Goal: Task Accomplishment & Management: Manage account settings

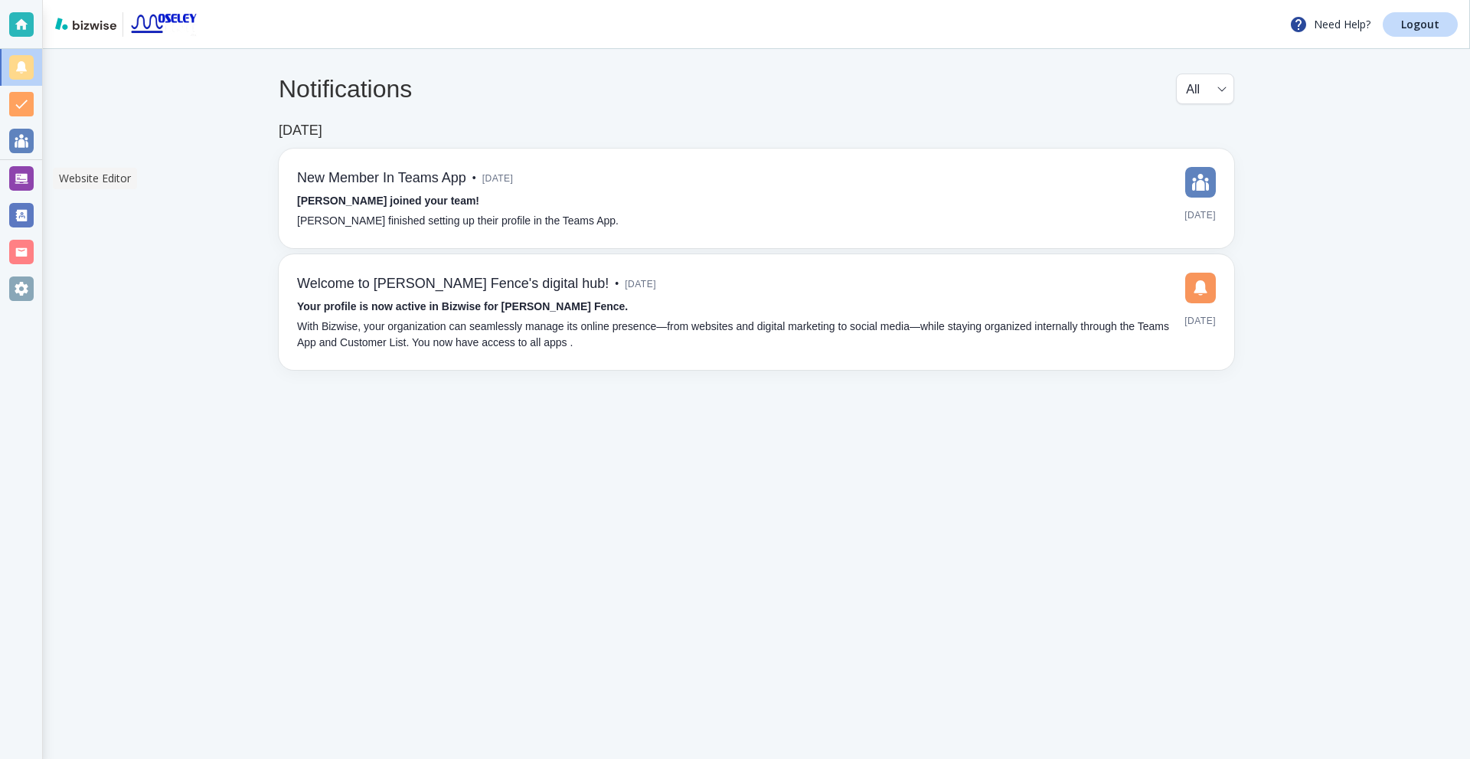
click at [15, 188] on div at bounding box center [21, 178] width 24 height 24
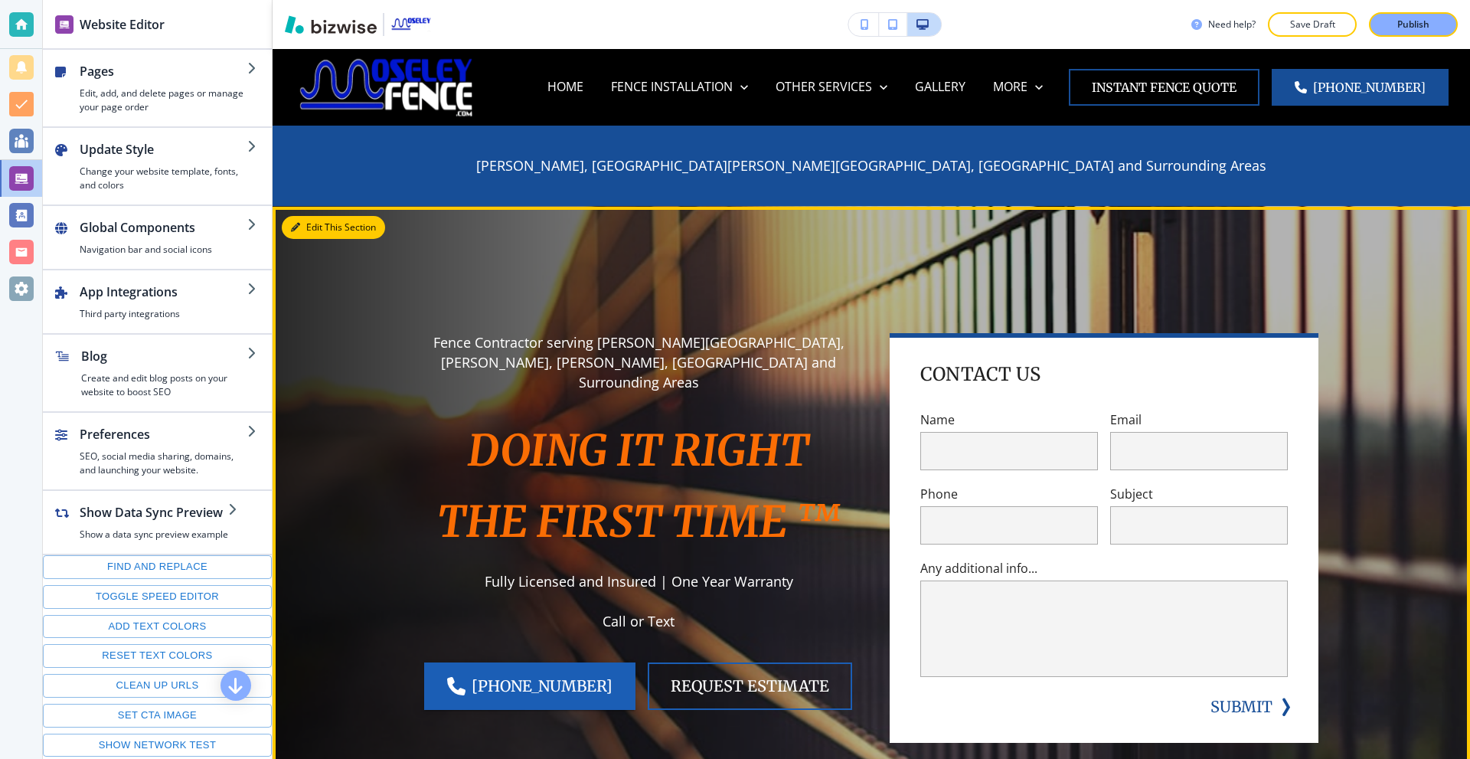
click at [308, 226] on button "Edit This Section" at bounding box center [333, 227] width 103 height 23
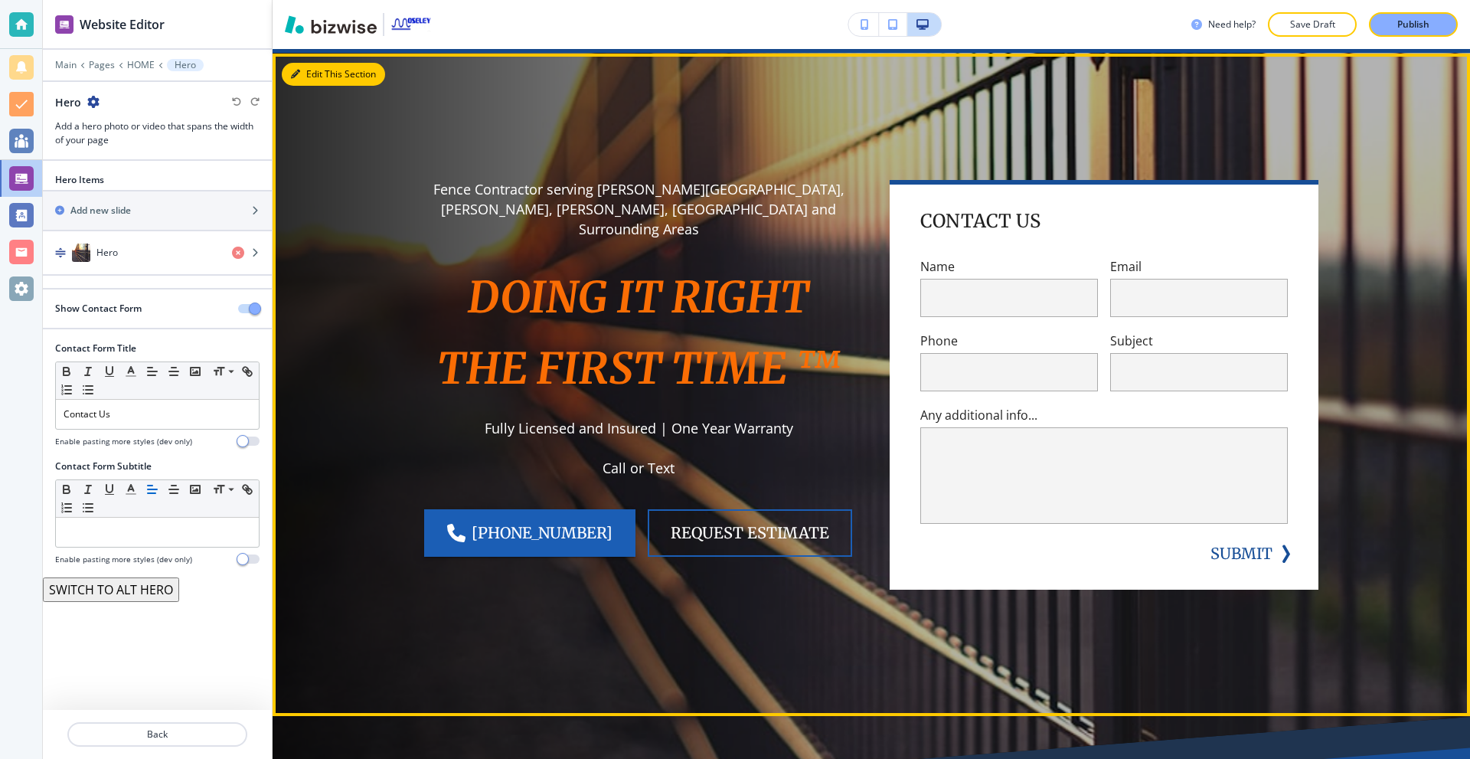
scroll to position [158, 0]
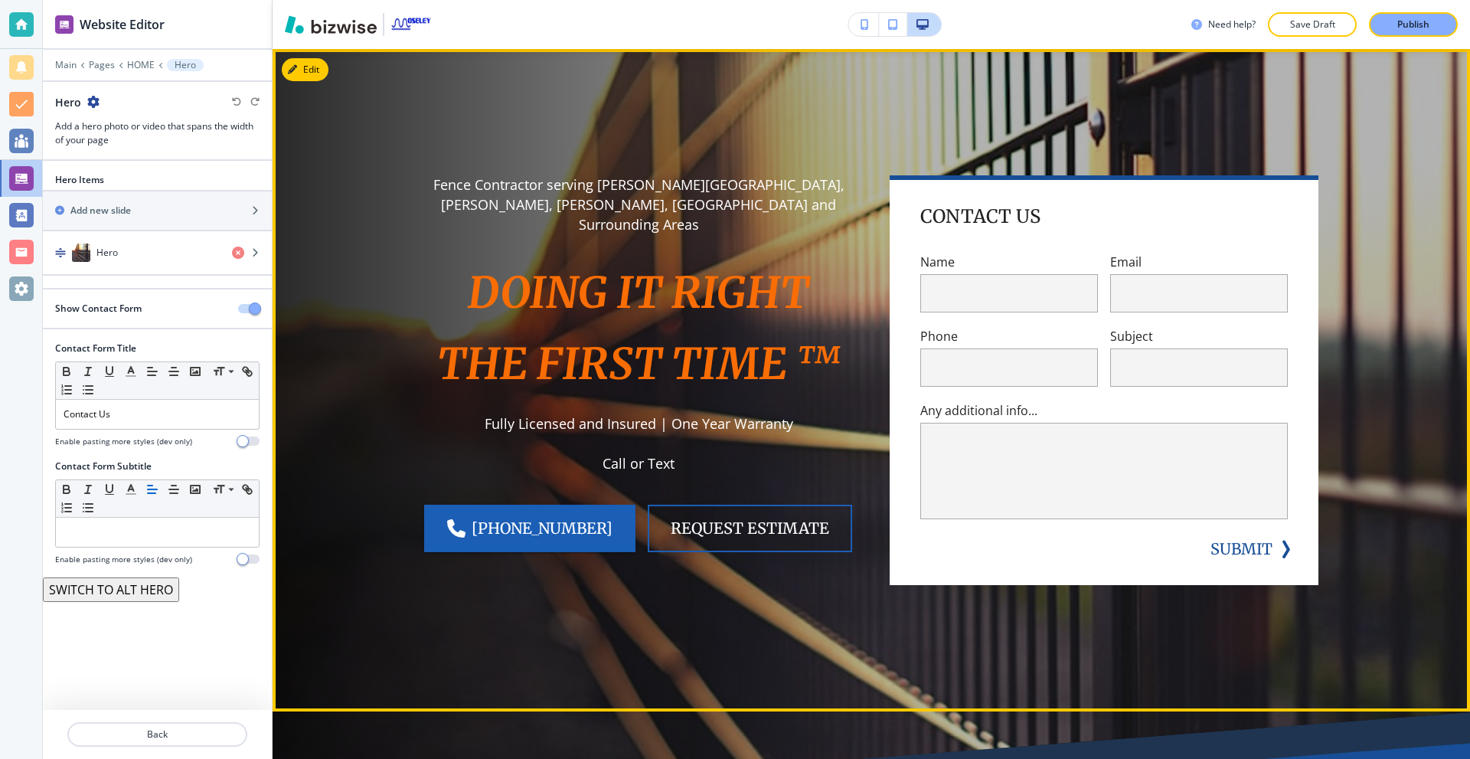
click at [1021, 218] on h4 "Contact Us" at bounding box center [980, 216] width 120 height 24
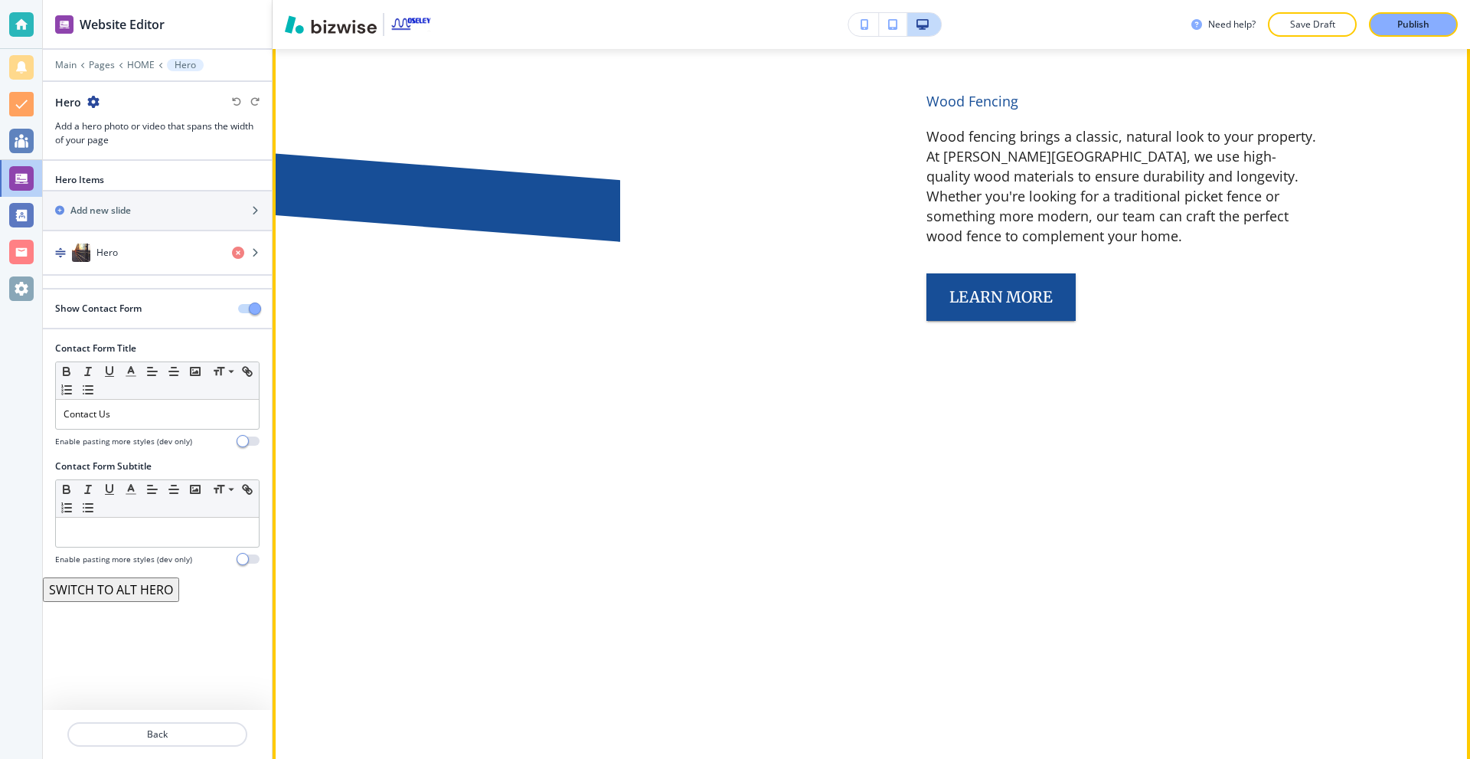
scroll to position [1076, 0]
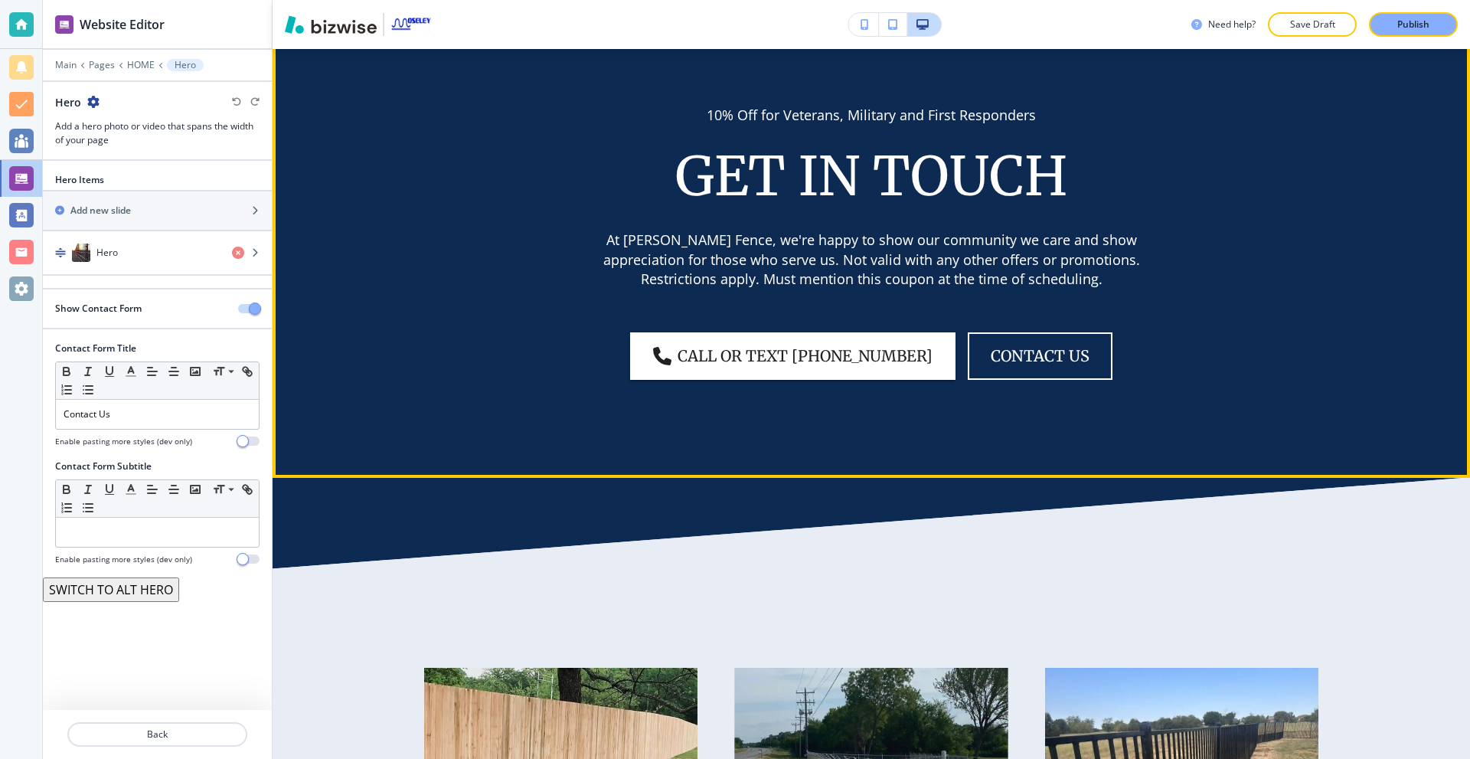
click at [304, 40] on button "Edit This Section" at bounding box center [333, 28] width 103 height 23
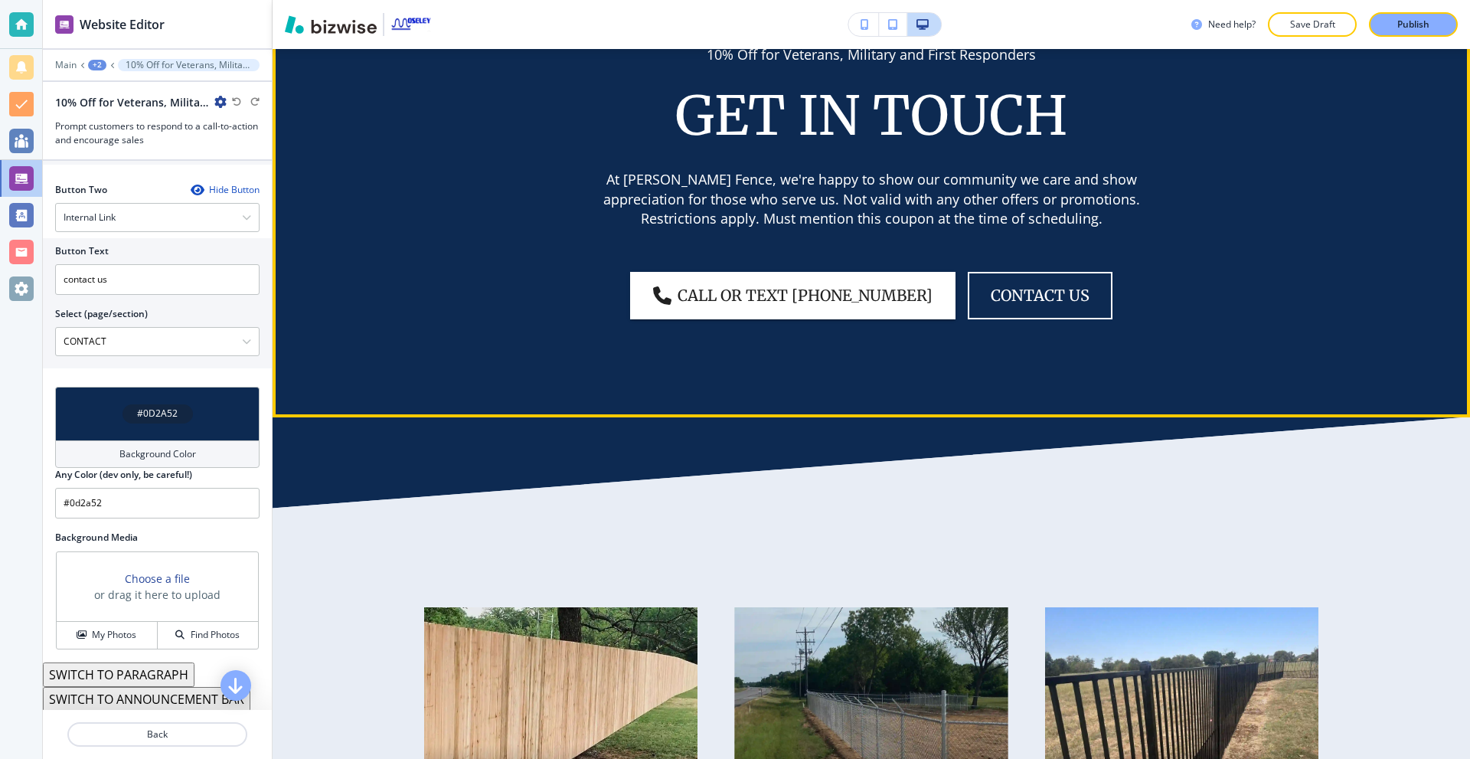
scroll to position [671, 0]
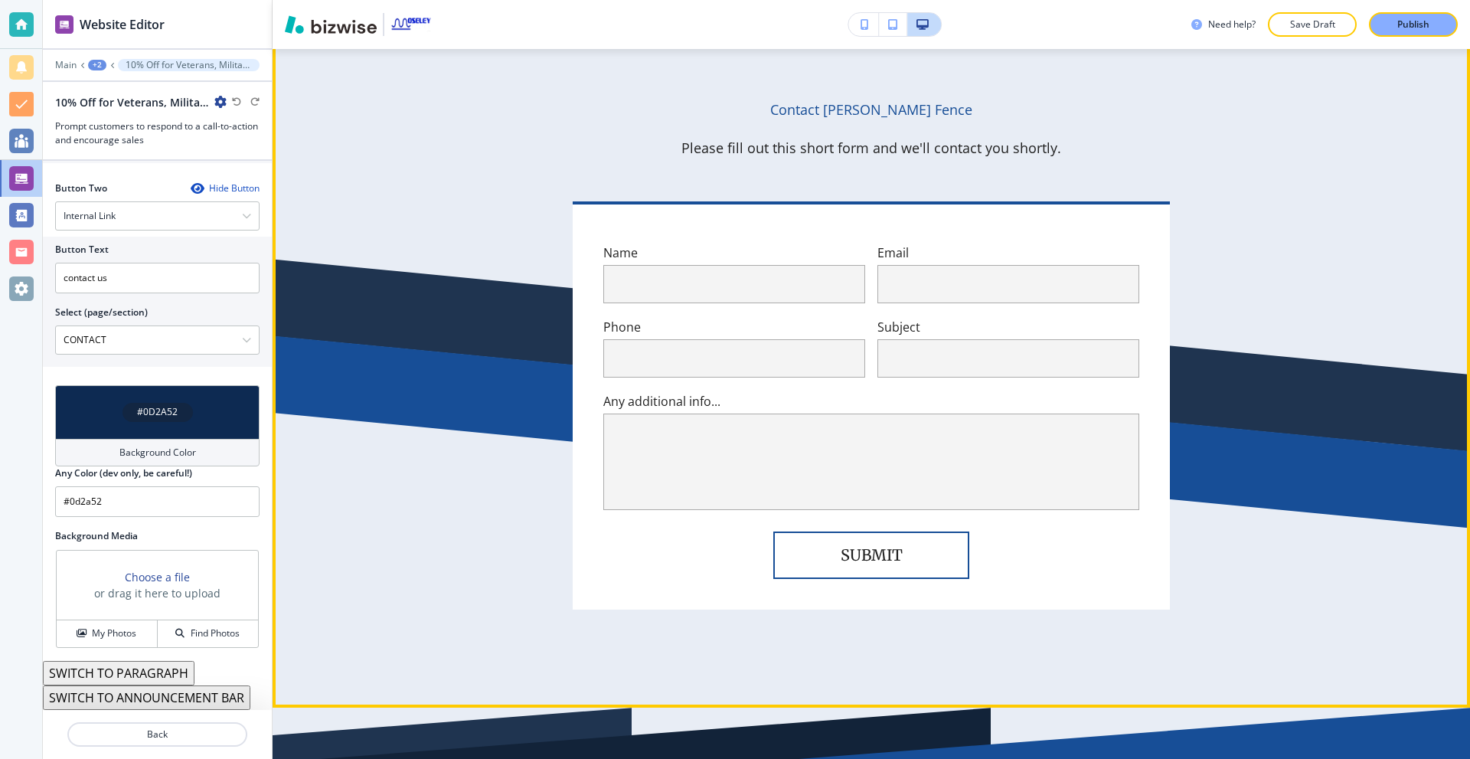
click at [314, 34] on button "Edit This Section" at bounding box center [333, 22] width 103 height 23
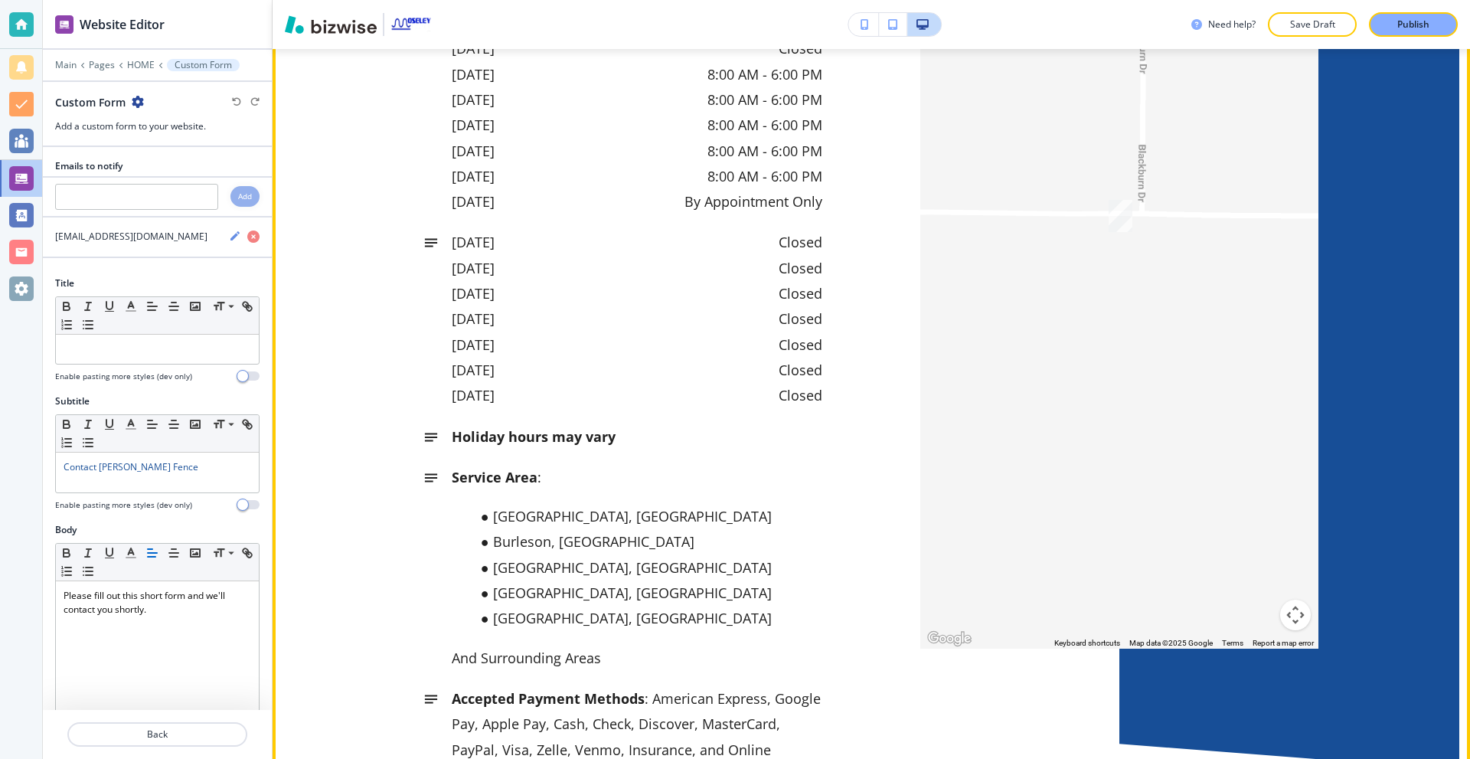
scroll to position [8426, 0]
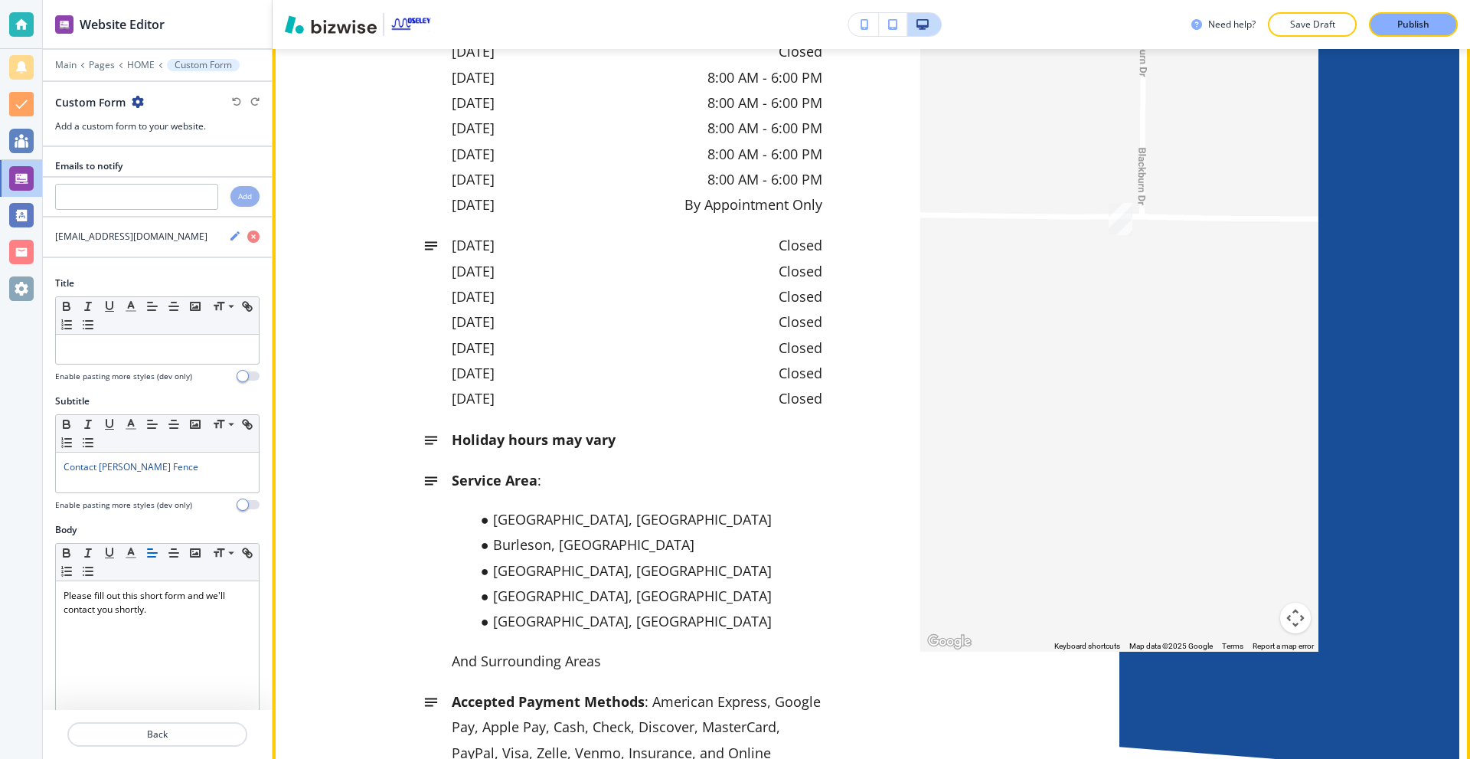
drag, startPoint x: 626, startPoint y: 88, endPoint x: 447, endPoint y: 93, distance: 179.2
copy p "moseleyfence@yahoo.com"
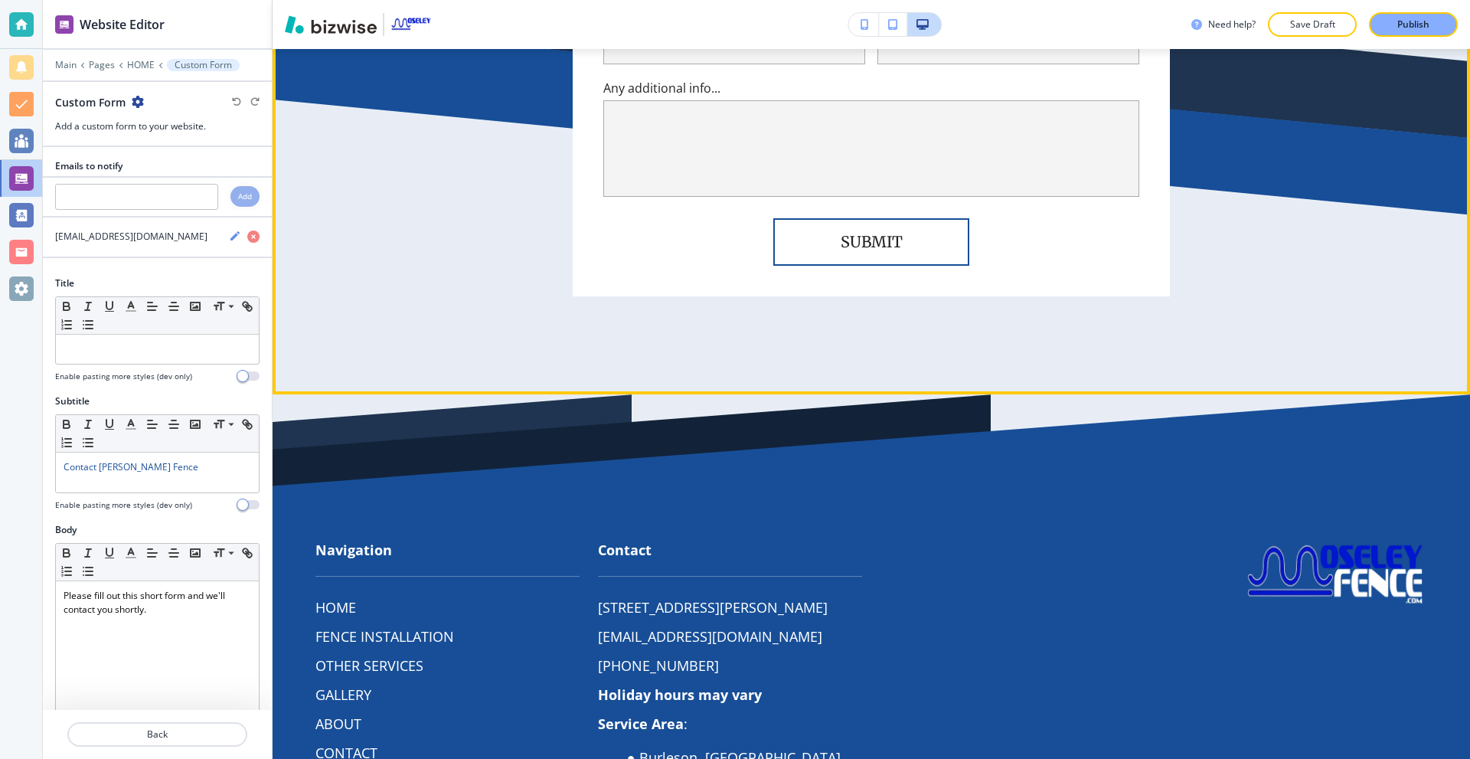
scroll to position [9728, 0]
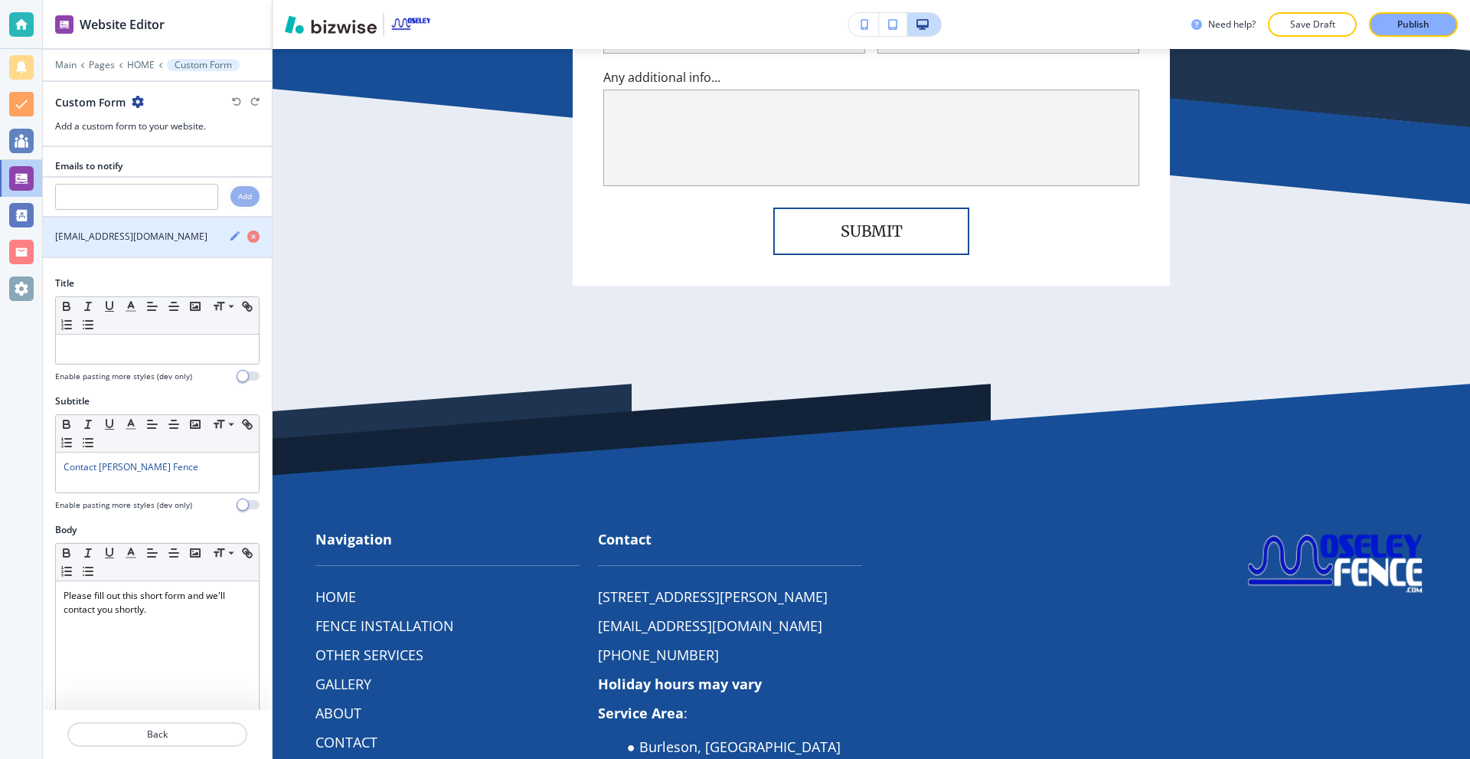
click at [168, 237] on div "placeholder@bizwise.com" at bounding box center [130, 237] width 174 height 14
click at [230, 237] on icon "button" at bounding box center [234, 235] width 9 height 9
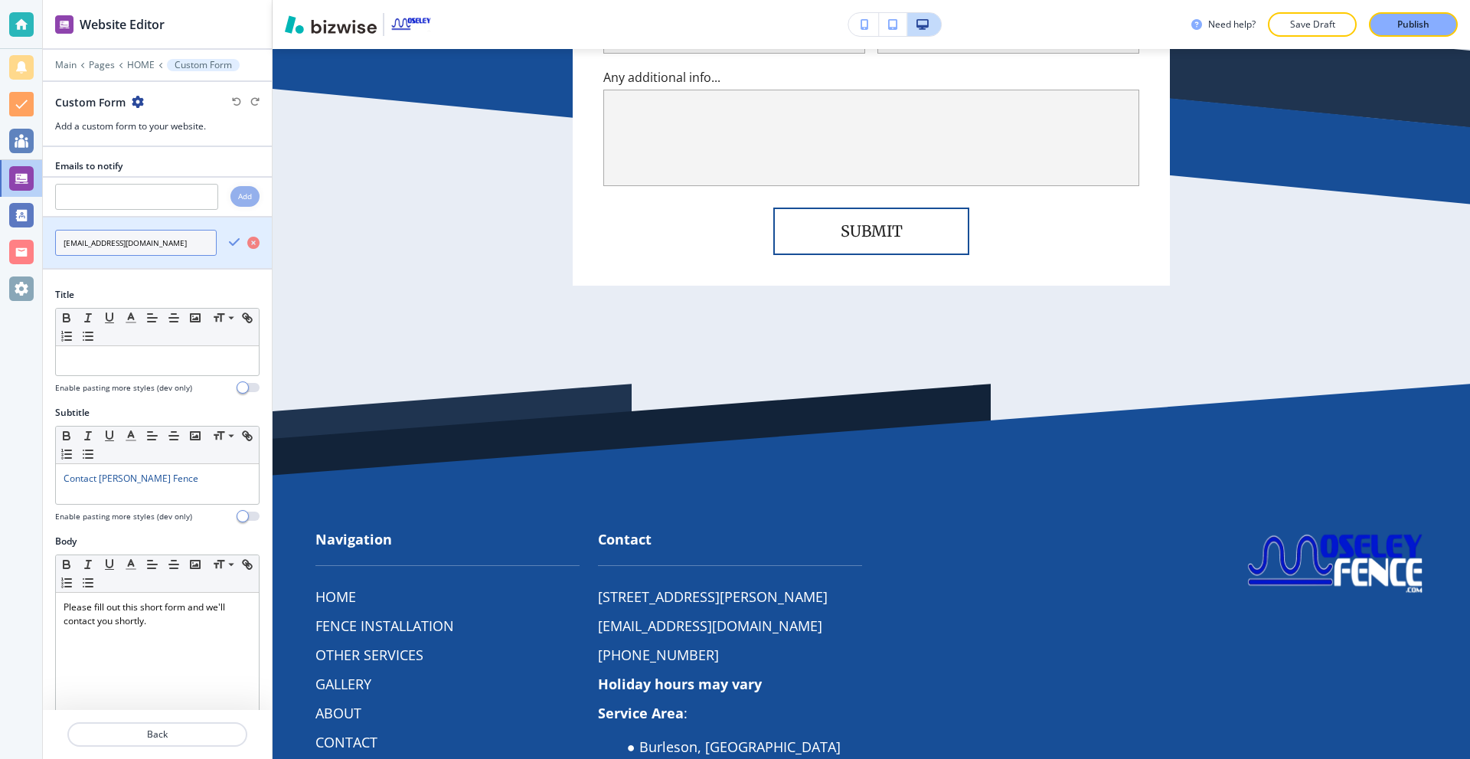
click at [180, 243] on input "placeholder@bizwise.com" at bounding box center [136, 243] width 162 height 26
paste input "moseleyfence@yahoo"
type input "moseleyfence@yahoo.com"
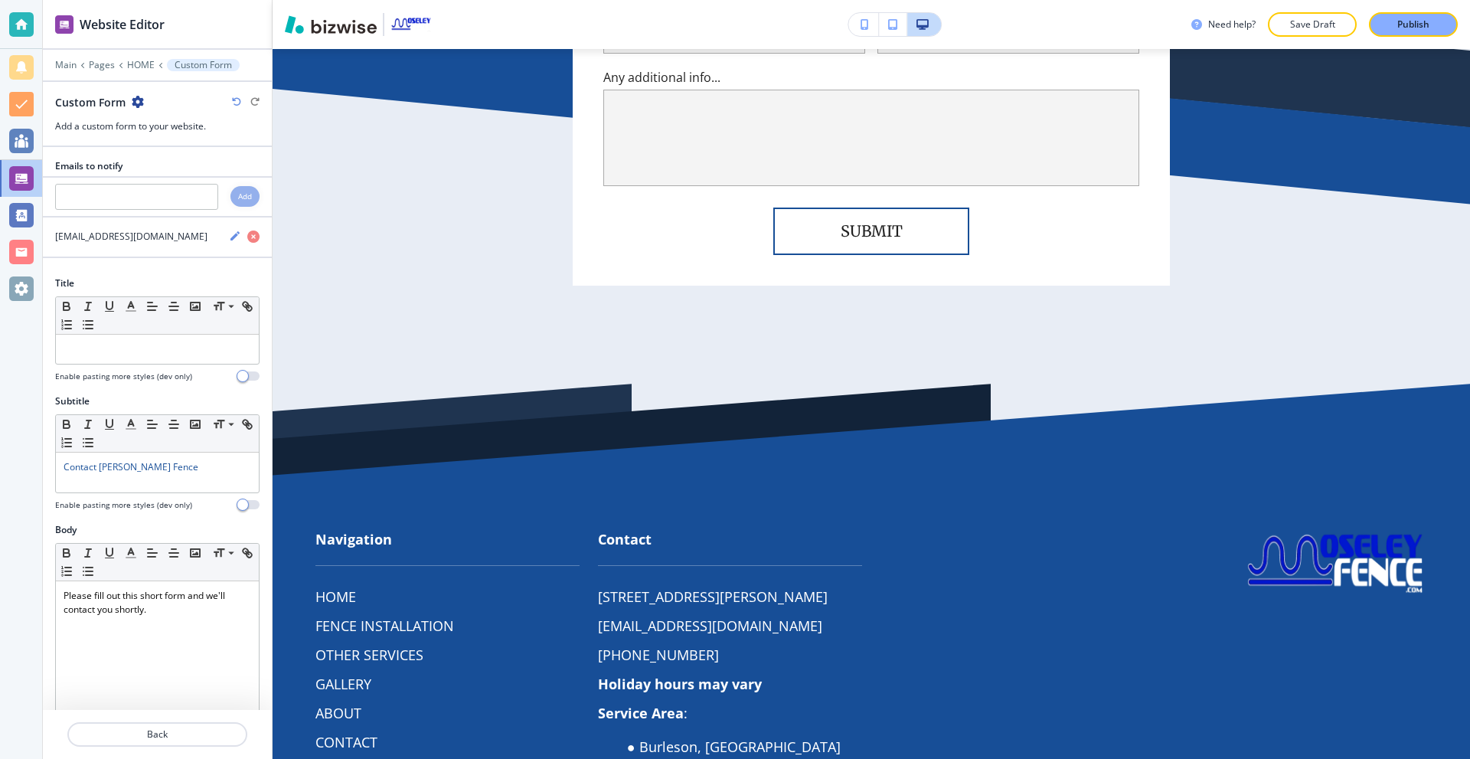
click at [224, 277] on div "Title" at bounding box center [157, 283] width 204 height 14
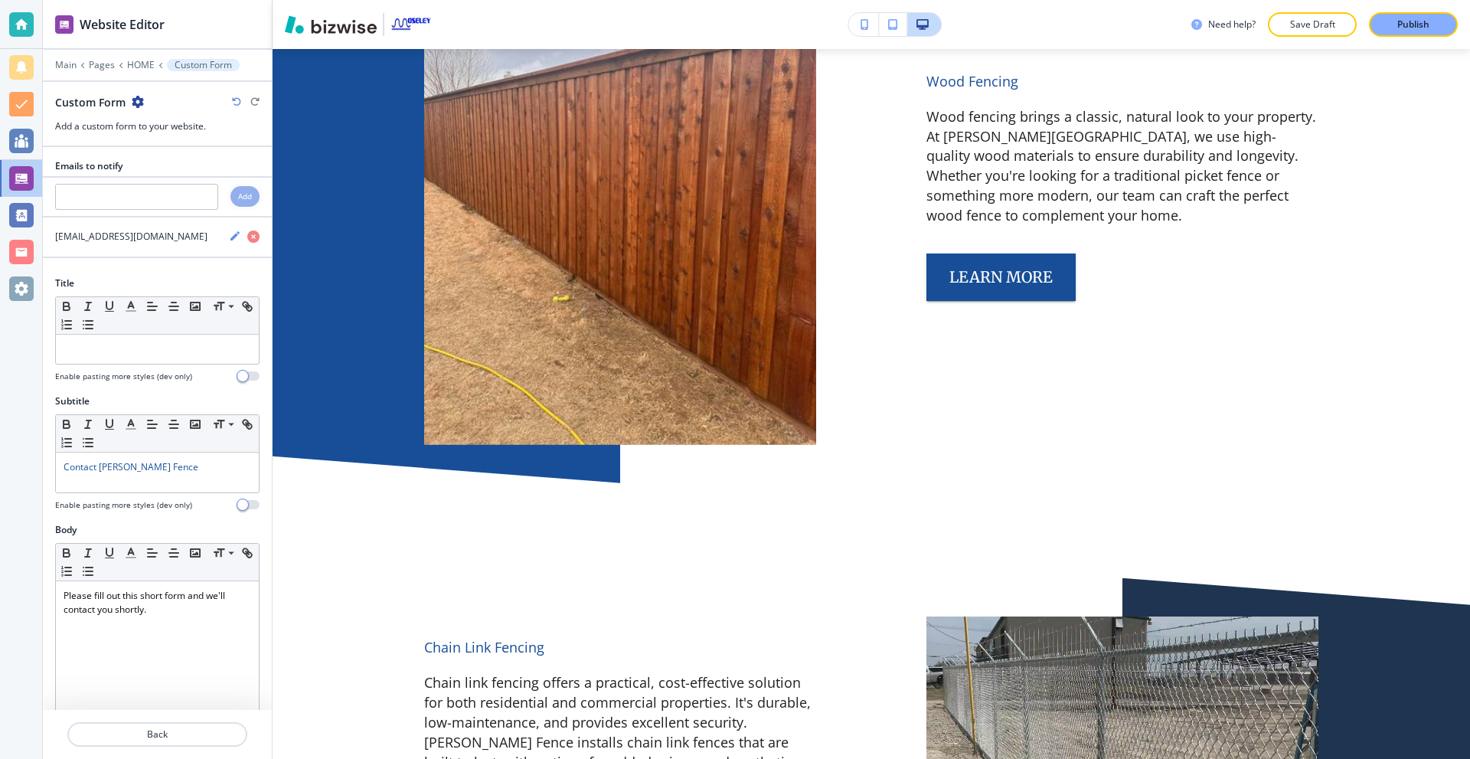
scroll to position [0, 0]
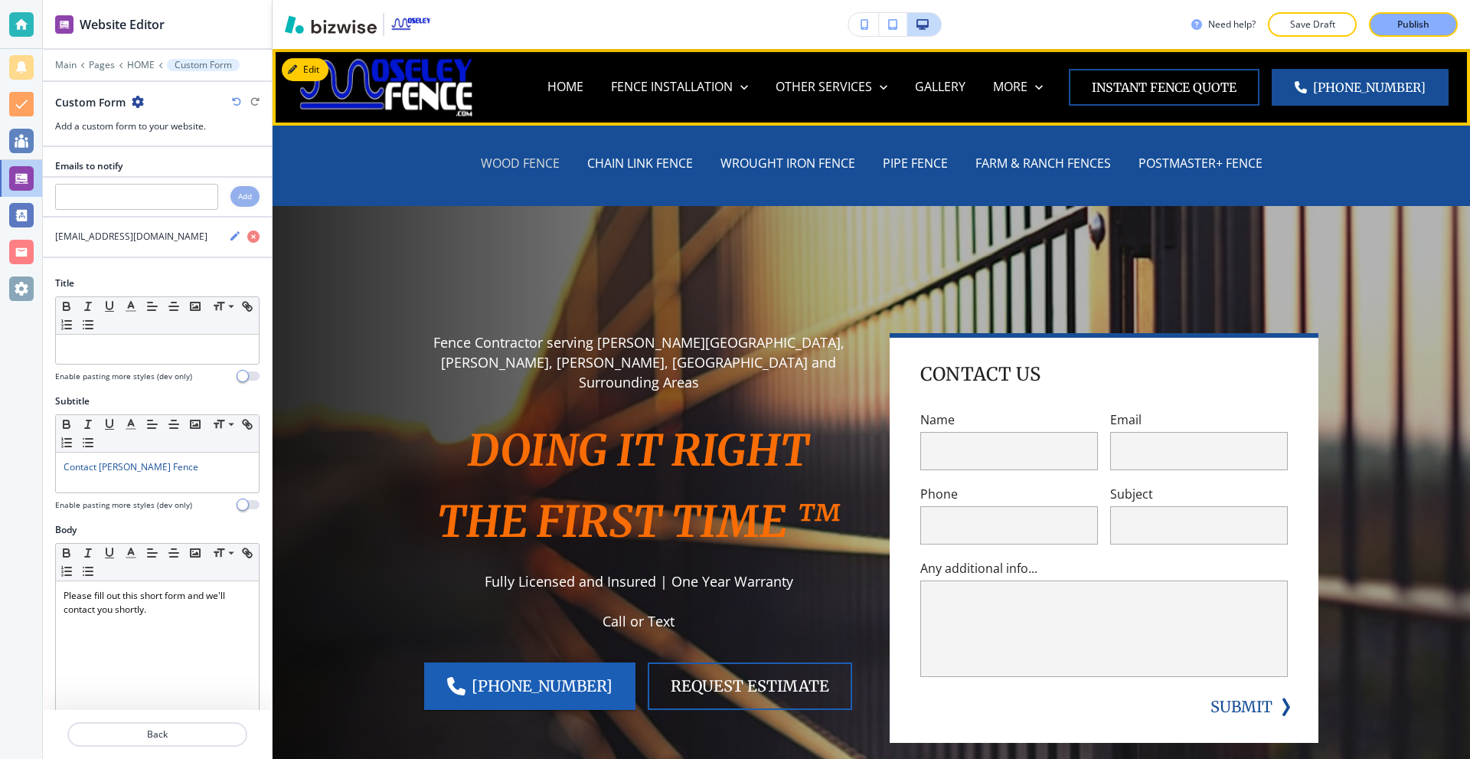
click at [516, 162] on p "WOOD FENCE" at bounding box center [520, 164] width 79 height 18
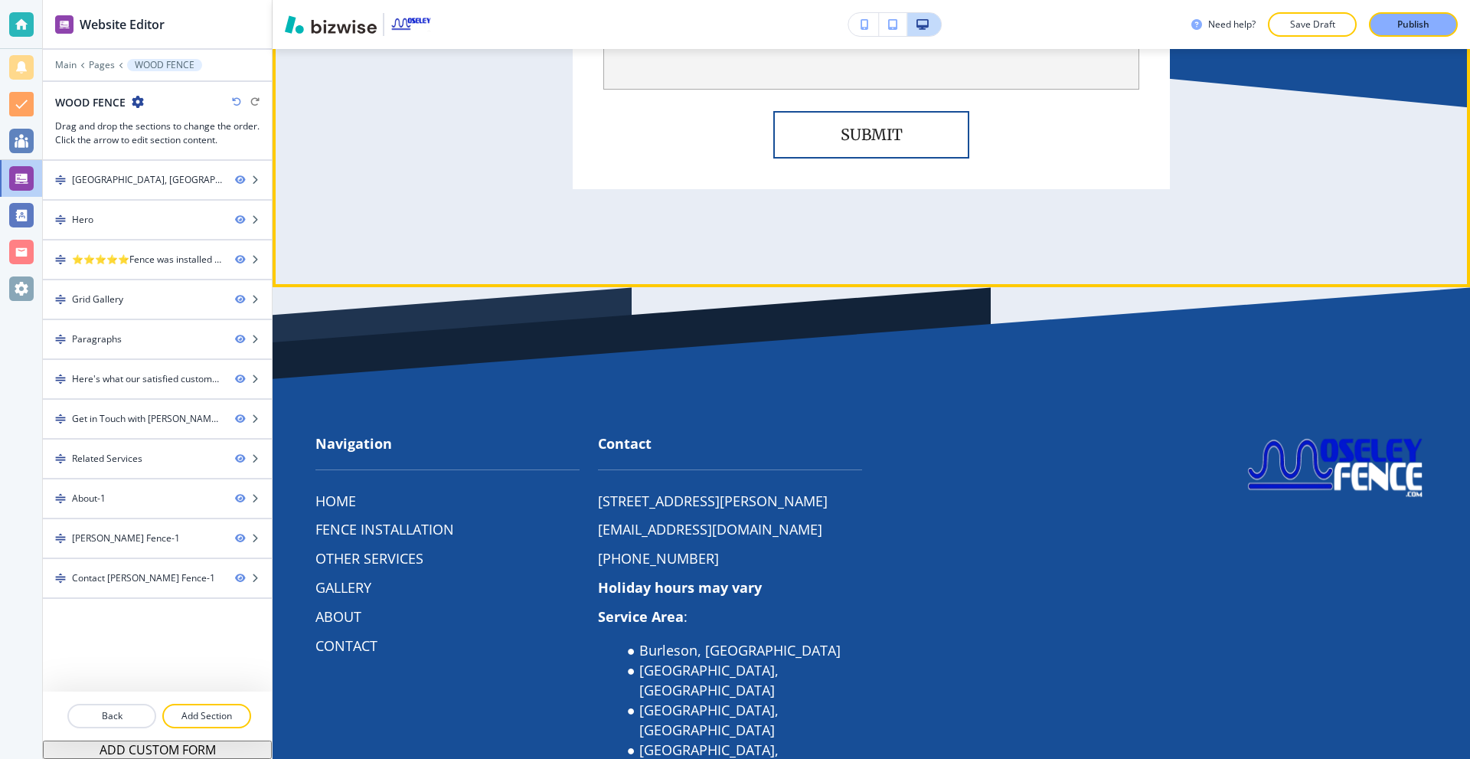
scroll to position [7626, 0]
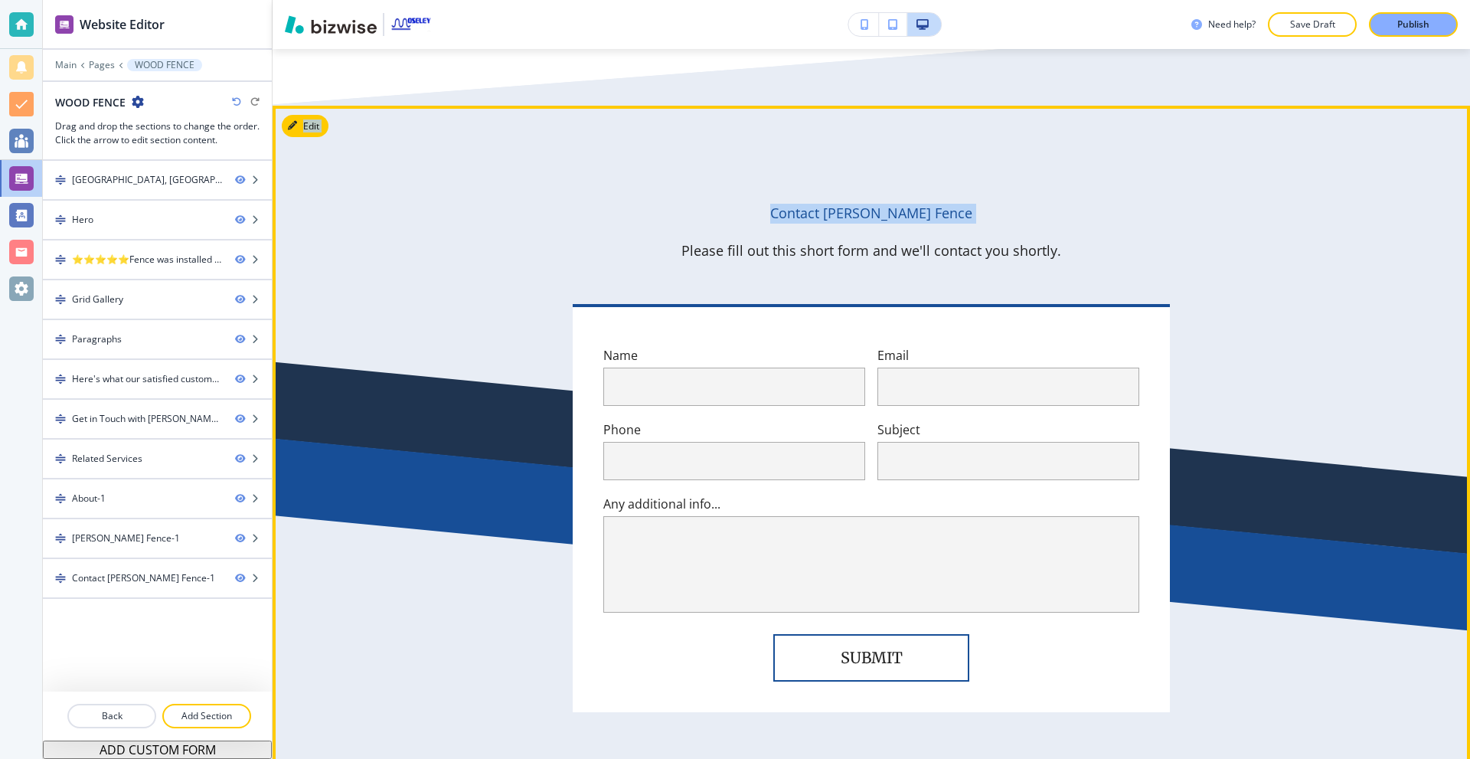
drag, startPoint x: 279, startPoint y: 86, endPoint x: 290, endPoint y: 85, distance: 11.5
click at [286, 106] on div "Edit Contact Moseley Fence Please fill out this short form and we'll contact yo…" at bounding box center [871, 458] width 1197 height 705
click at [291, 121] on icon "button" at bounding box center [295, 125] width 9 height 9
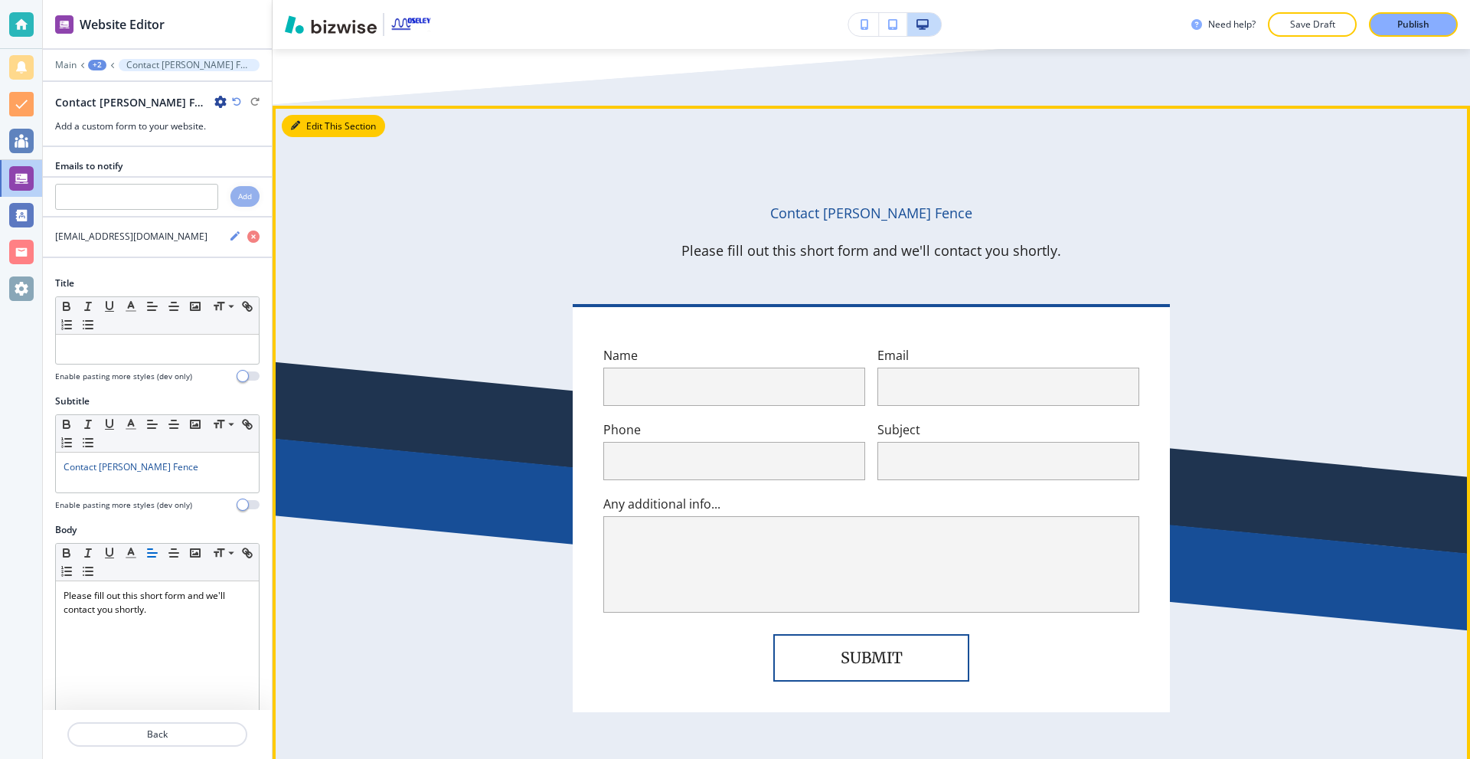
scroll to position [7640, 0]
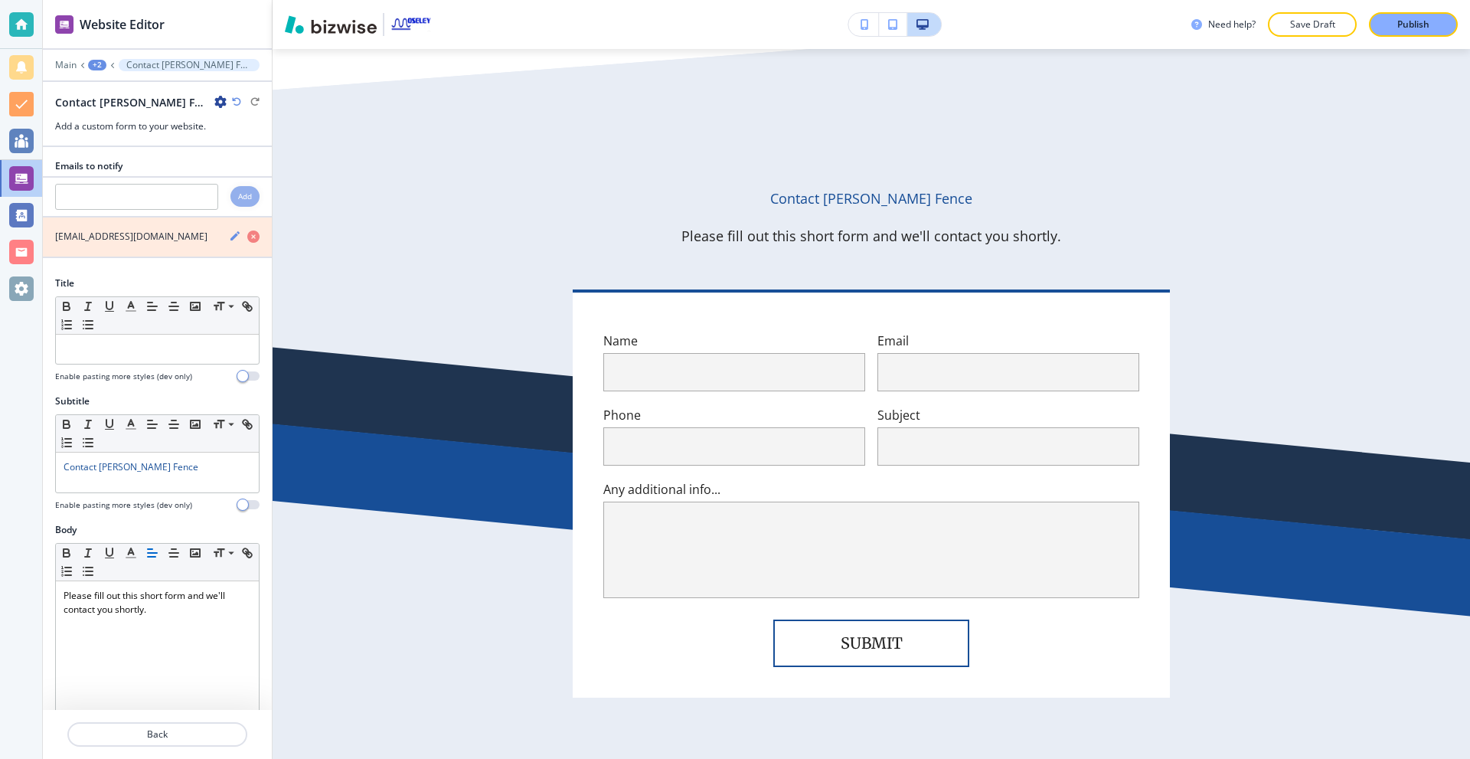
click at [247, 237] on icon "button" at bounding box center [253, 236] width 12 height 12
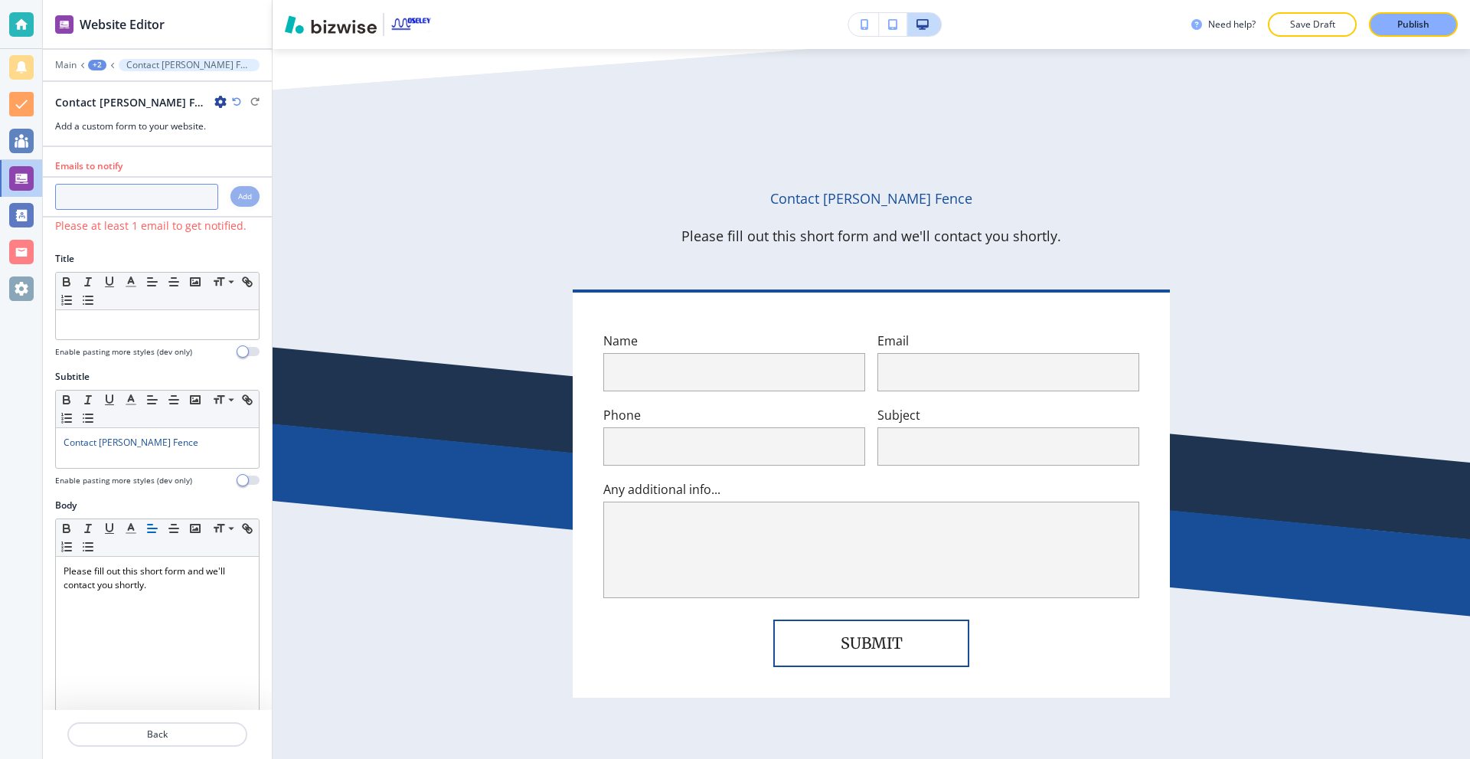
click at [135, 202] on input "text" at bounding box center [136, 197] width 163 height 26
paste input "moseleyfence@yahoo.com"
type input "moseleyfence@yahoo.com"
click at [232, 203] on div "Add" at bounding box center [244, 196] width 29 height 21
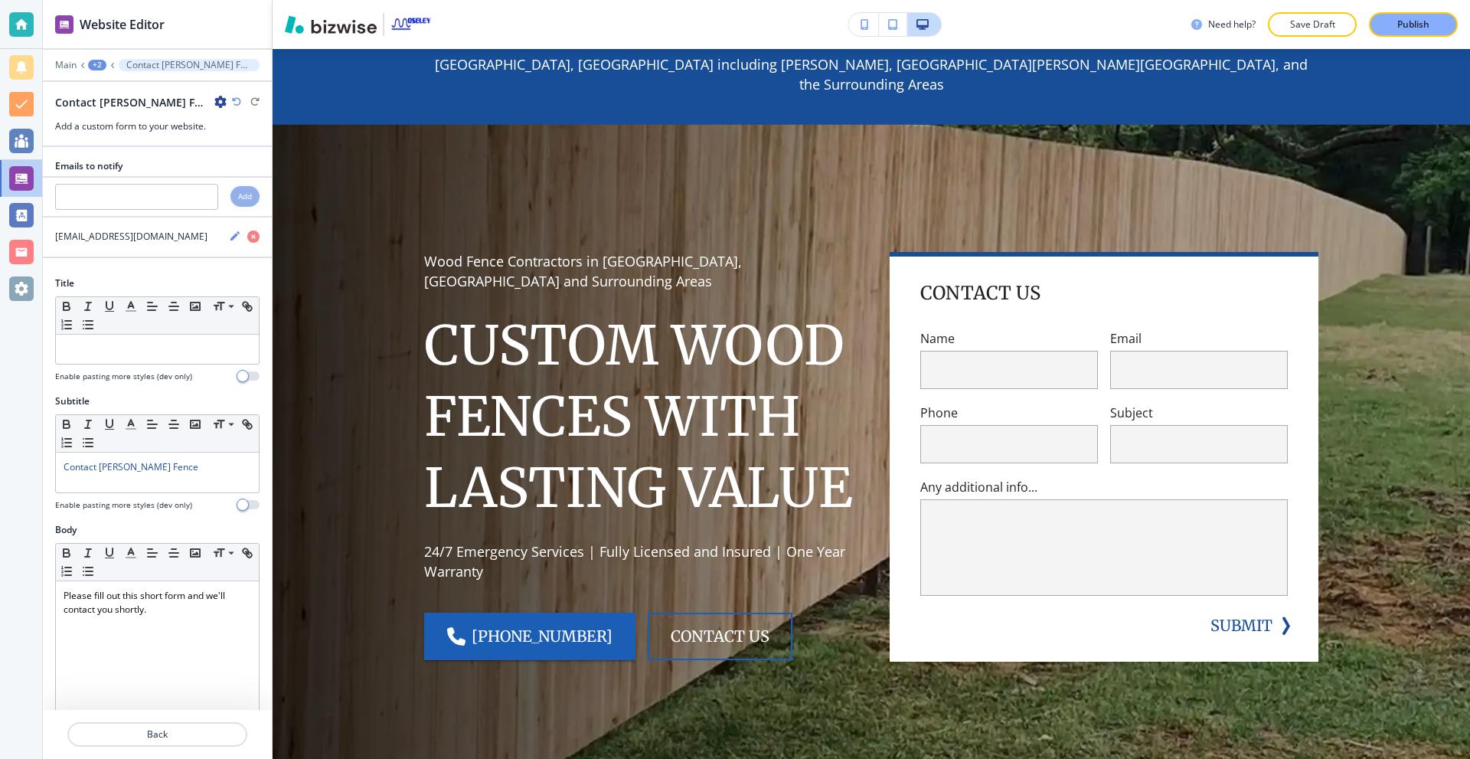
scroll to position [0, 0]
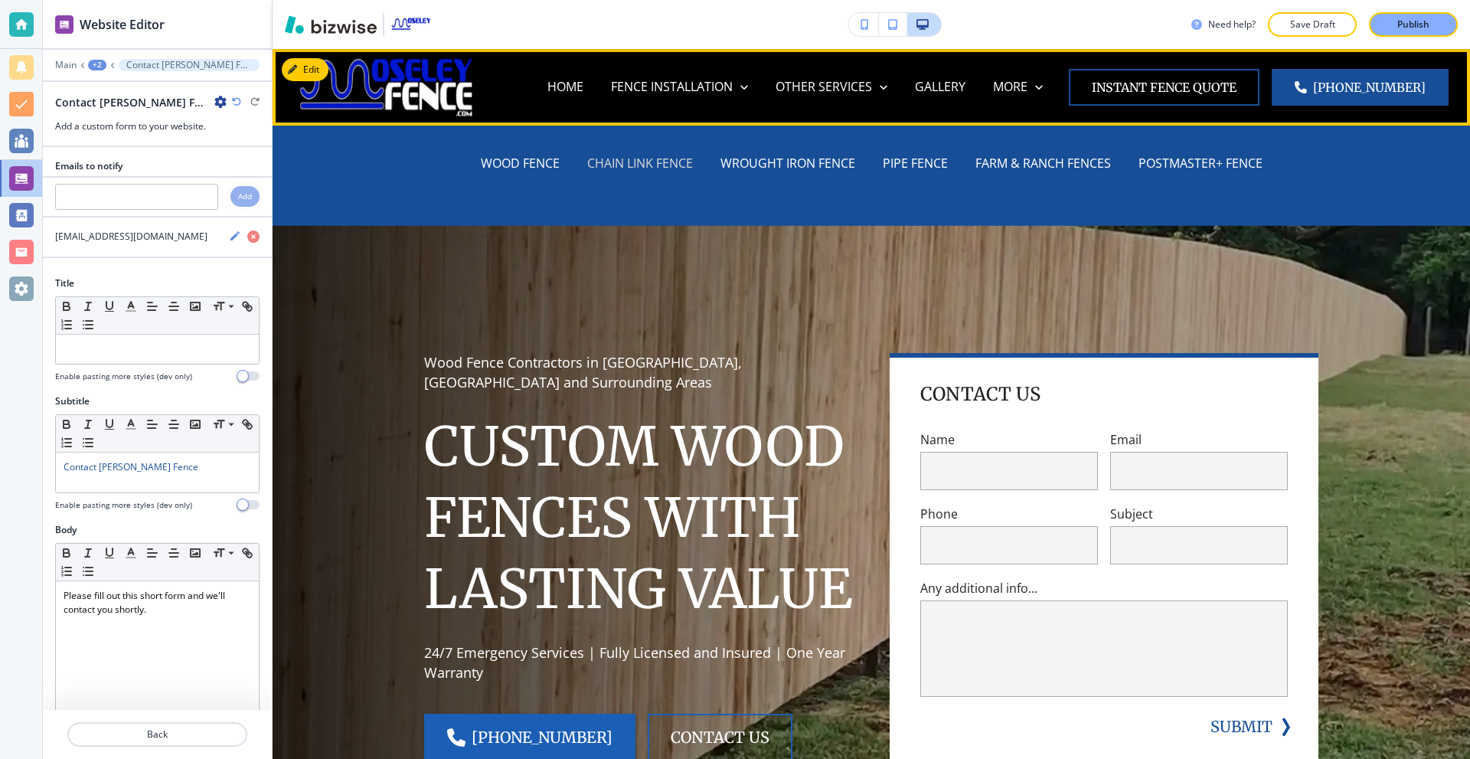
click at [648, 163] on p "CHAIN LINK FENCE" at bounding box center [640, 164] width 106 height 18
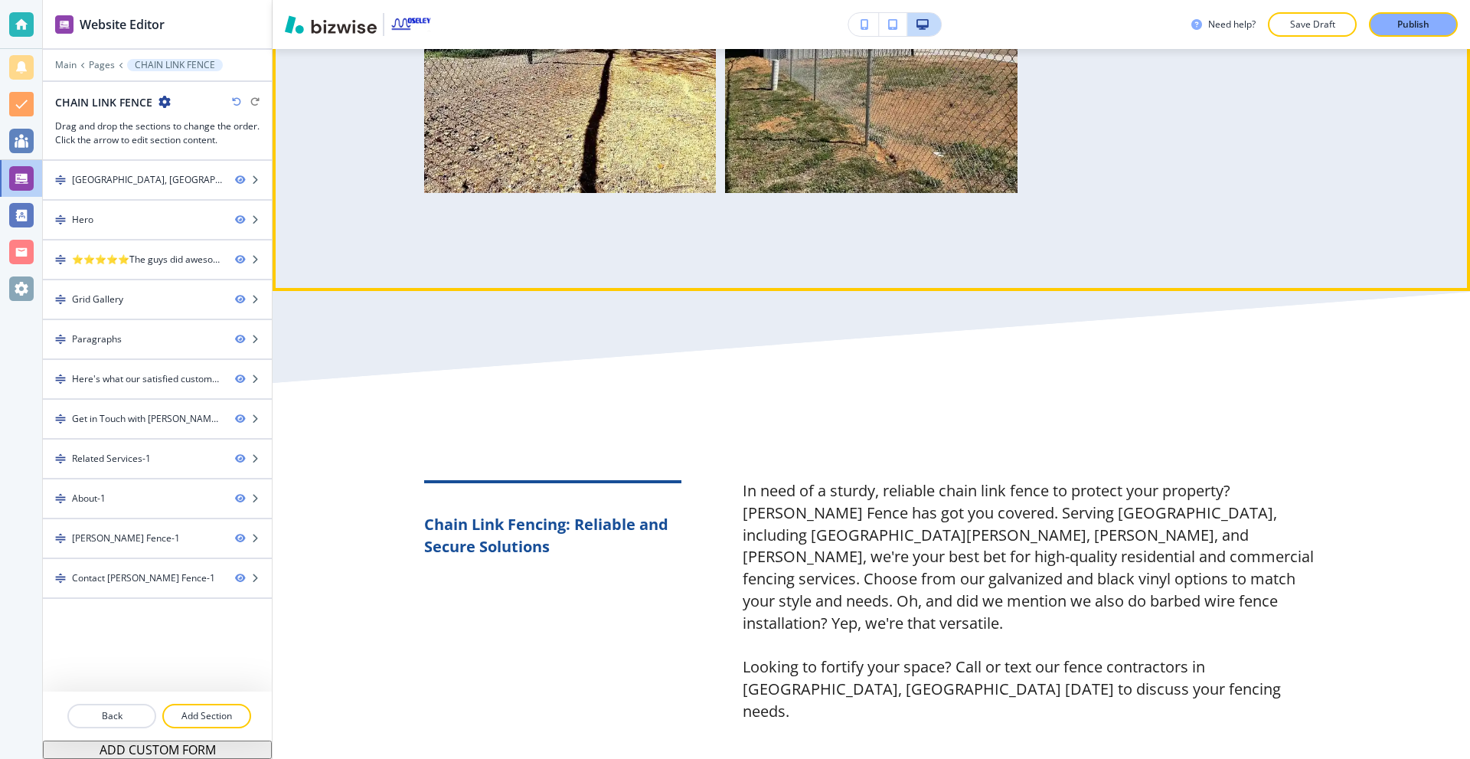
scroll to position [2526, 0]
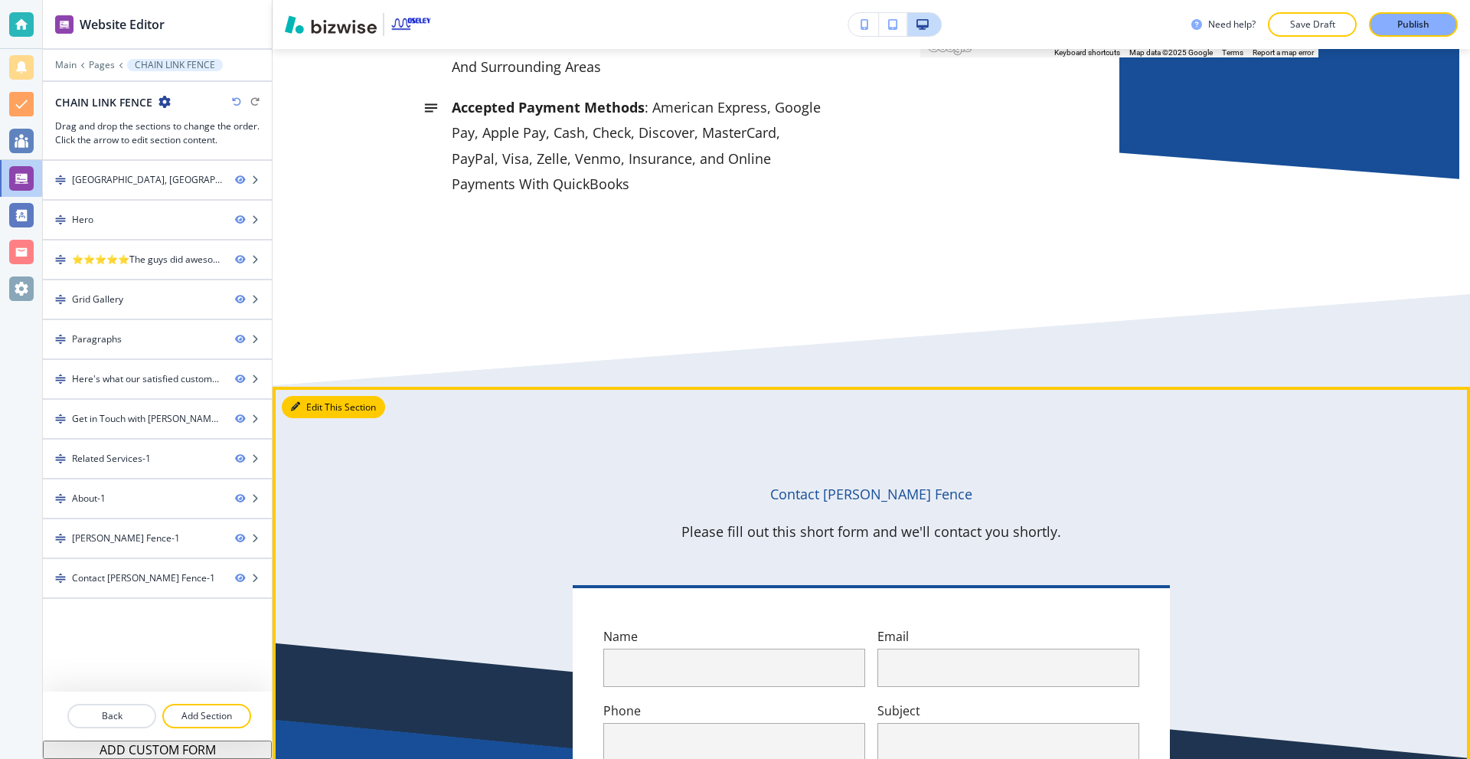
click at [294, 402] on icon "button" at bounding box center [295, 406] width 9 height 9
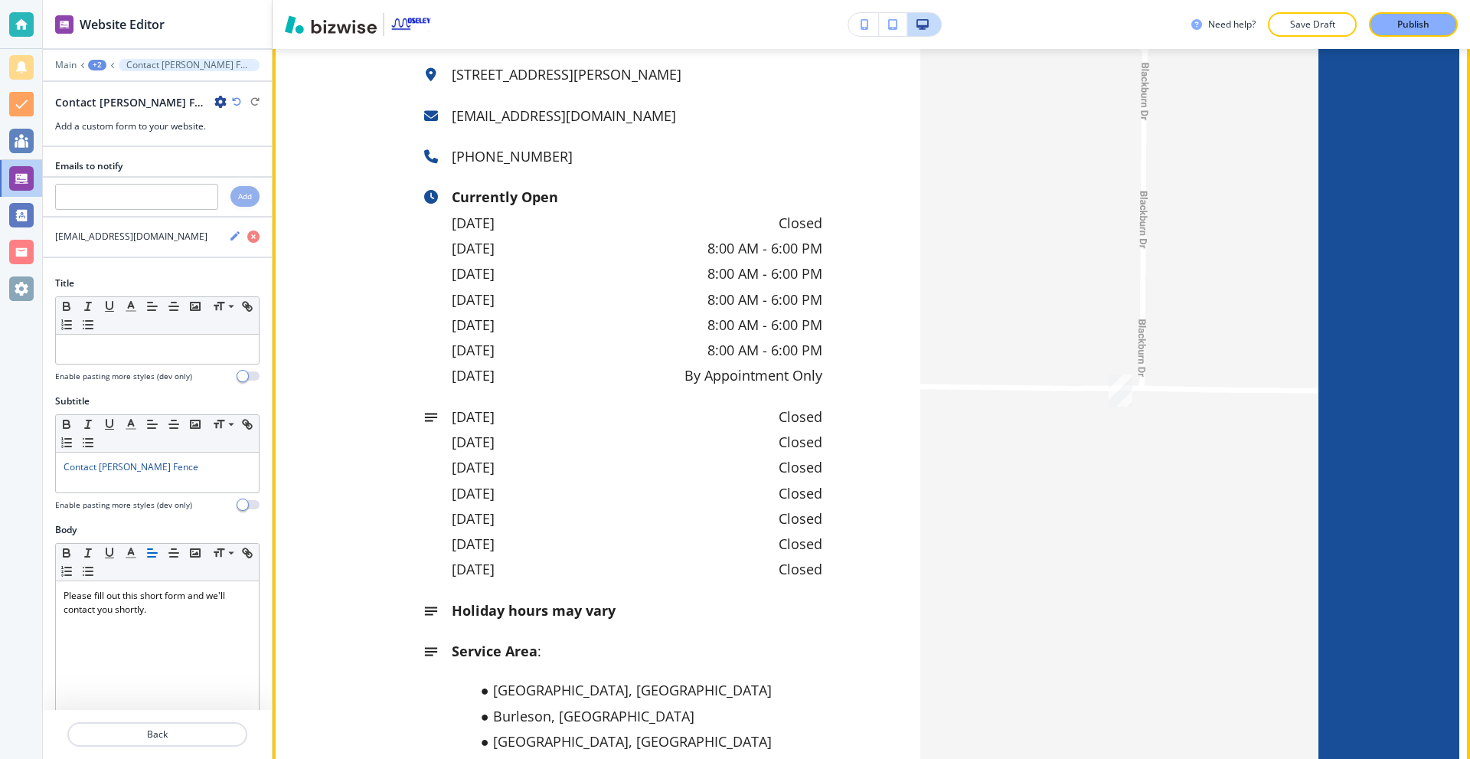
scroll to position [7023, 0]
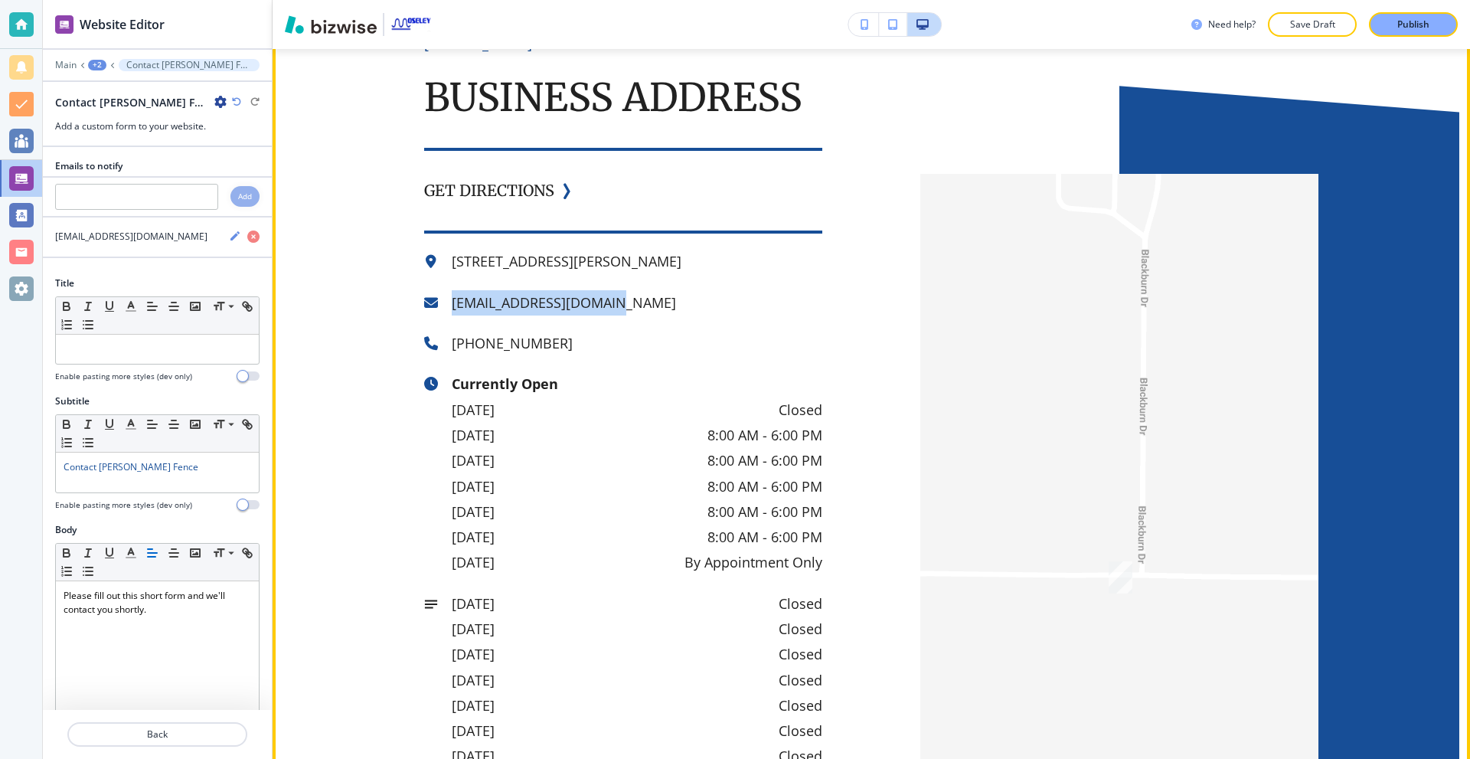
drag, startPoint x: 596, startPoint y: 240, endPoint x: 449, endPoint y: 246, distance: 147.1
click at [452, 290] on p "moseleyfence@yahoo.com" at bounding box center [637, 302] width 370 height 25
copy p "moseleyfence@yahoo.com"
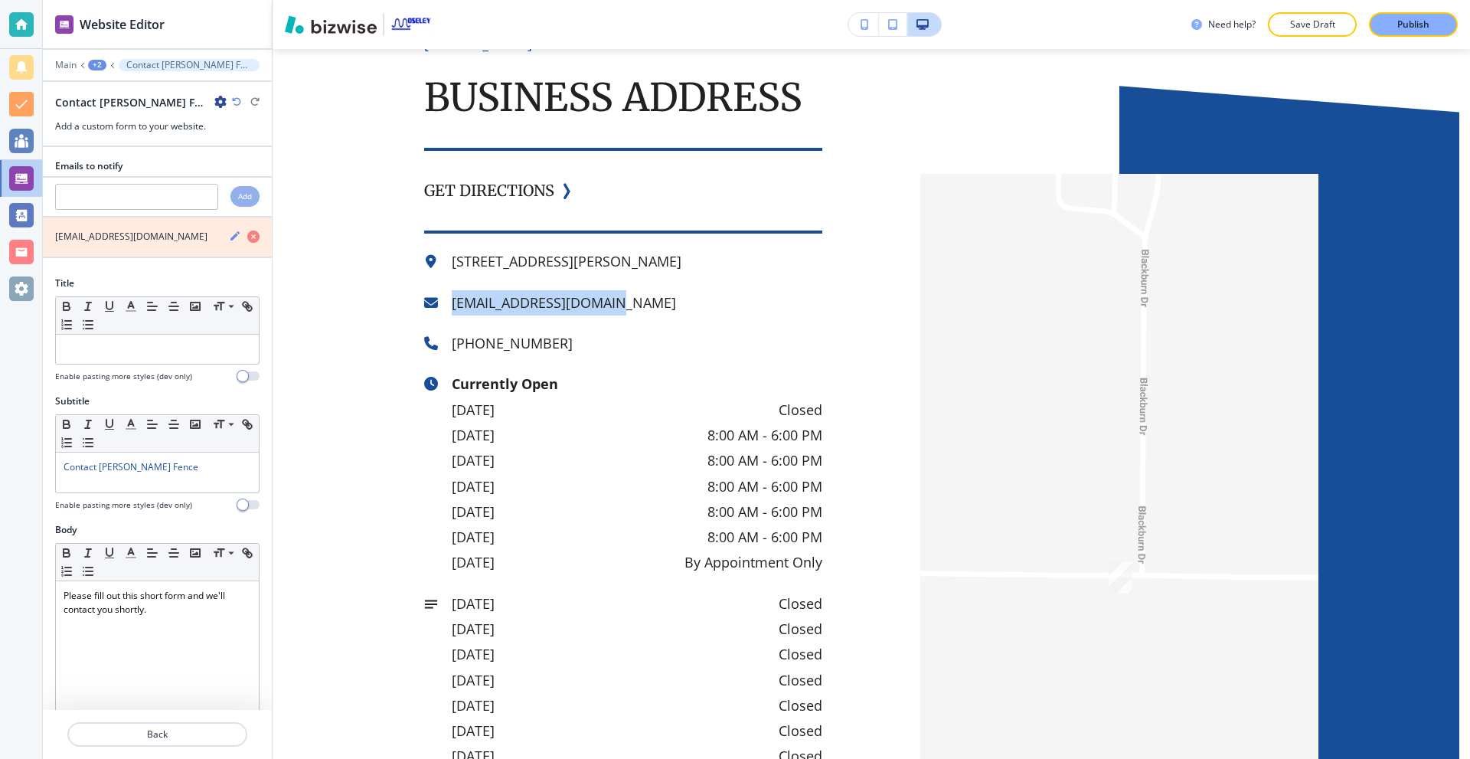
click at [247, 238] on icon "button" at bounding box center [253, 236] width 12 height 12
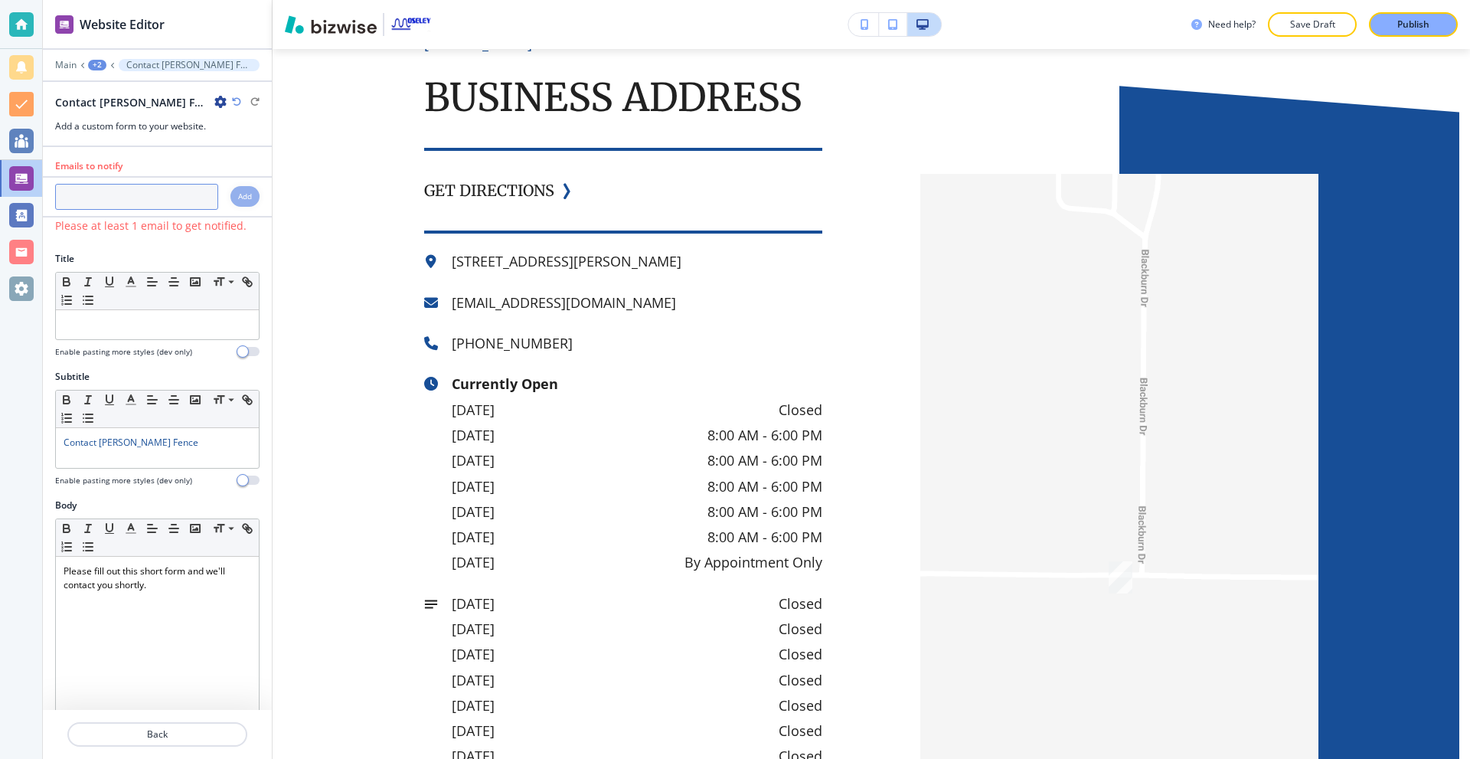
click at [129, 207] on input "text" at bounding box center [136, 197] width 163 height 26
paste input "moseleyfence@yahoo.com"
type input "moseleyfence@yahoo.com"
click at [238, 202] on h4 "Add" at bounding box center [245, 196] width 14 height 11
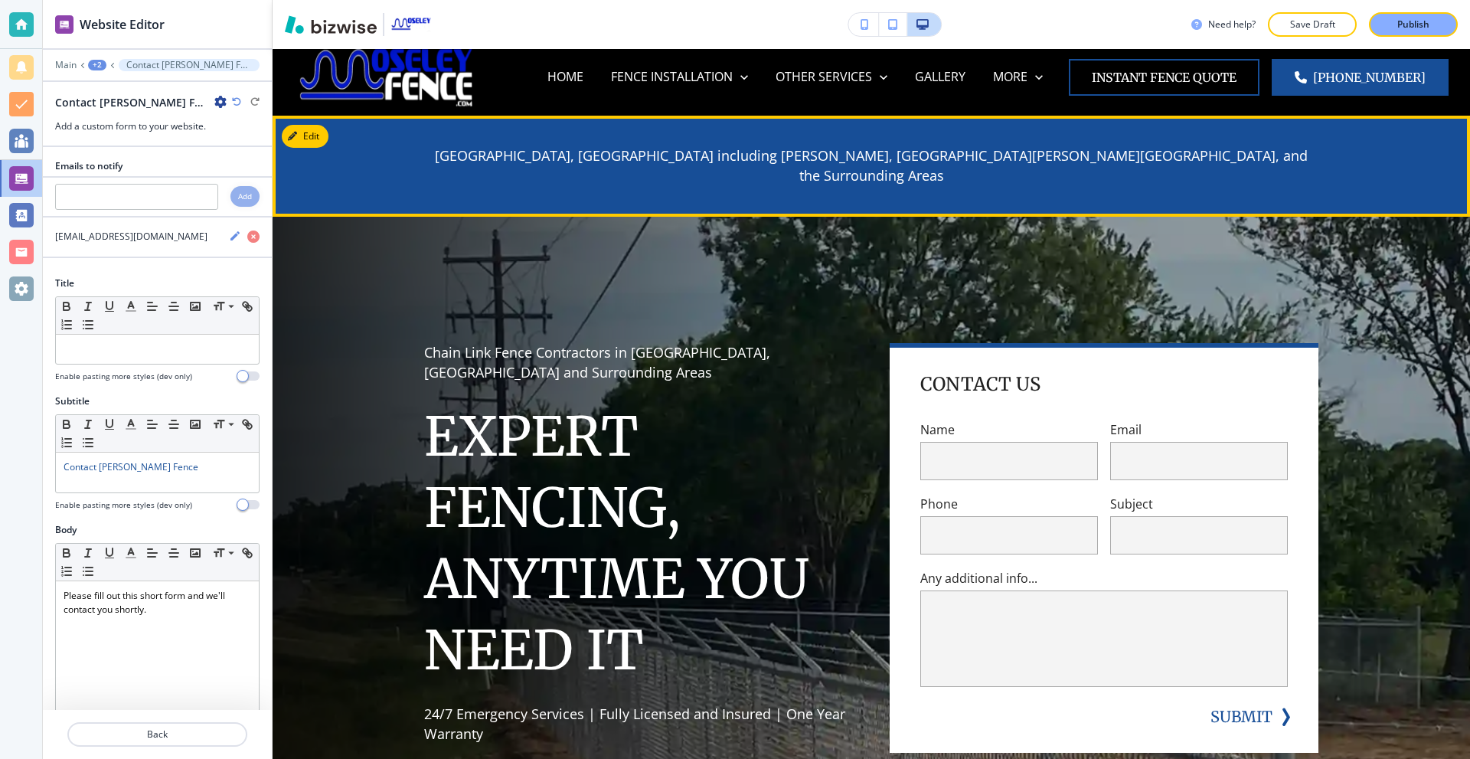
scroll to position [0, 0]
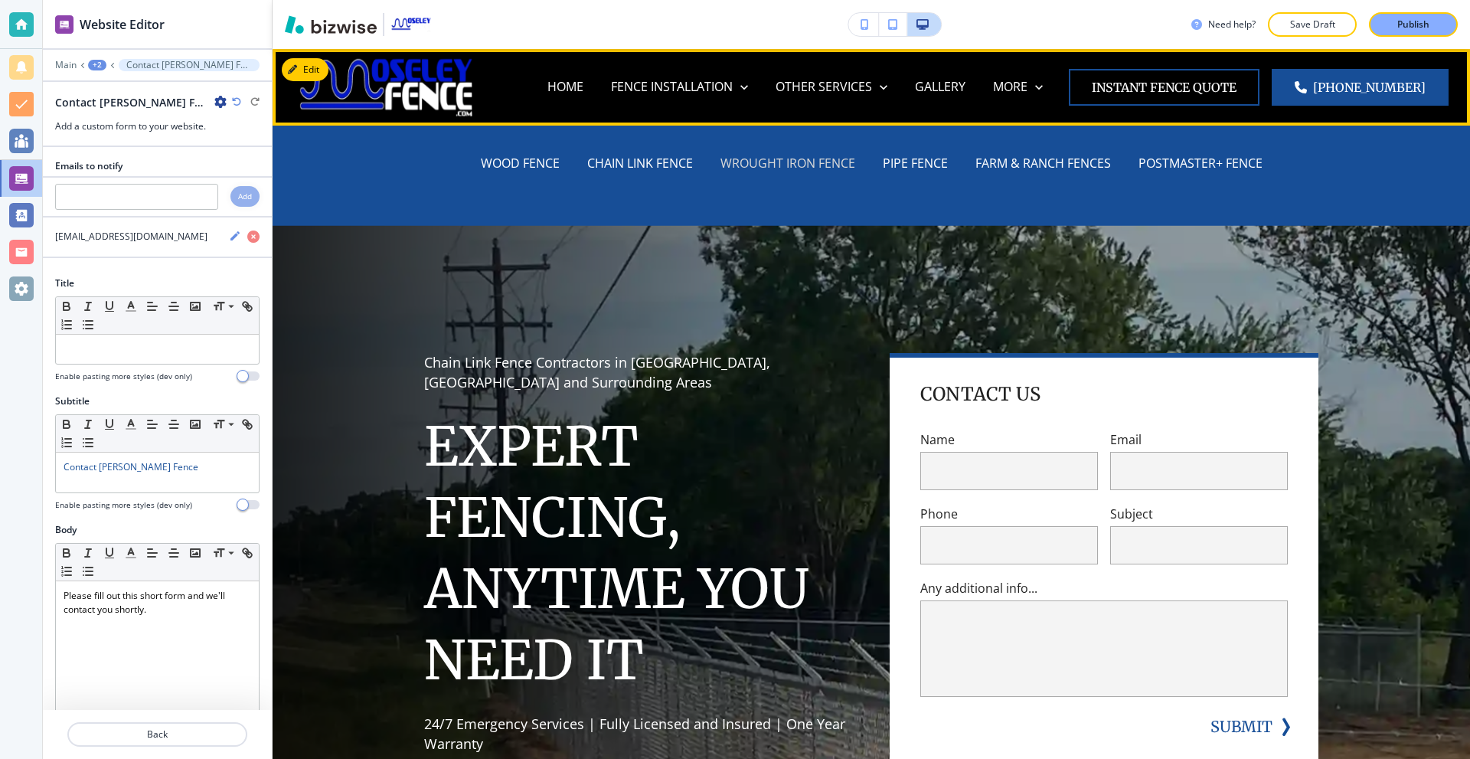
click at [782, 162] on p "WROUGHT IRON FENCE" at bounding box center [787, 164] width 135 height 18
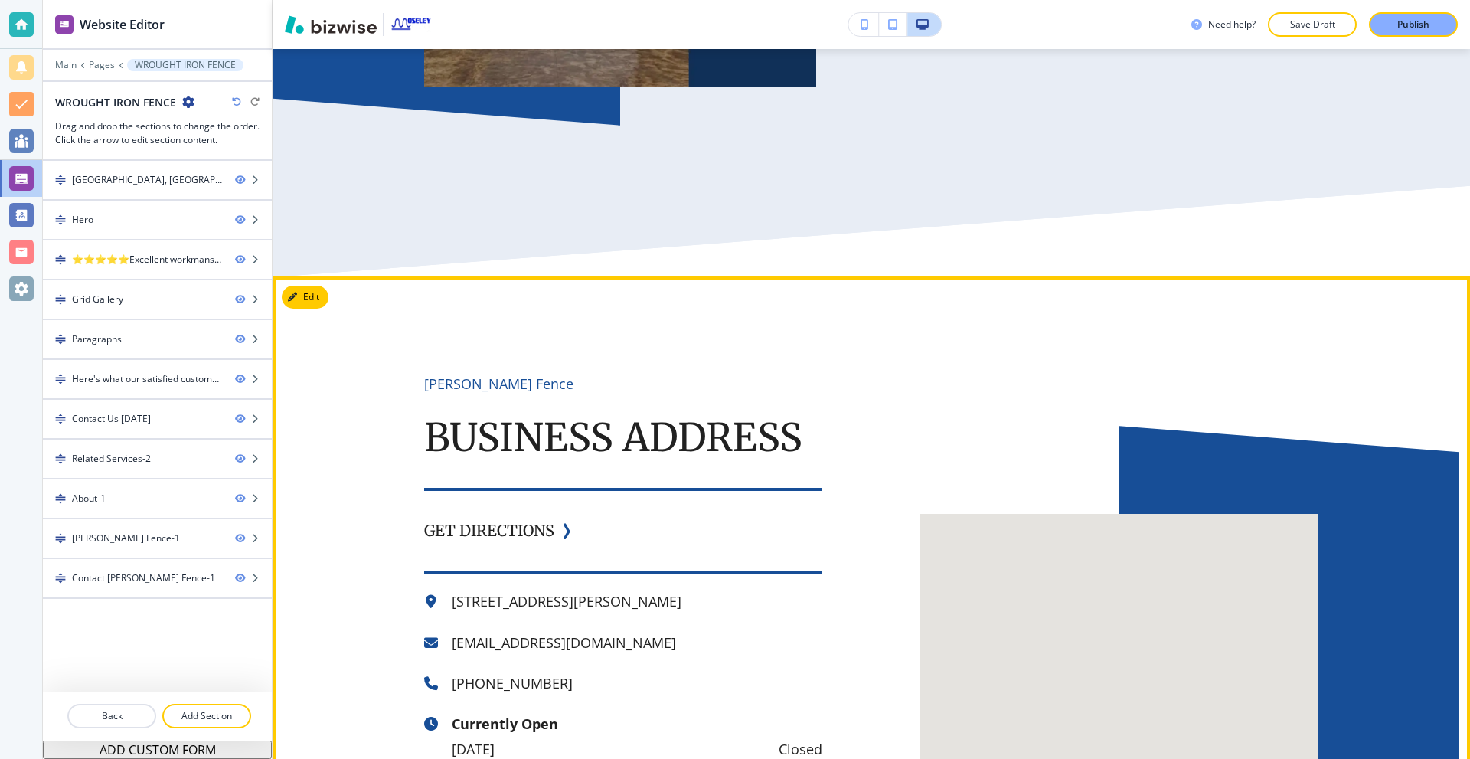
scroll to position [6507, 0]
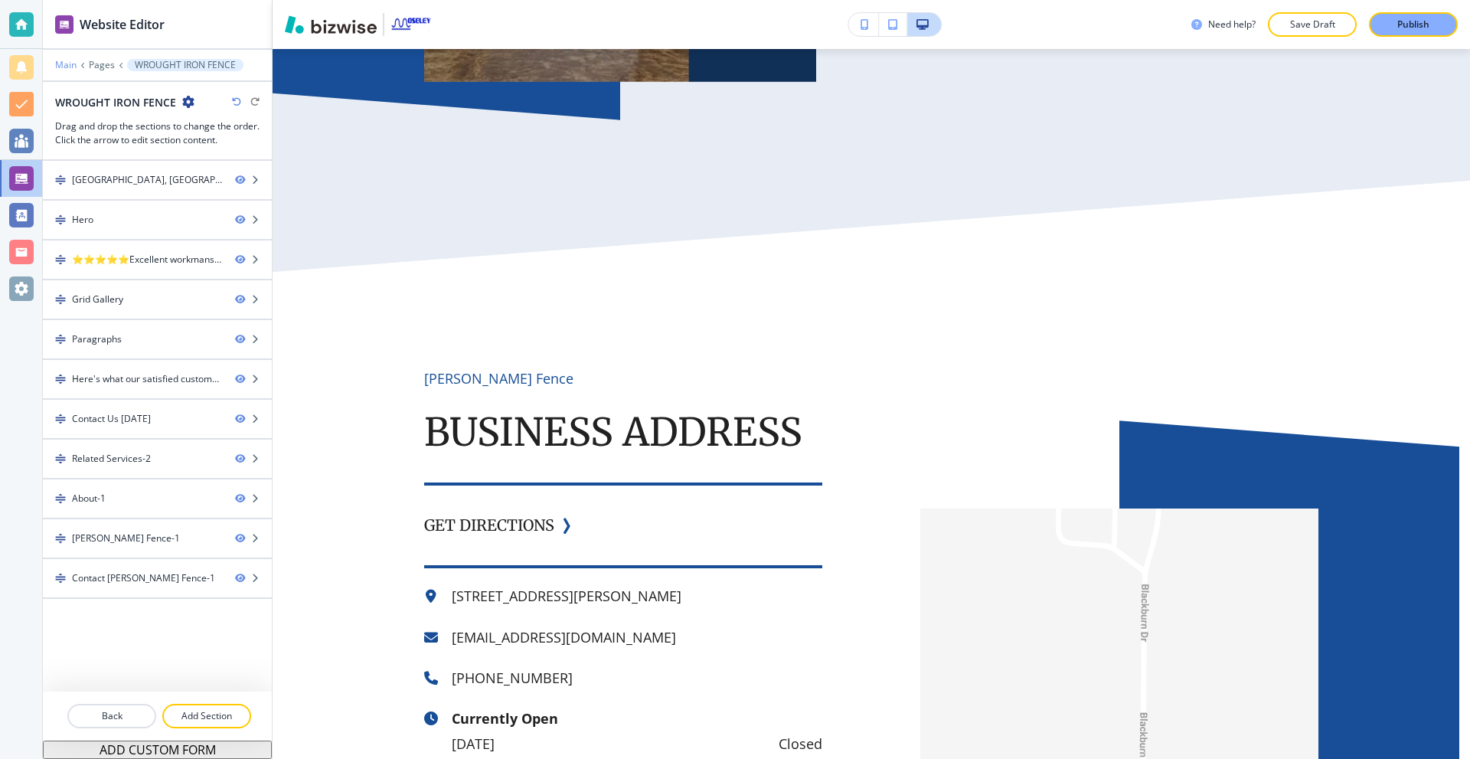
click at [70, 62] on p "Main" at bounding box center [65, 65] width 21 height 11
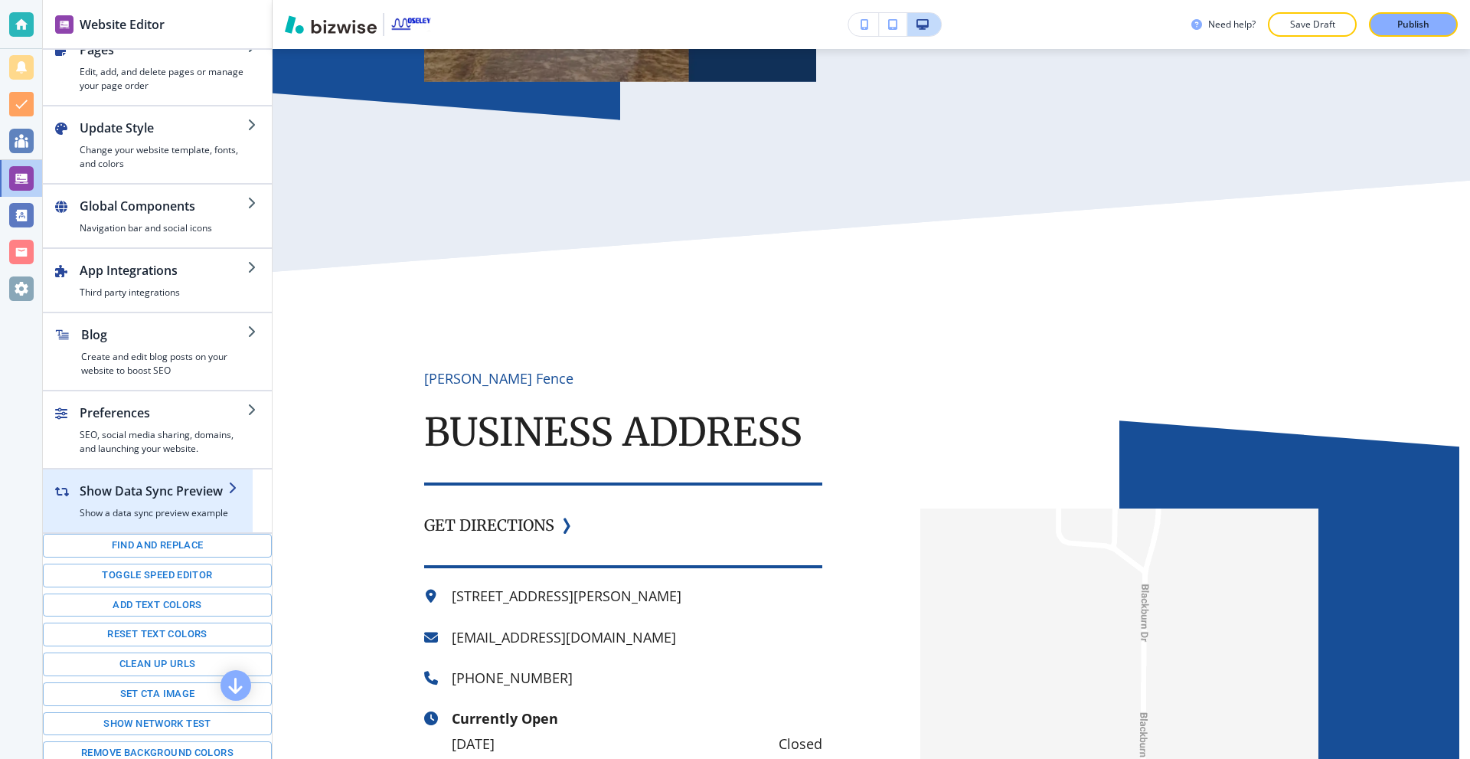
scroll to position [57, 0]
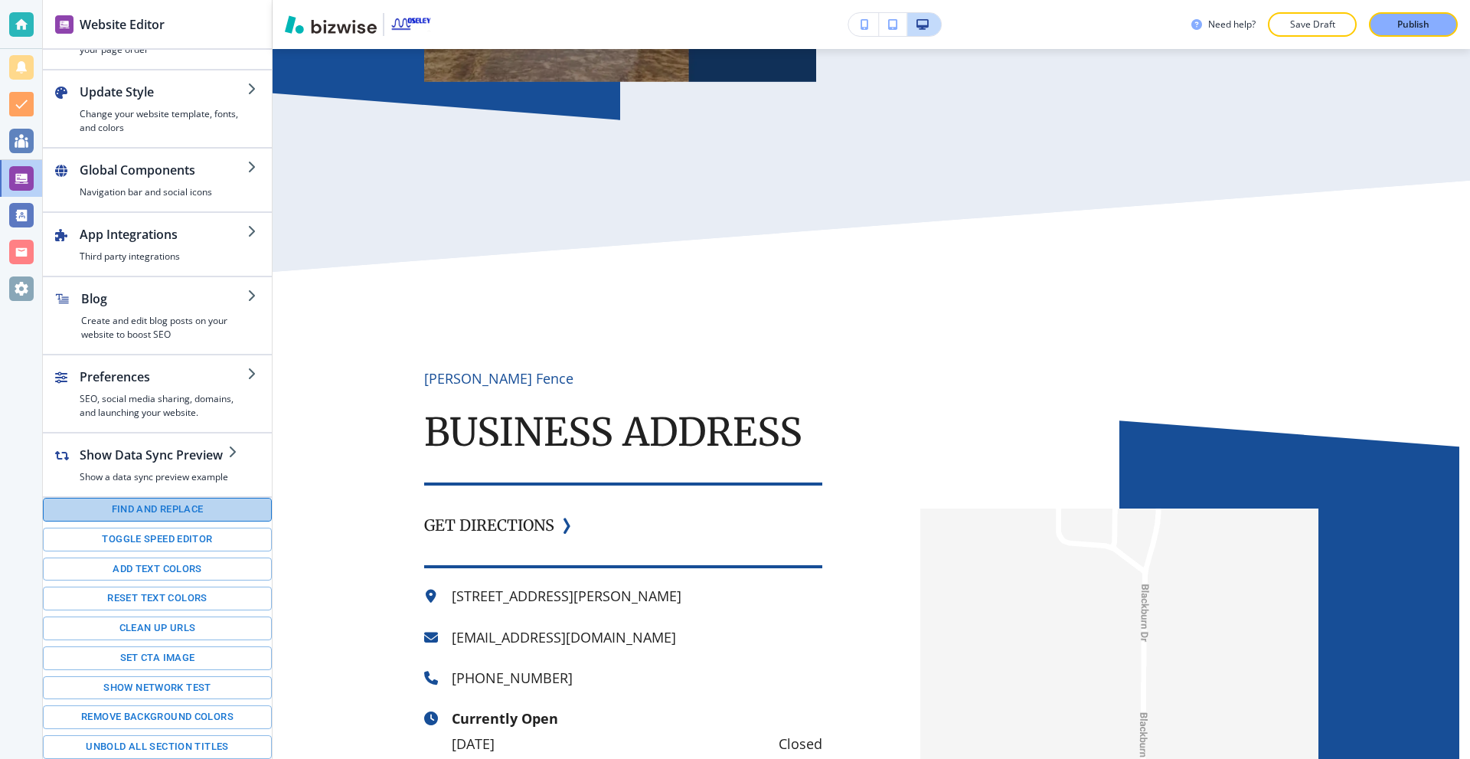
click at [168, 498] on button "Find and replace" at bounding box center [157, 510] width 229 height 24
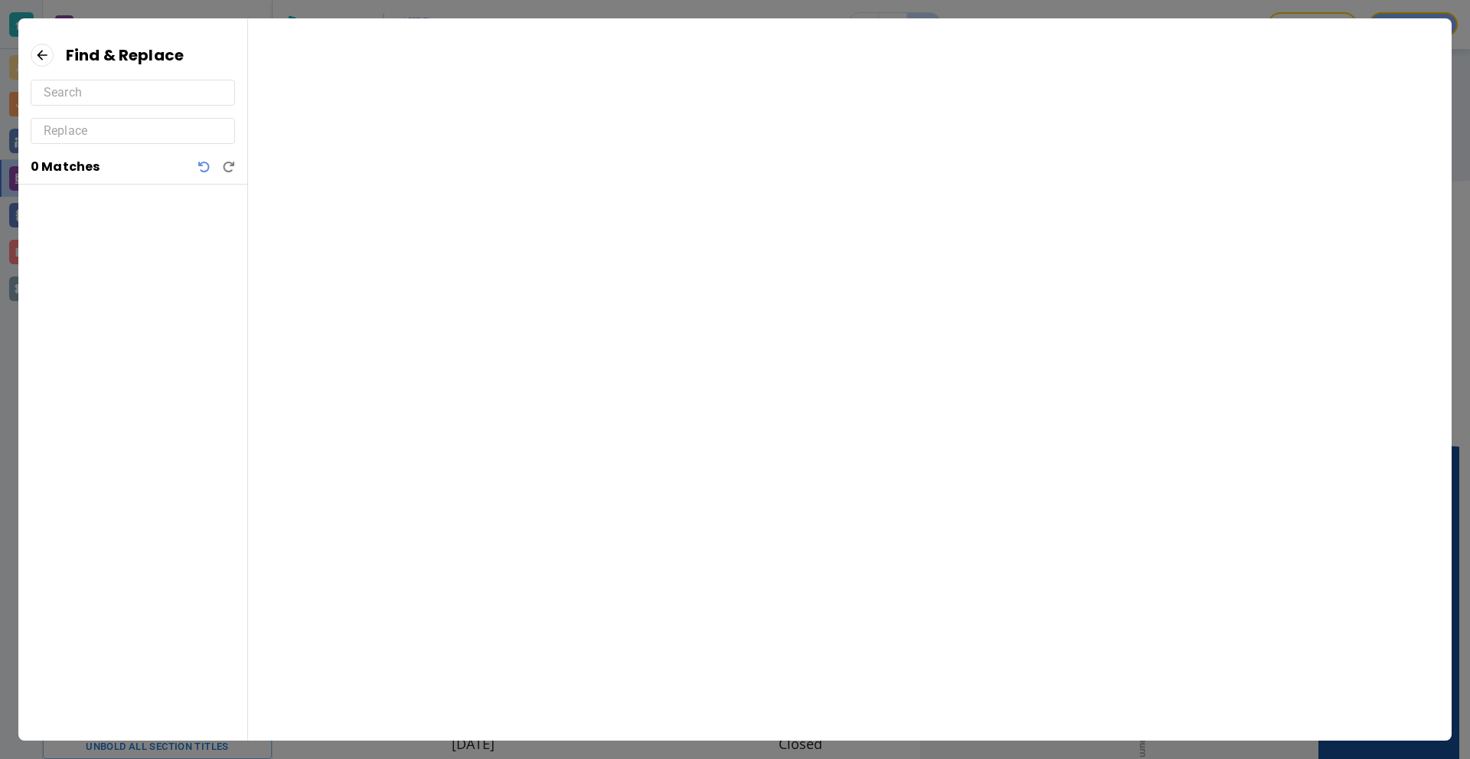
click at [129, 98] on input "text" at bounding box center [133, 92] width 178 height 24
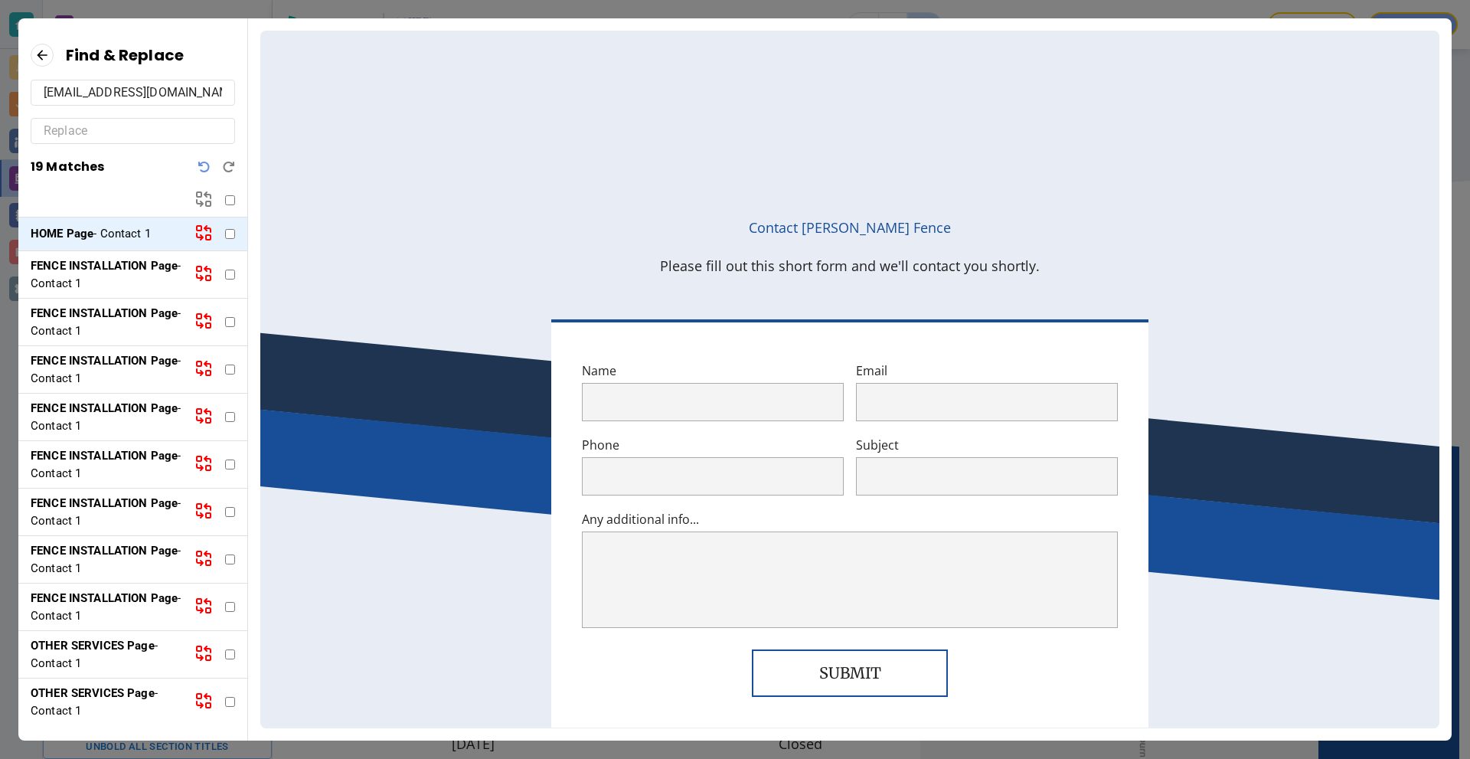
type input "placeholder@bizwise.com"
click at [135, 137] on input "text" at bounding box center [133, 131] width 178 height 24
paste input "moseleyfence@yahoo.com"
type input "moseleyfence@yahoo.com"
click at [231, 201] on input "checkbox" at bounding box center [230, 200] width 10 height 10
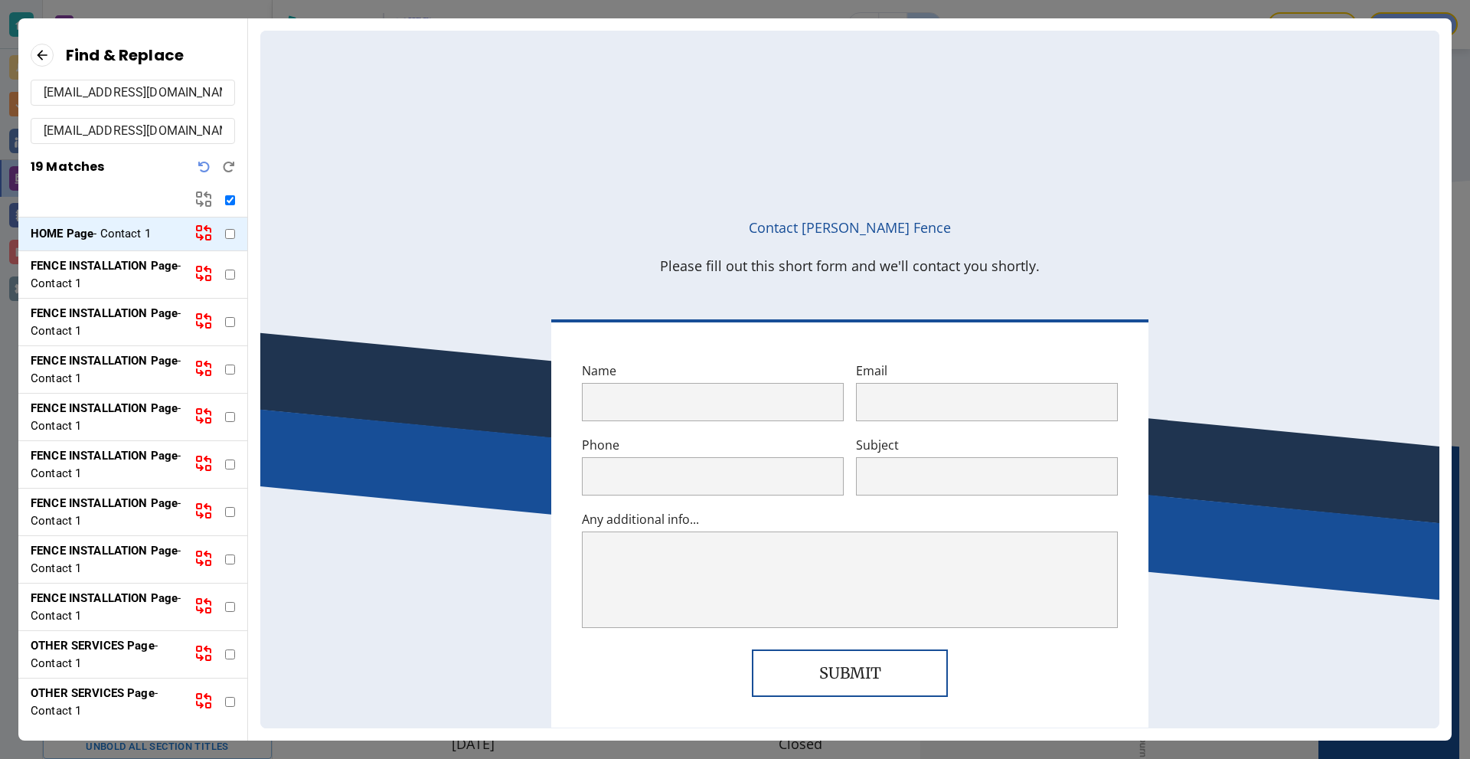
checkbox input "true"
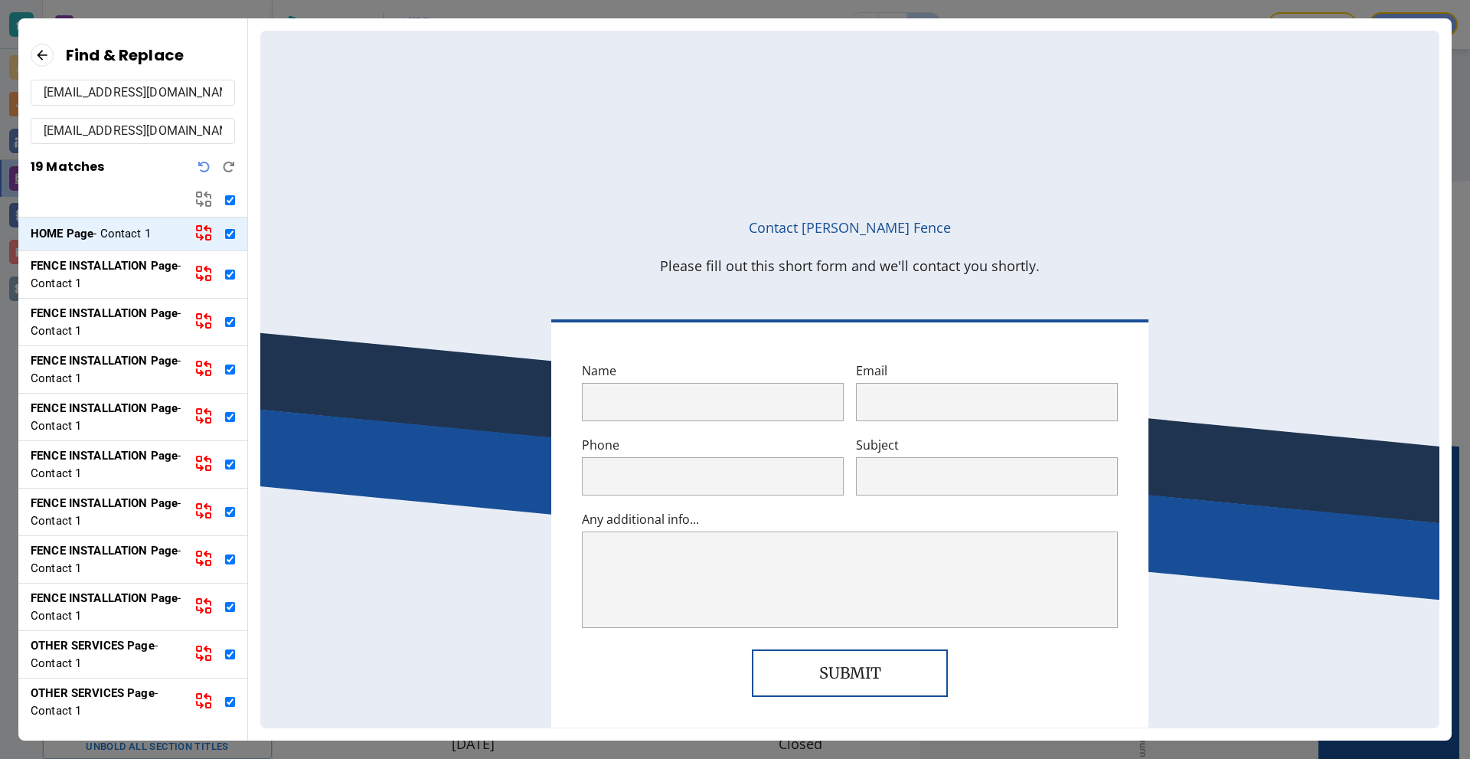
checkbox input "true"
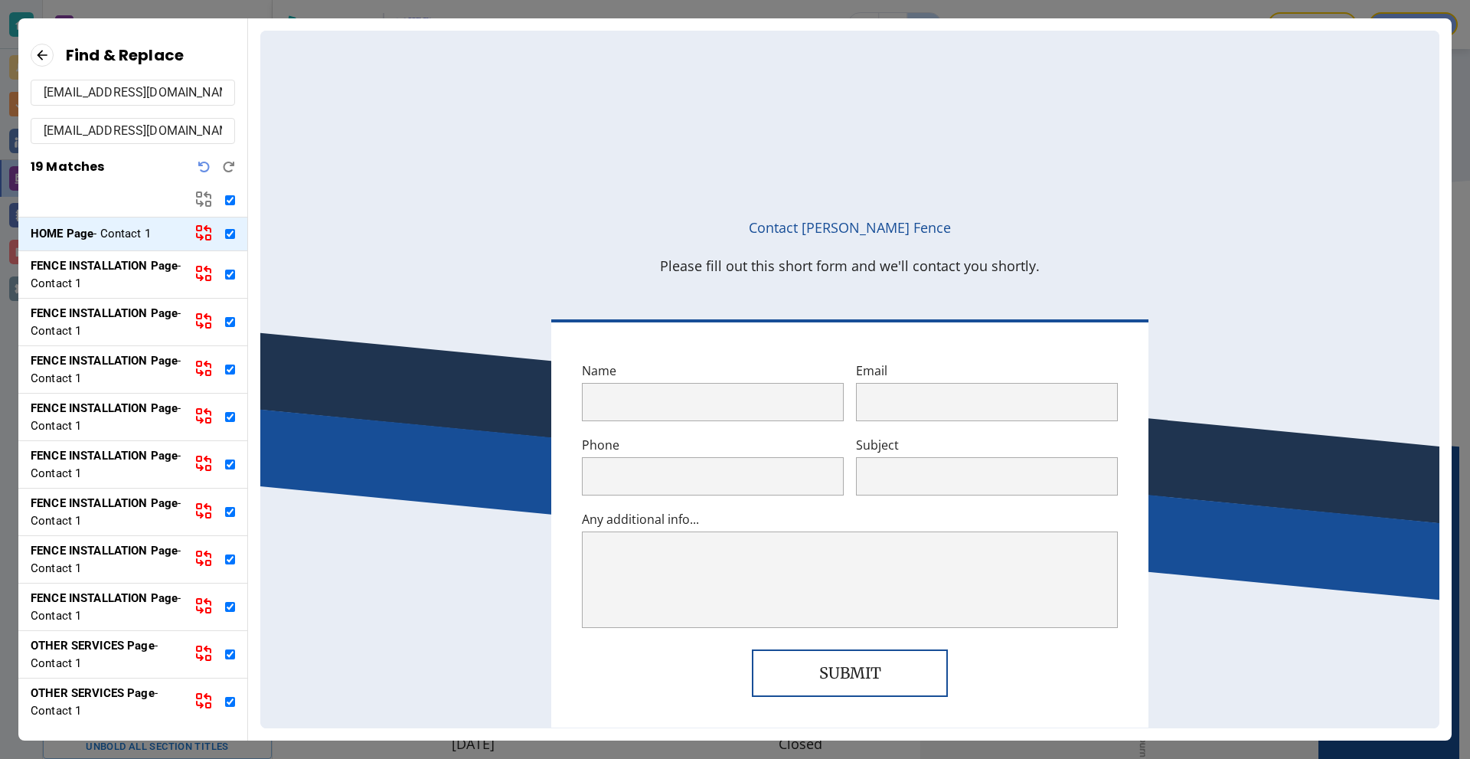
checkbox input "true"
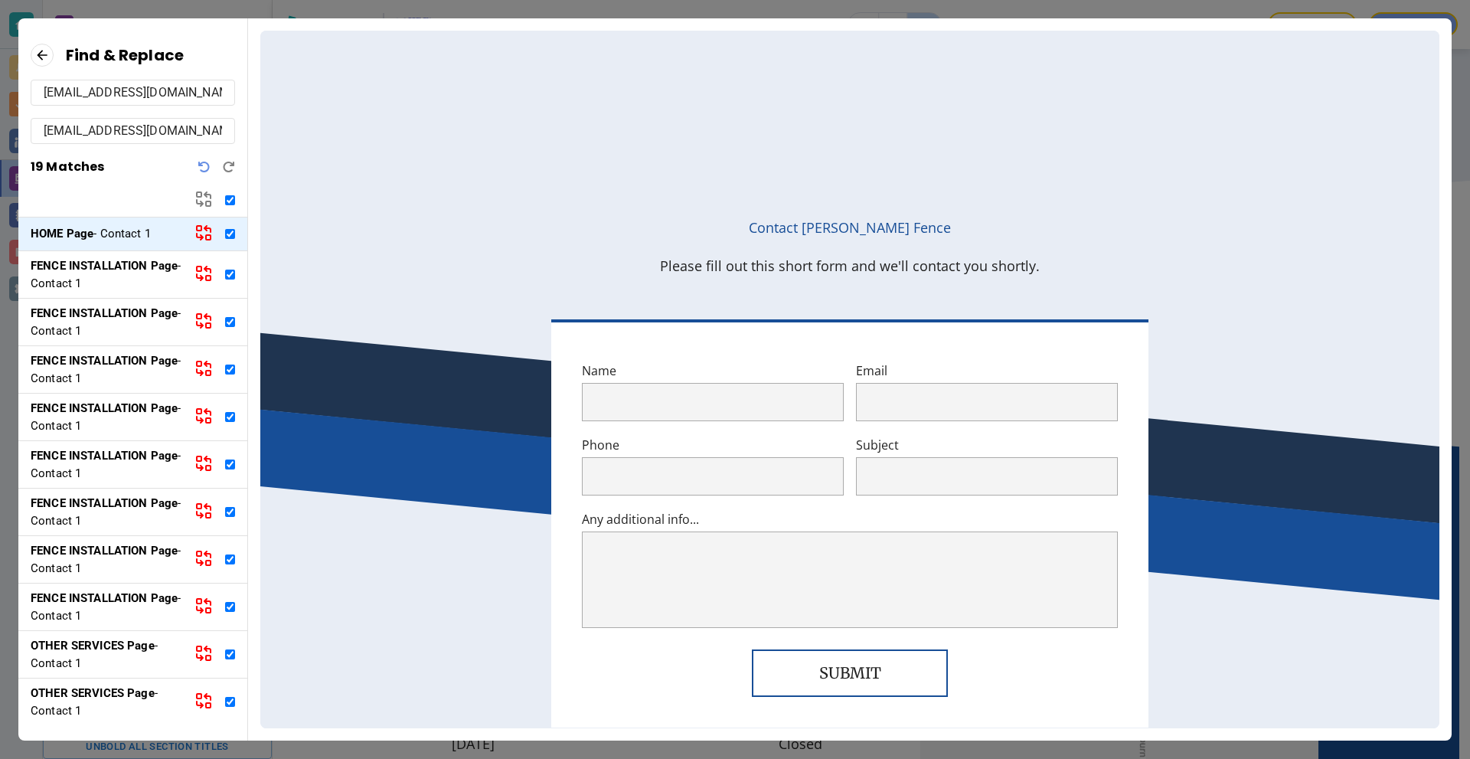
checkbox input "true"
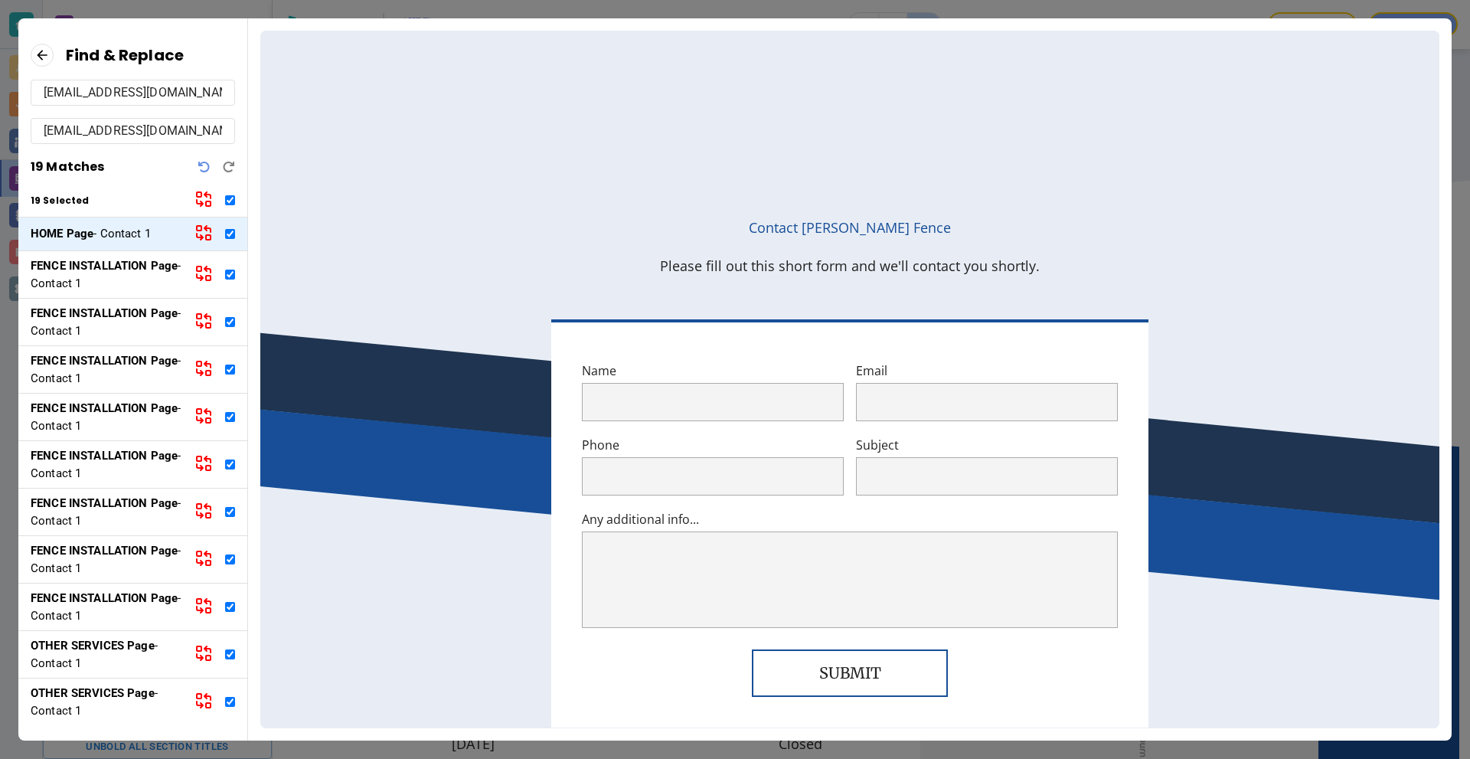
click at [211, 168] on div at bounding box center [216, 167] width 37 height 12
click at [204, 168] on icon "Undo" at bounding box center [204, 167] width 12 height 12
click at [233, 166] on icon "Redo" at bounding box center [229, 167] width 12 height 12
click at [211, 165] on div at bounding box center [216, 167] width 37 height 12
click at [205, 165] on icon "Undo" at bounding box center [204, 167] width 12 height 12
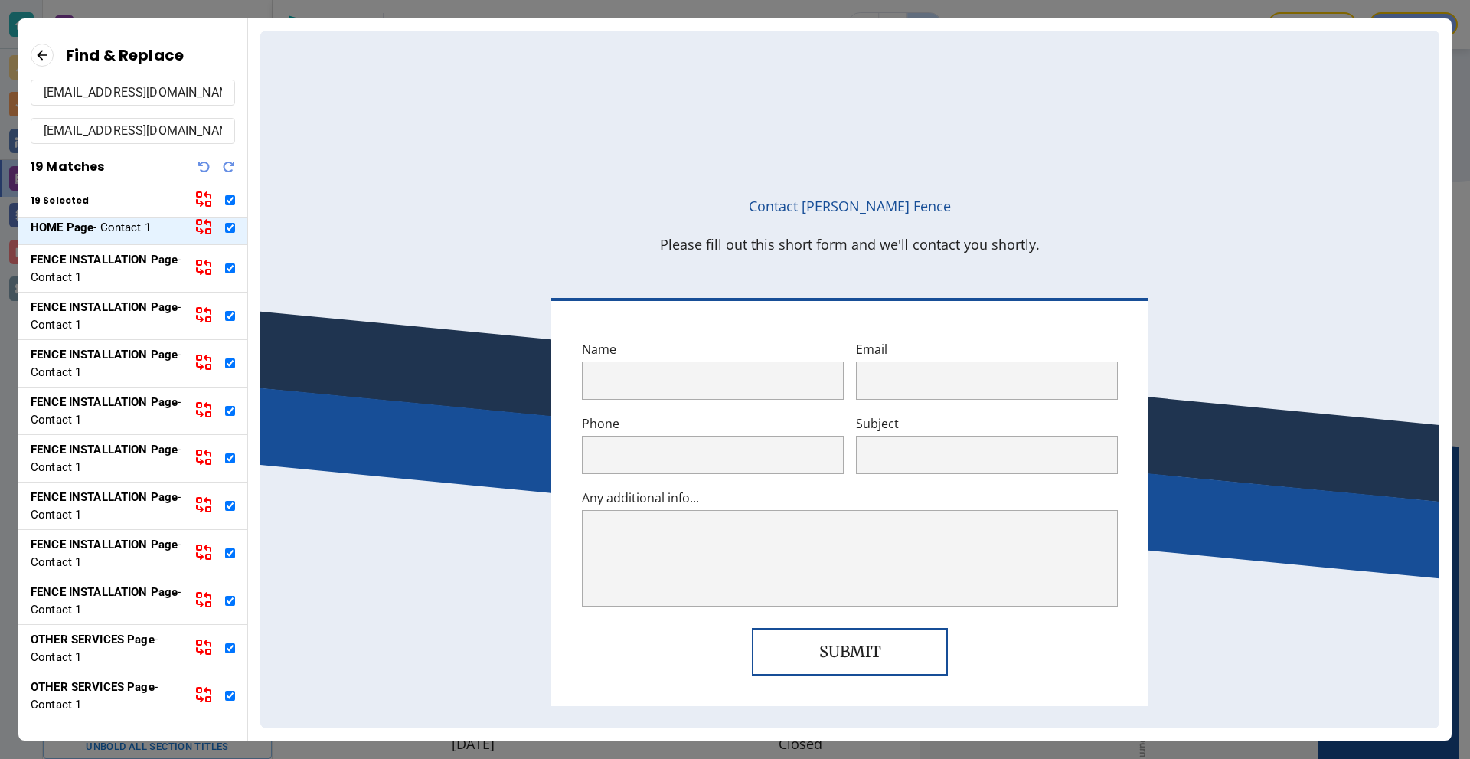
scroll to position [0, 0]
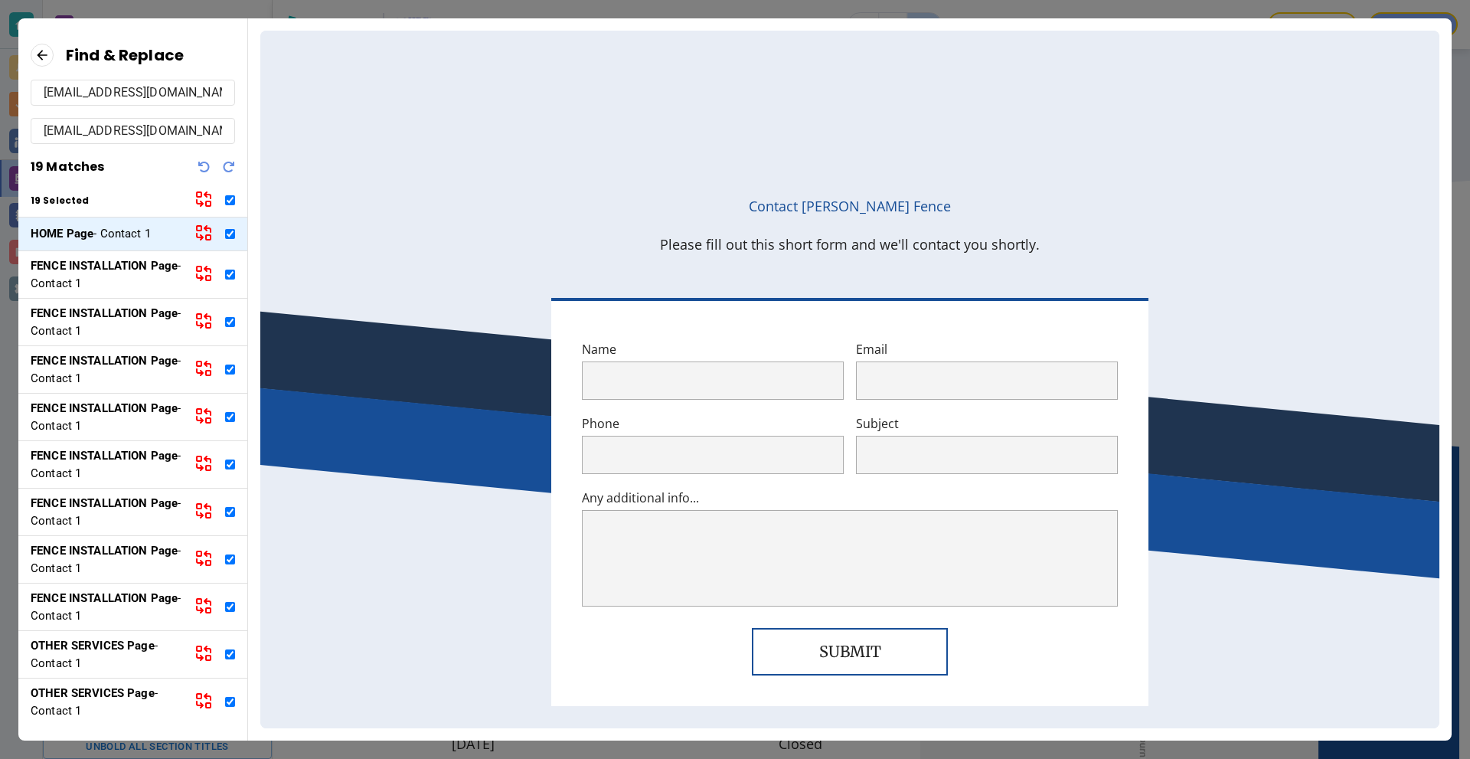
click at [204, 230] on icon at bounding box center [207, 229] width 6 height 6
click at [204, 203] on icon at bounding box center [203, 199] width 18 height 18
checkbox input "false"
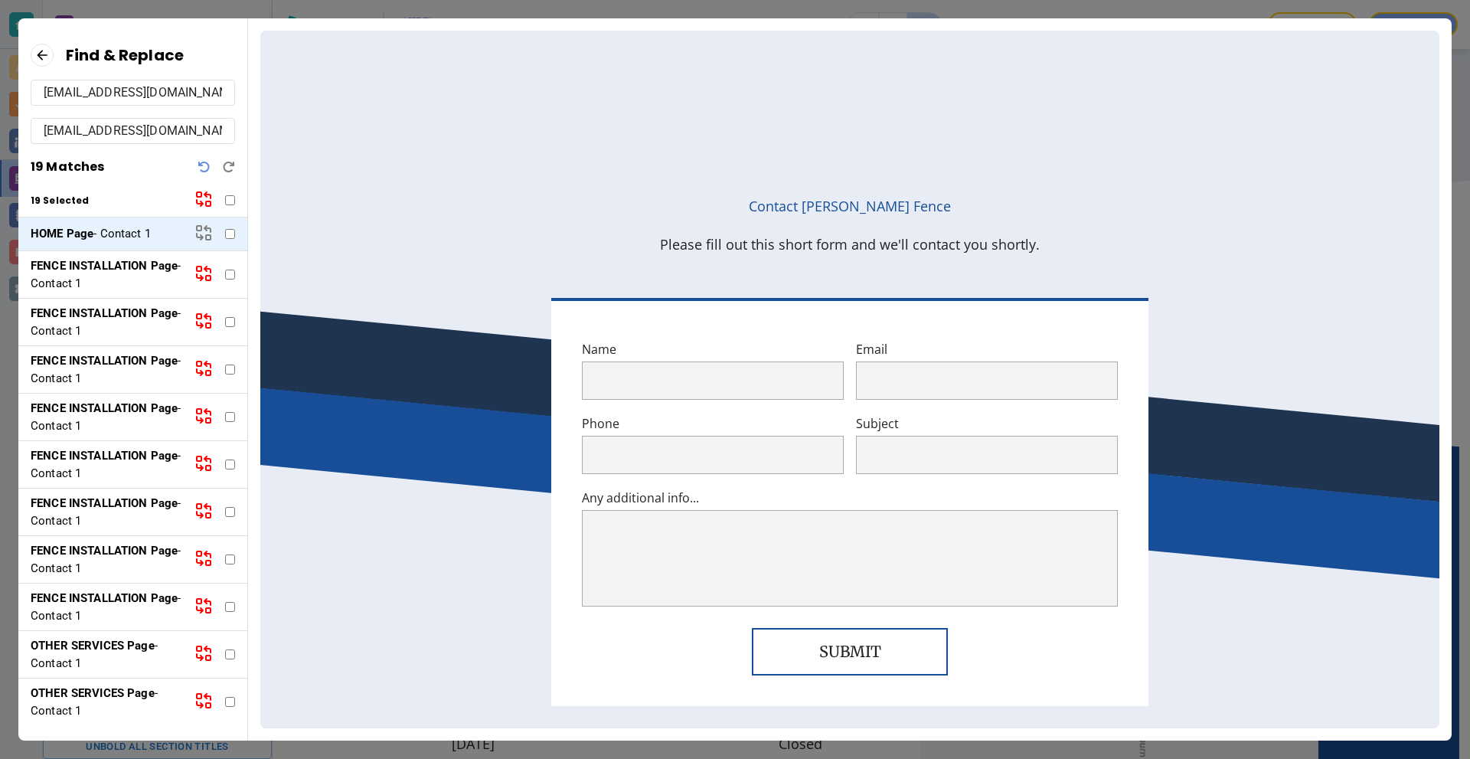
checkbox input "false"
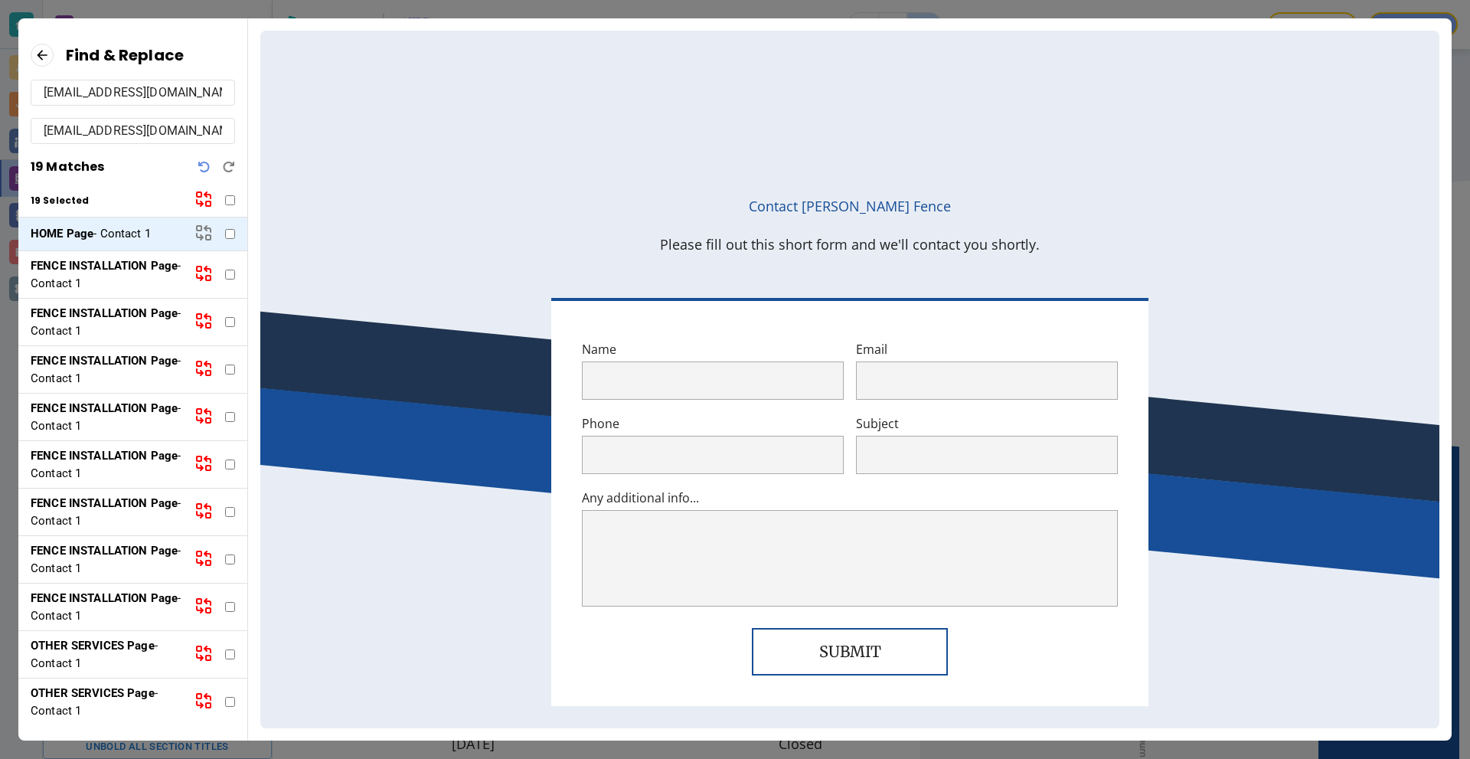
checkbox input "false"
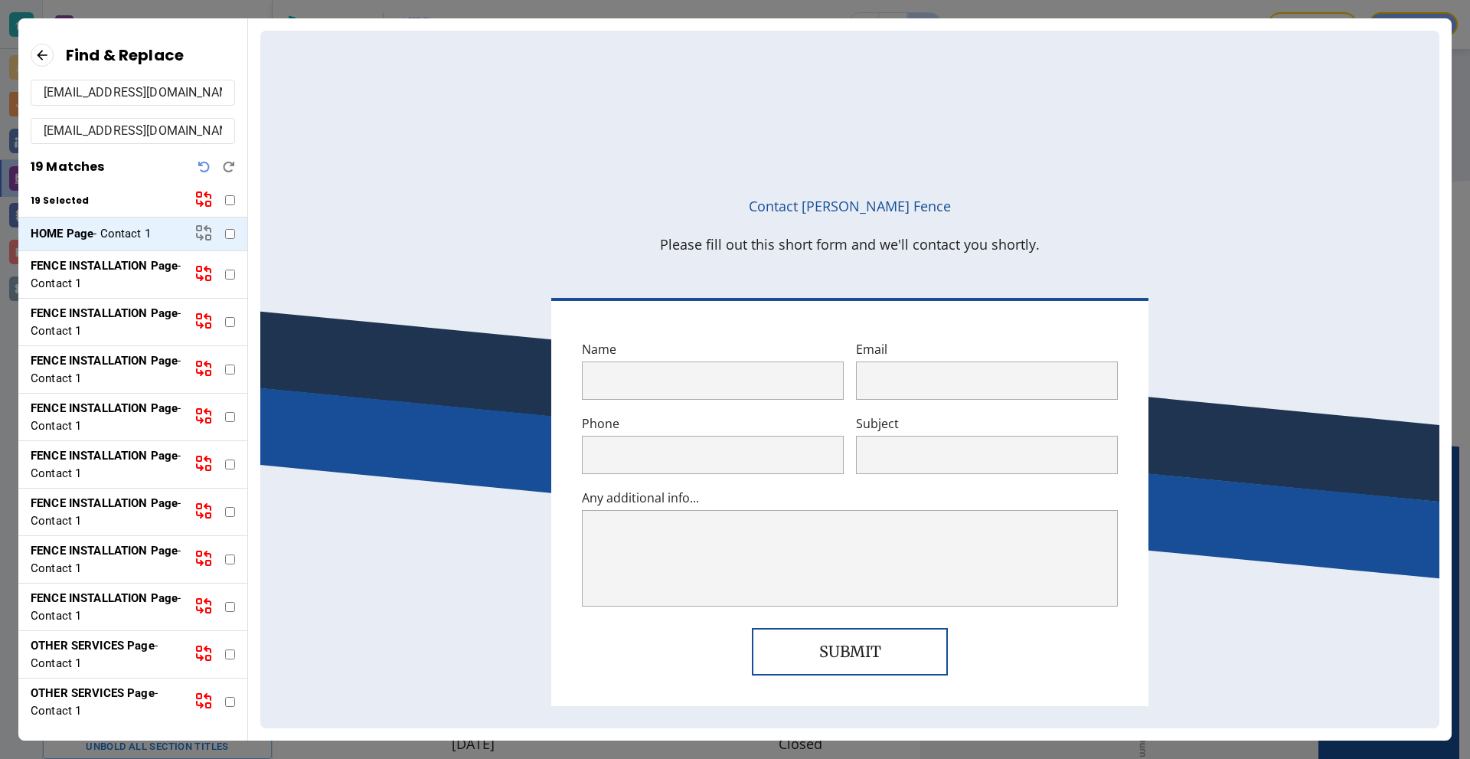
checkbox input "false"
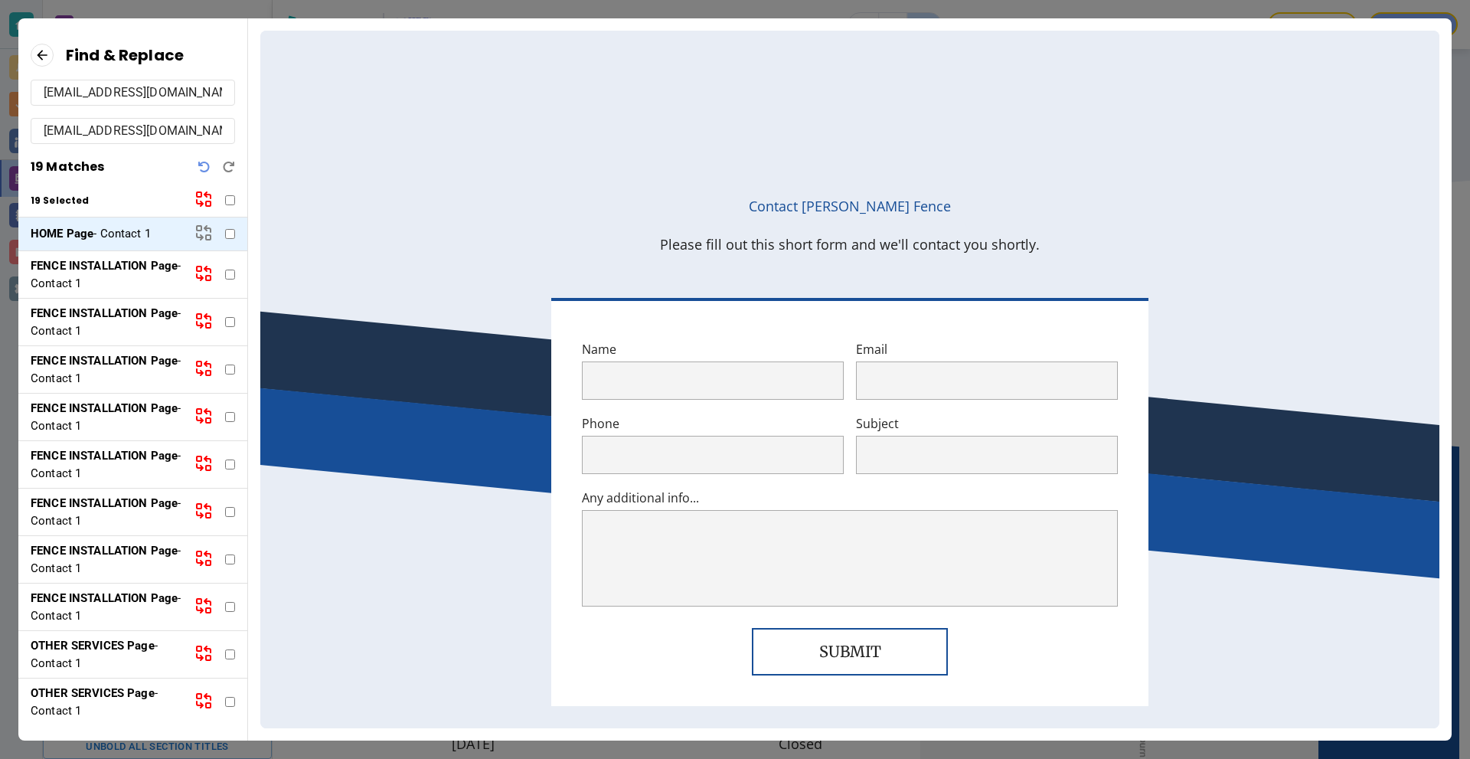
checkbox input "false"
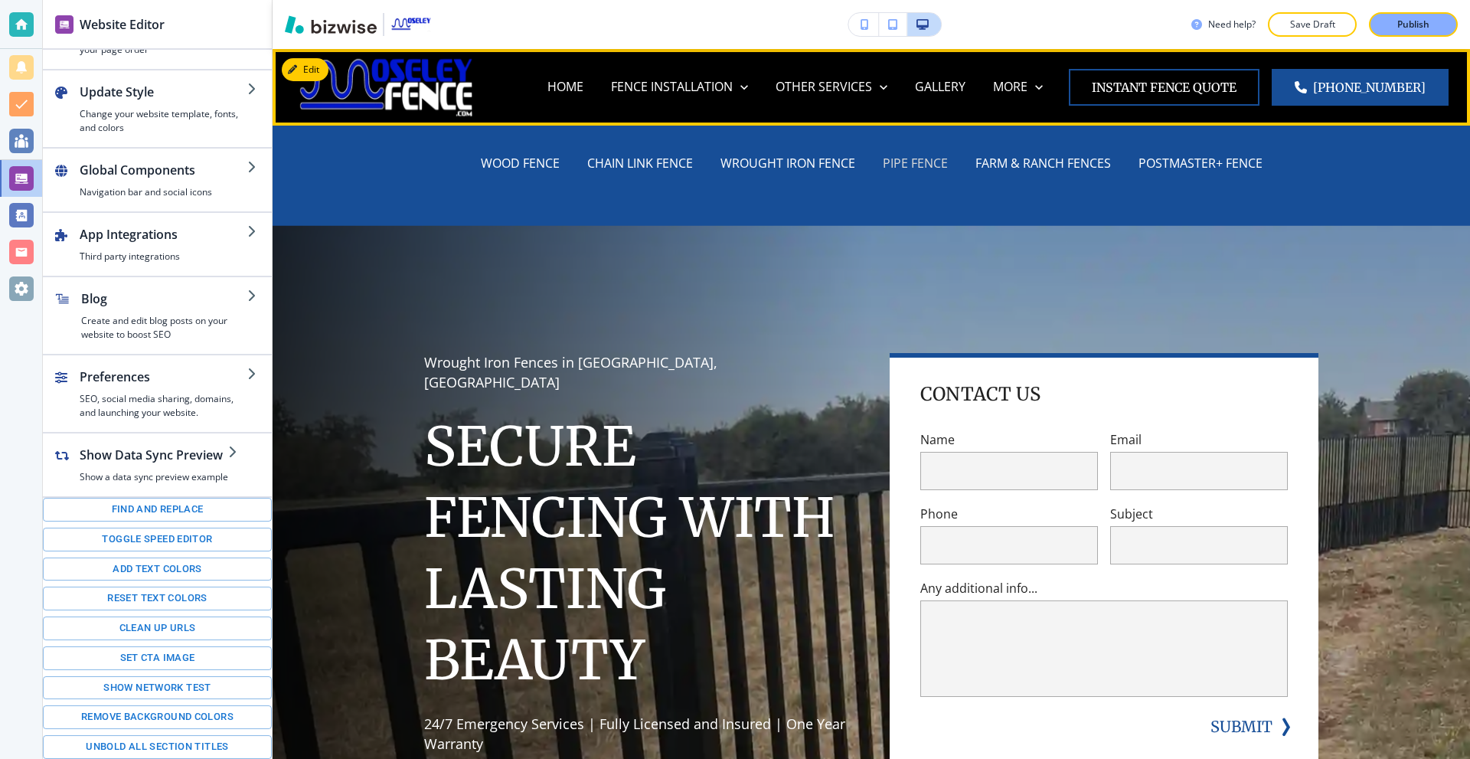
click at [916, 162] on p "PIPE FENCE" at bounding box center [915, 164] width 65 height 18
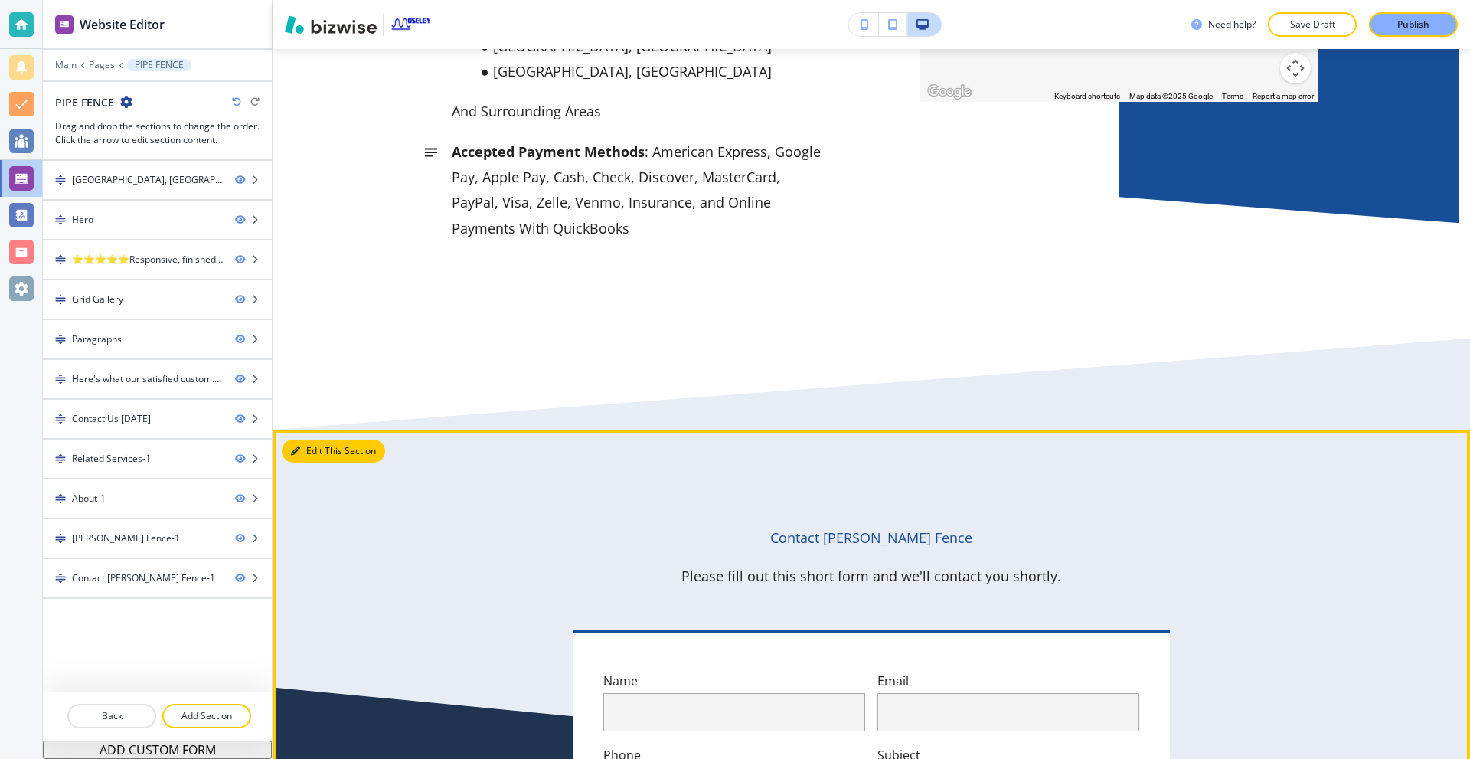
click at [298, 446] on icon "button" at bounding box center [295, 450] width 9 height 9
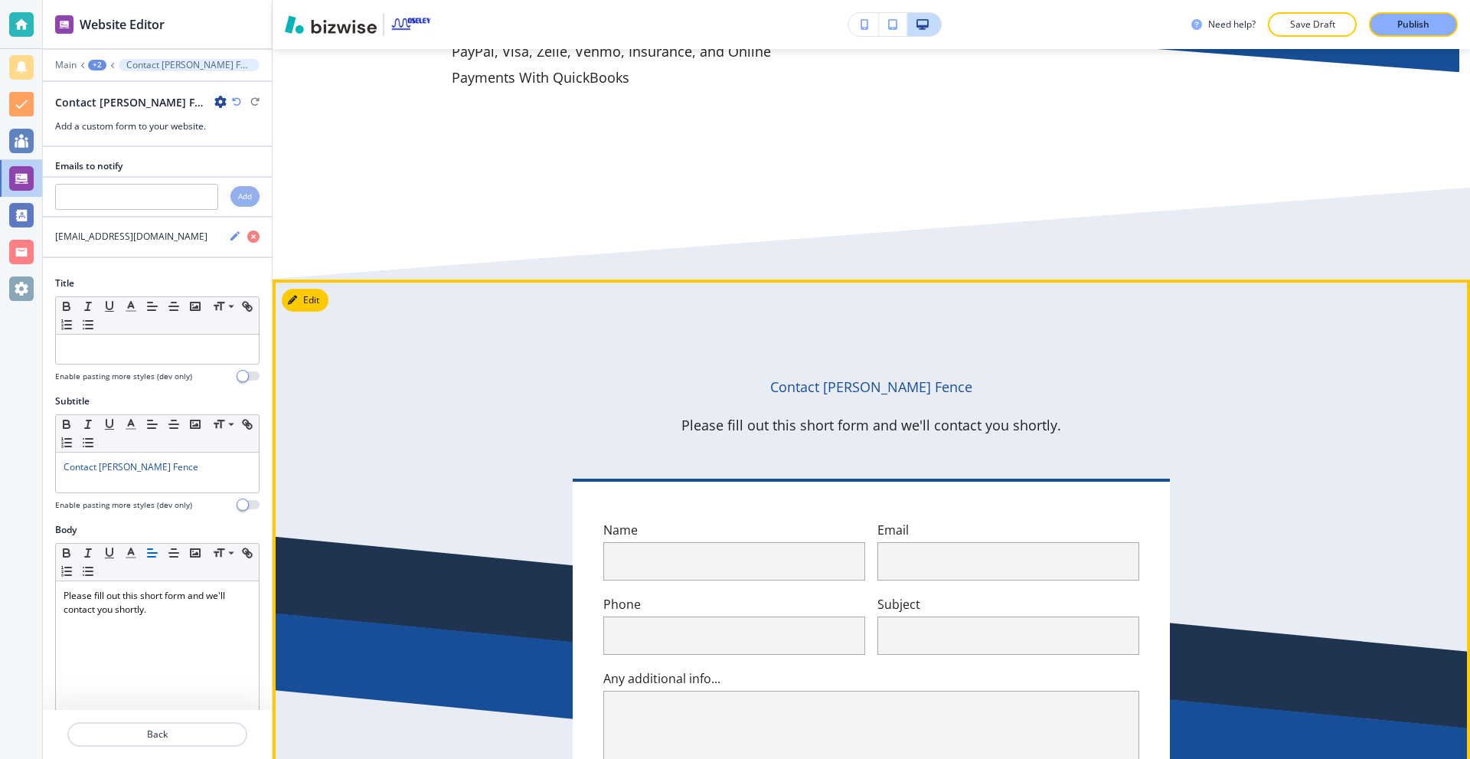
scroll to position [7235, 0]
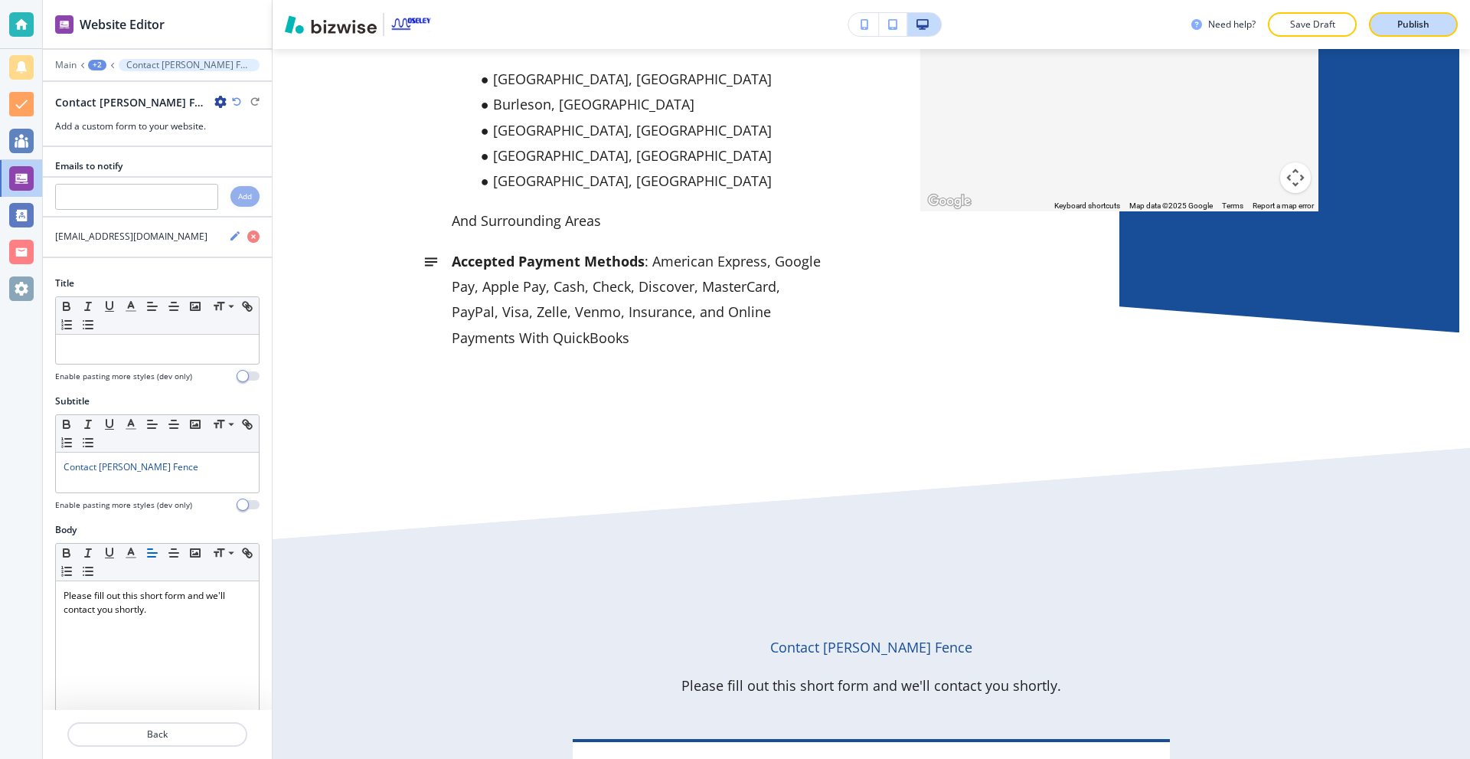
click at [1425, 24] on p "Publish" at bounding box center [1413, 25] width 32 height 14
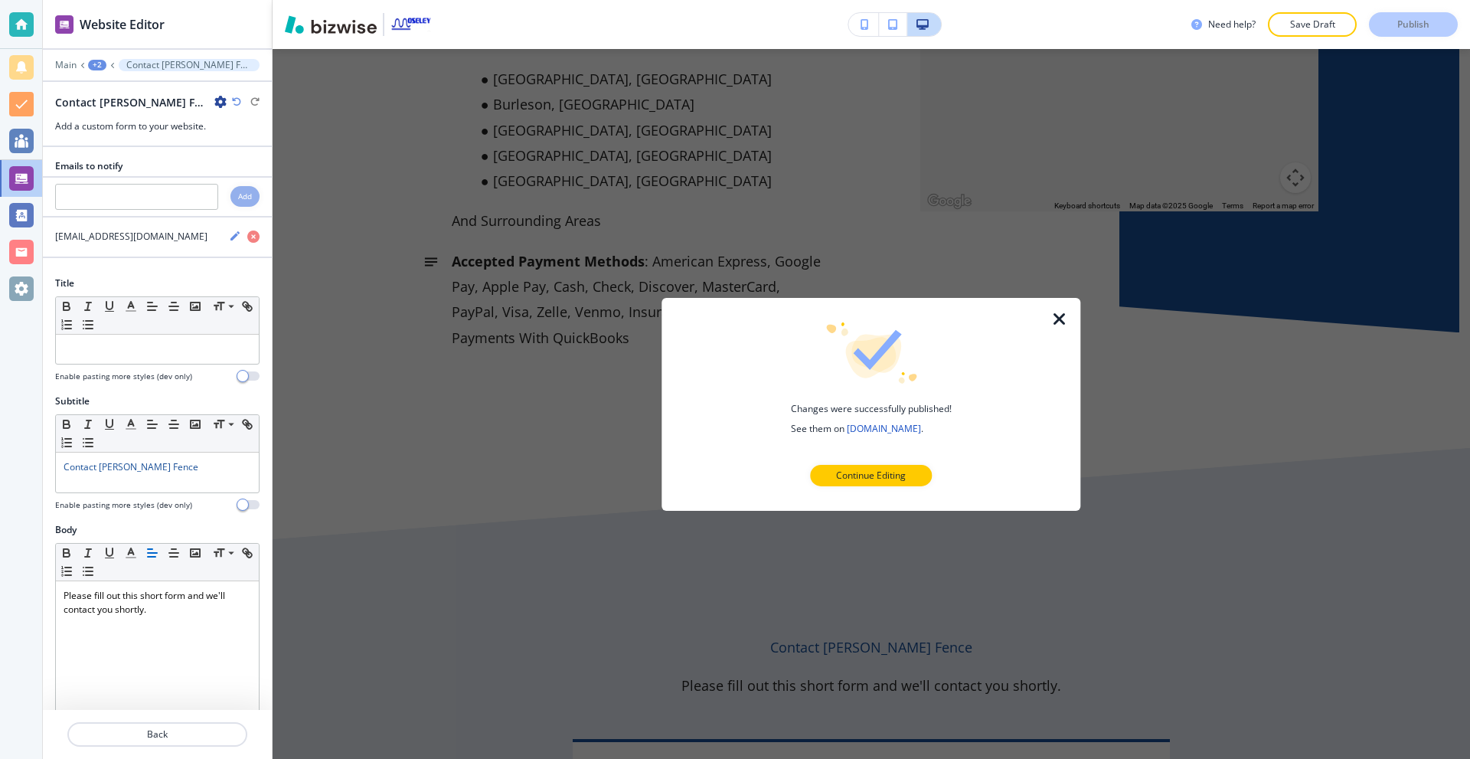
click at [1052, 318] on icon "button" at bounding box center [1059, 318] width 18 height 18
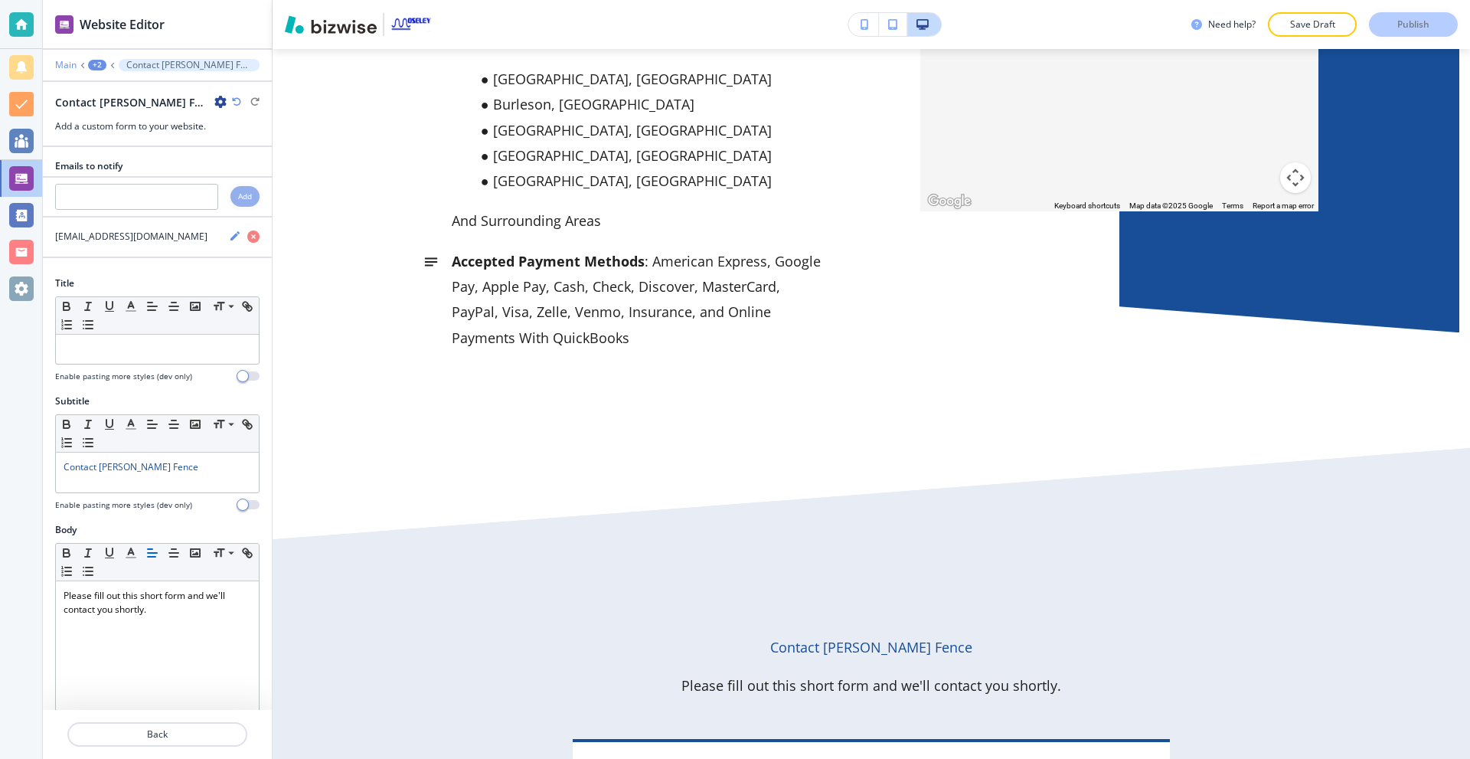
click at [63, 64] on p "Main" at bounding box center [65, 65] width 21 height 11
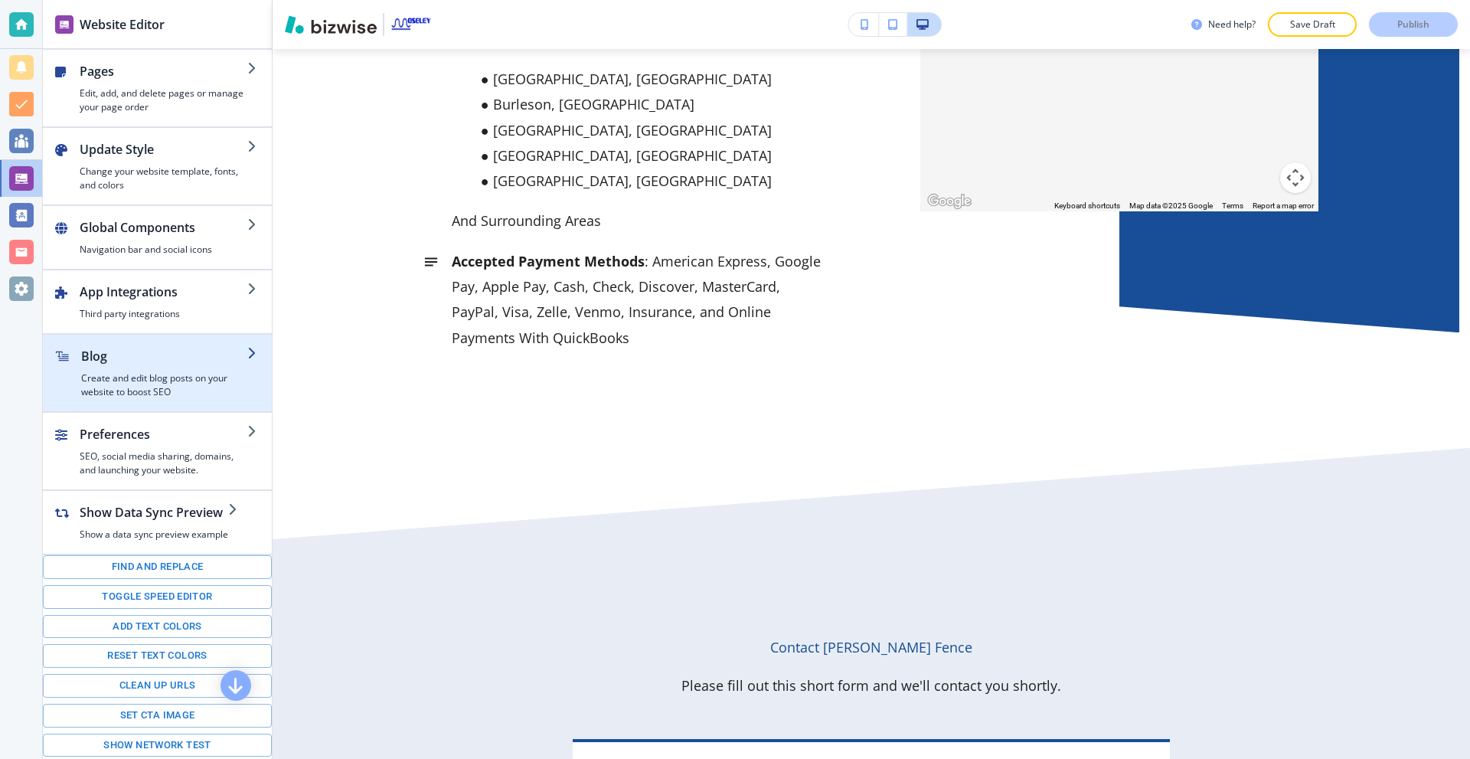
click at [123, 356] on h2 "Blog" at bounding box center [164, 356] width 166 height 18
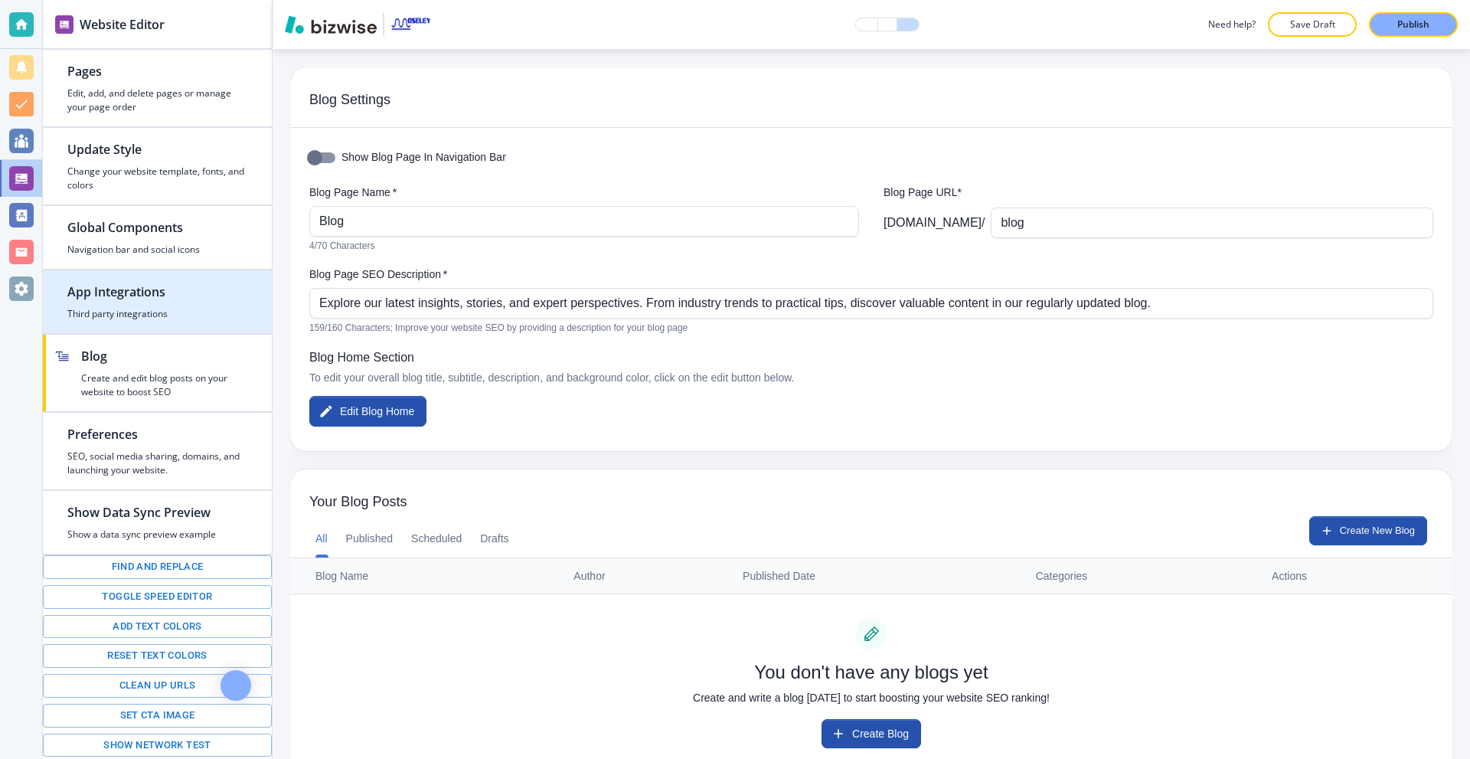
click at [132, 317] on h4 "Third party integrations" at bounding box center [157, 314] width 180 height 14
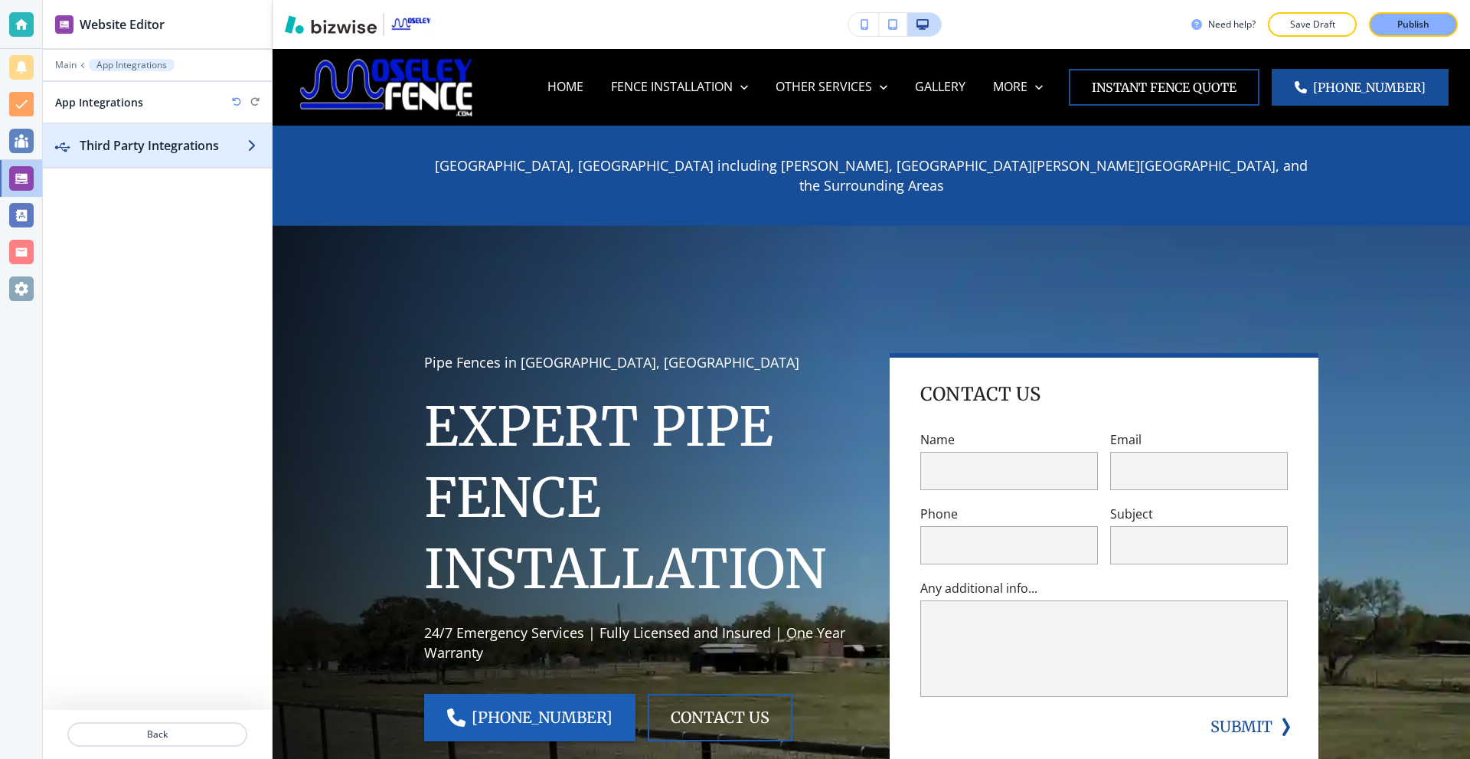
click at [181, 136] on h2 "Third Party Integrations" at bounding box center [164, 145] width 168 height 18
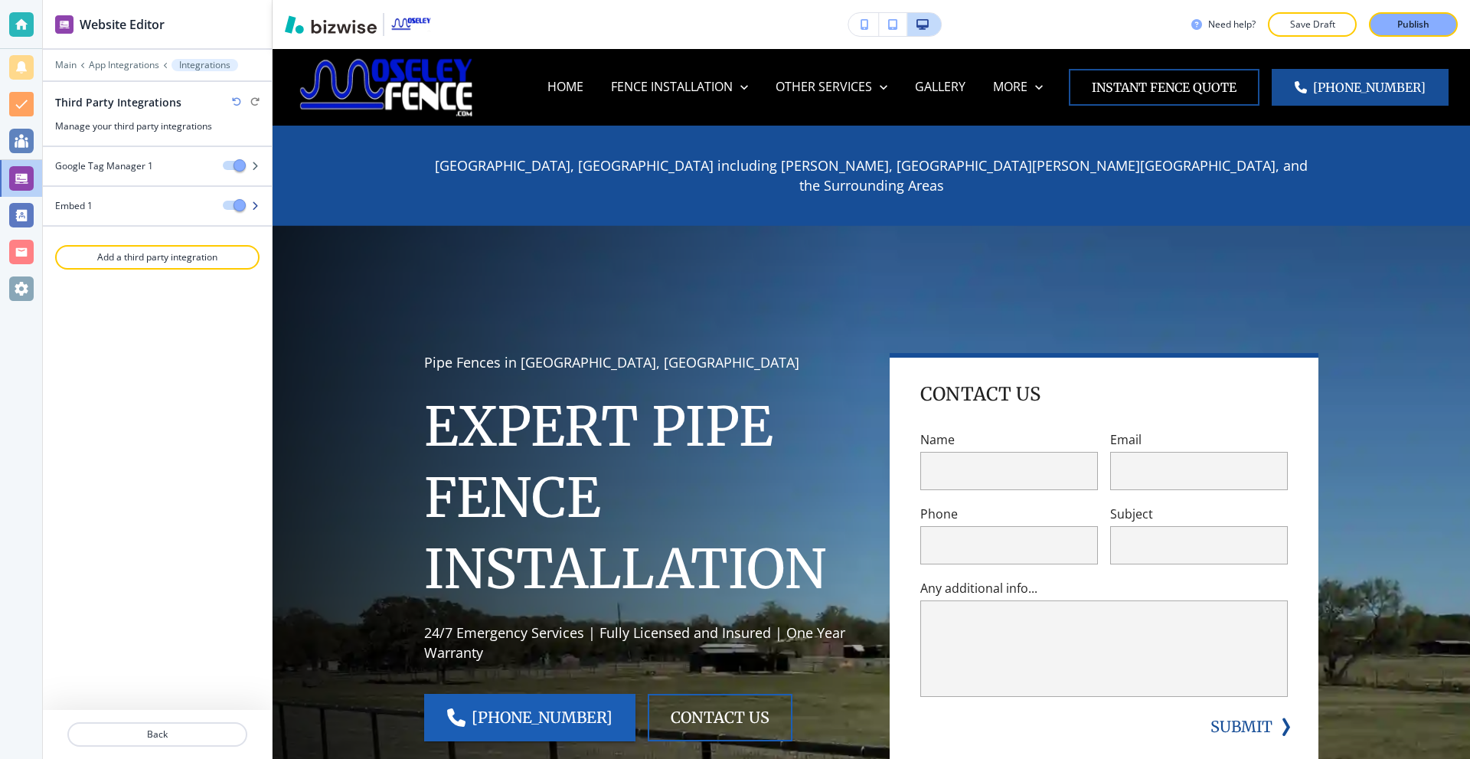
click at [144, 209] on div "Embed 1" at bounding box center [127, 206] width 168 height 14
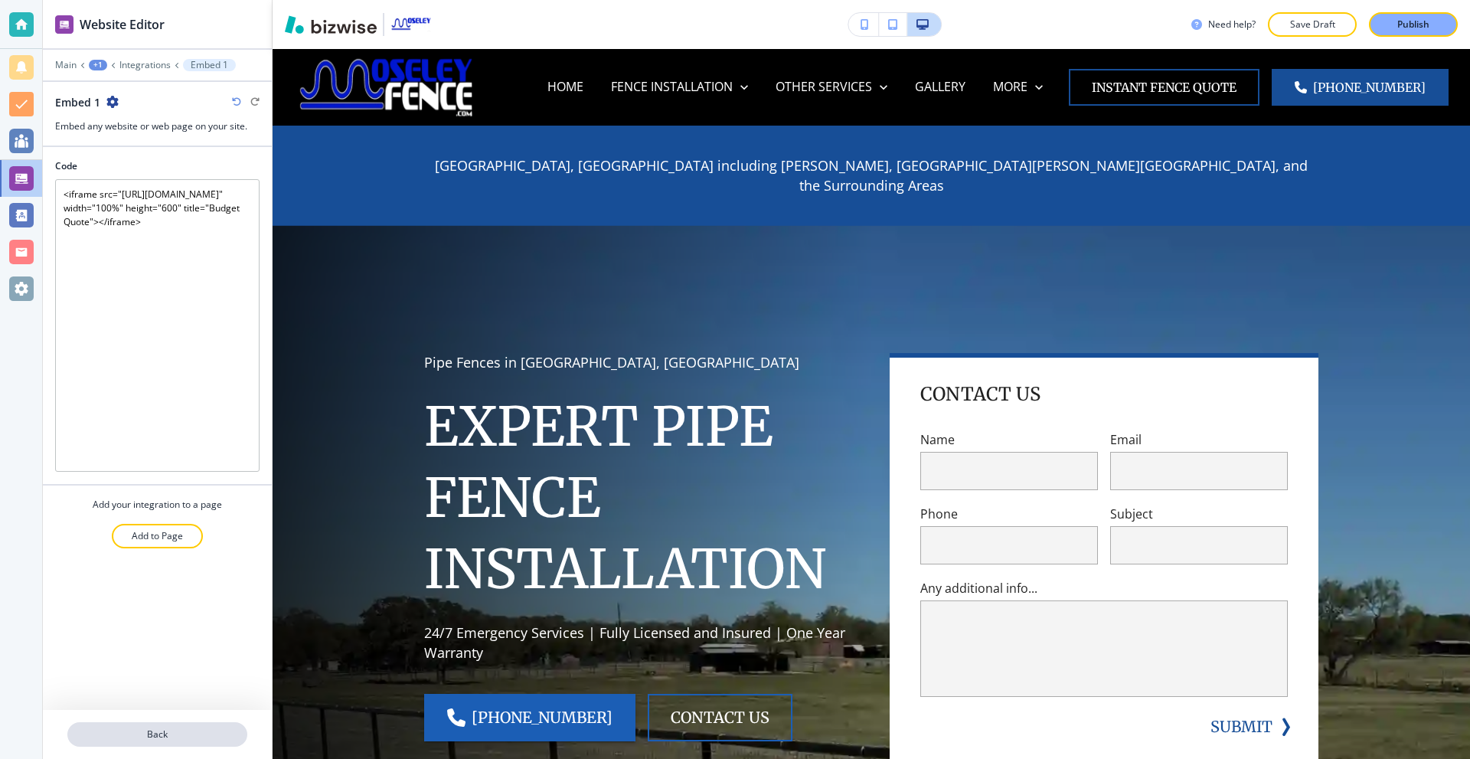
click at [150, 735] on p "Back" at bounding box center [157, 734] width 177 height 14
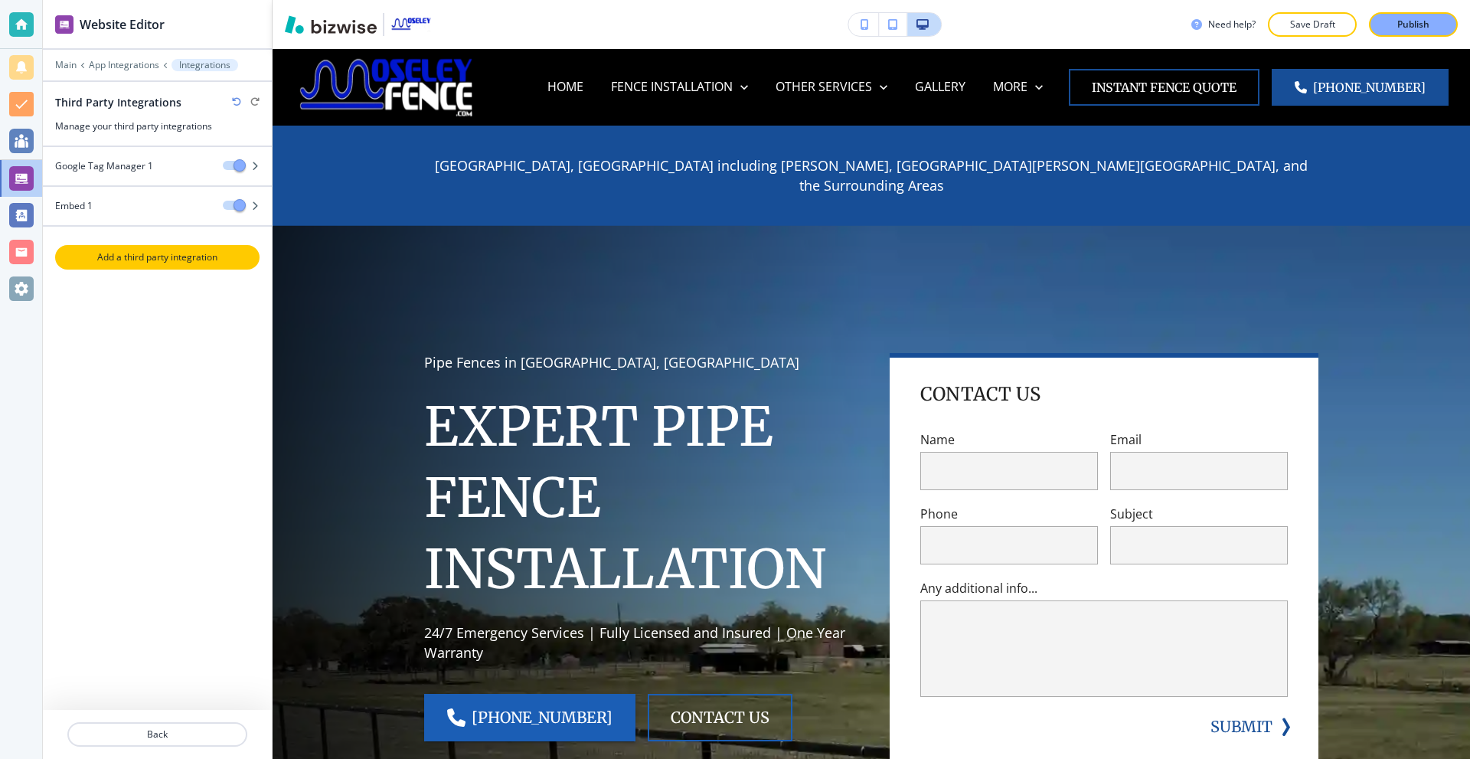
click at [171, 265] on button "Add a third party integration" at bounding box center [157, 257] width 204 height 24
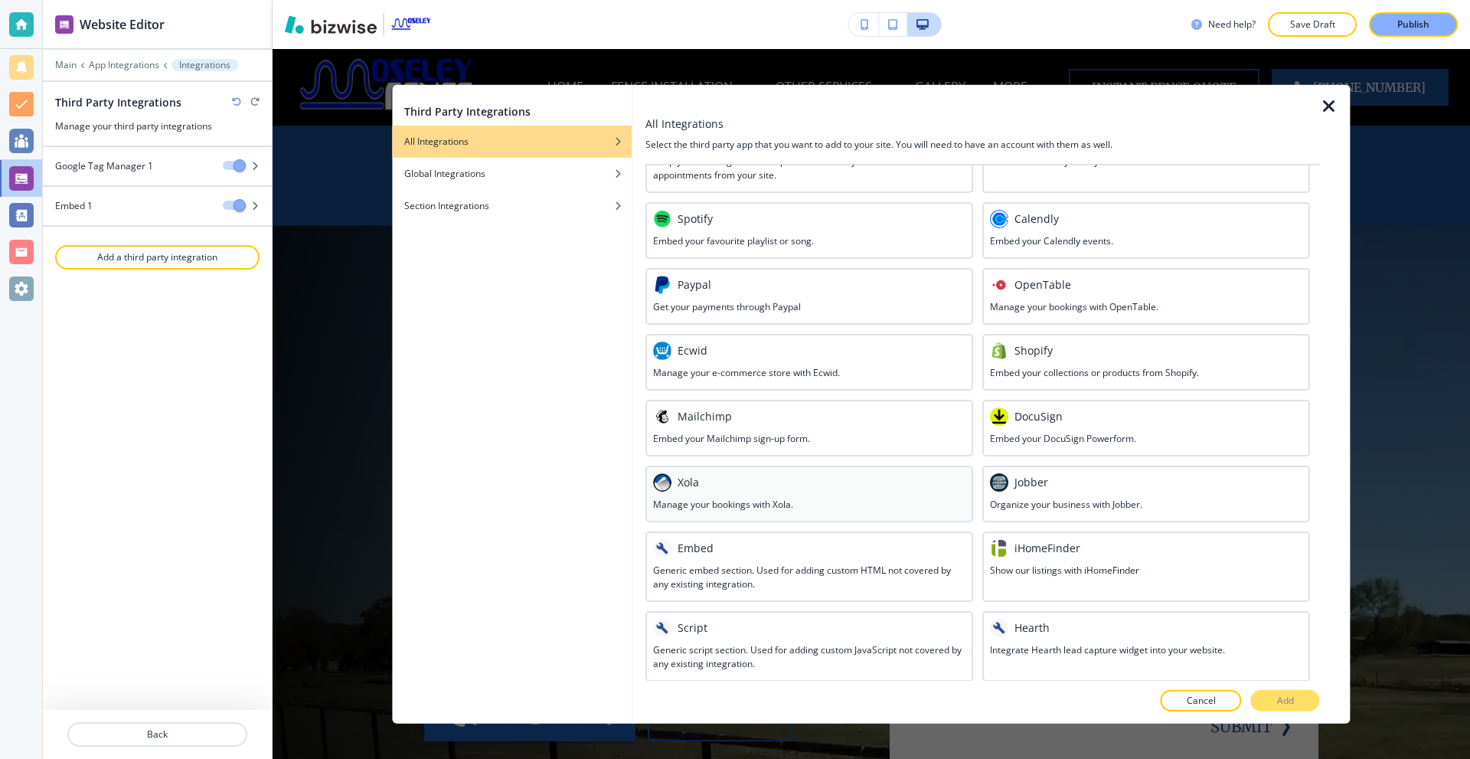
scroll to position [549, 0]
click at [726, 581] on h3 "Generic embed section. Used for adding custom HTML not covered by any existing …" at bounding box center [809, 576] width 312 height 28
click at [1284, 697] on p "Add" at bounding box center [1285, 701] width 17 height 14
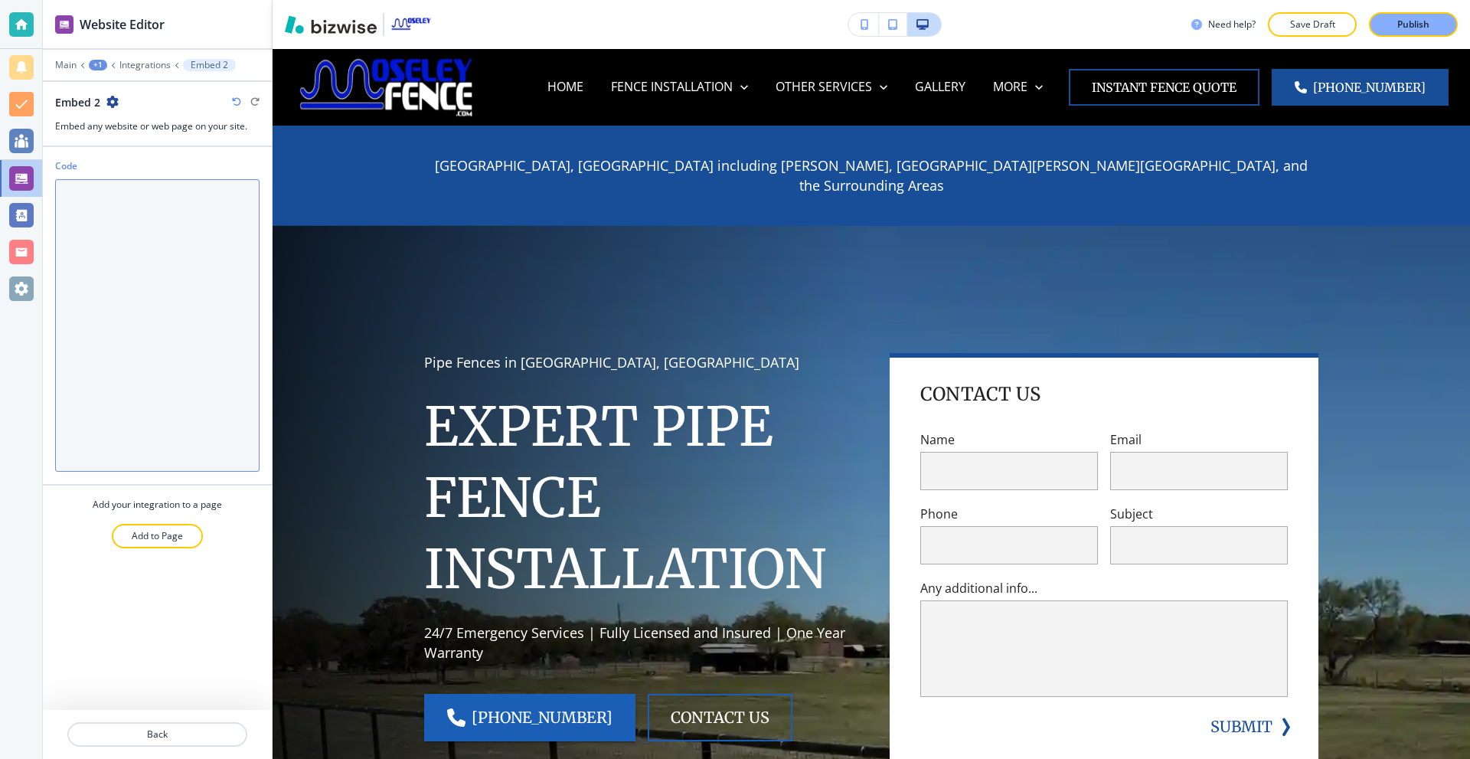
click at [138, 190] on textarea "Code" at bounding box center [157, 325] width 204 height 292
paste textarea "<script type="text/javascript" id="hs-script-loader" async defer src="//js-na2.…"
type textarea "<script type="text/javascript" id="hs-script-loader" async defer src="//js-na2.…"
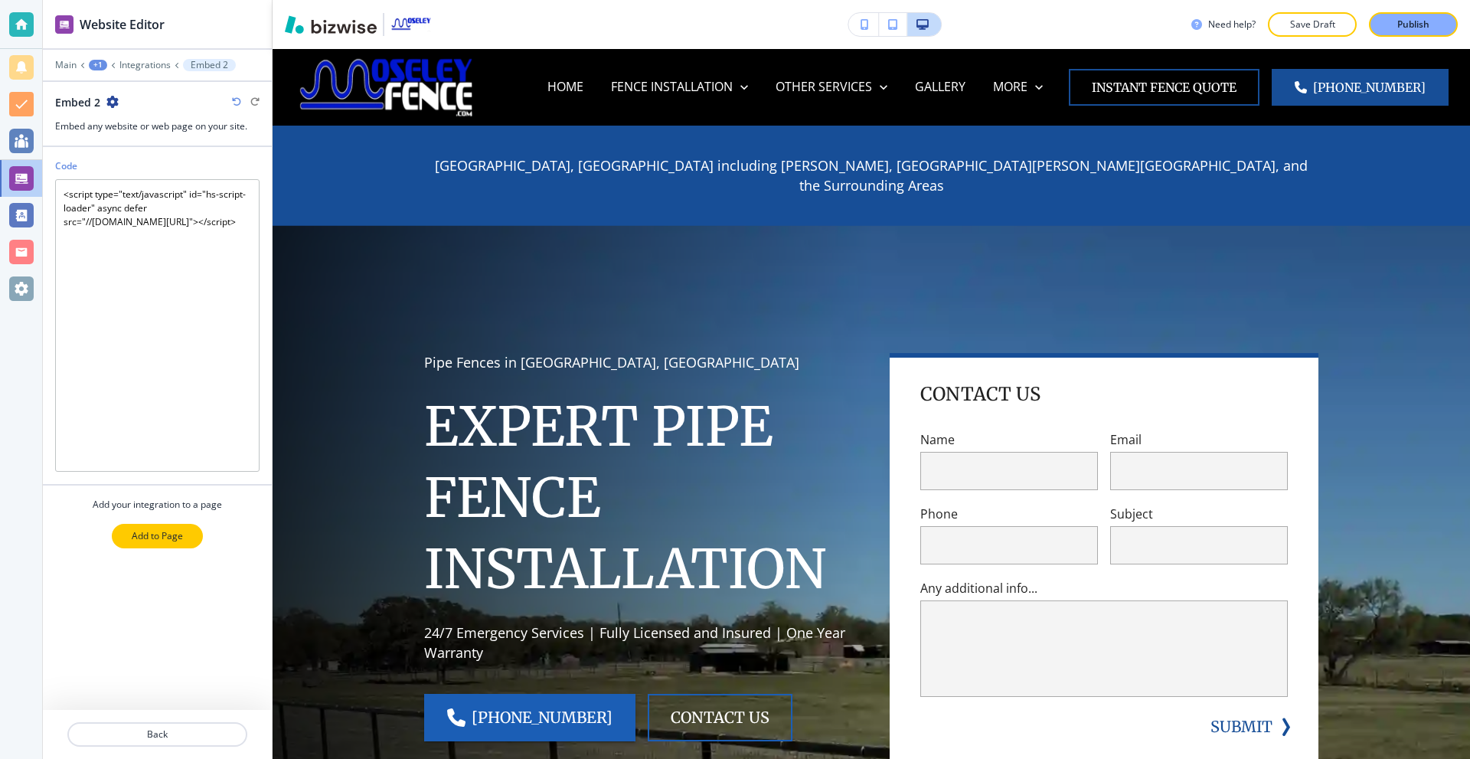
click at [122, 543] on button "Add to Page" at bounding box center [157, 536] width 91 height 24
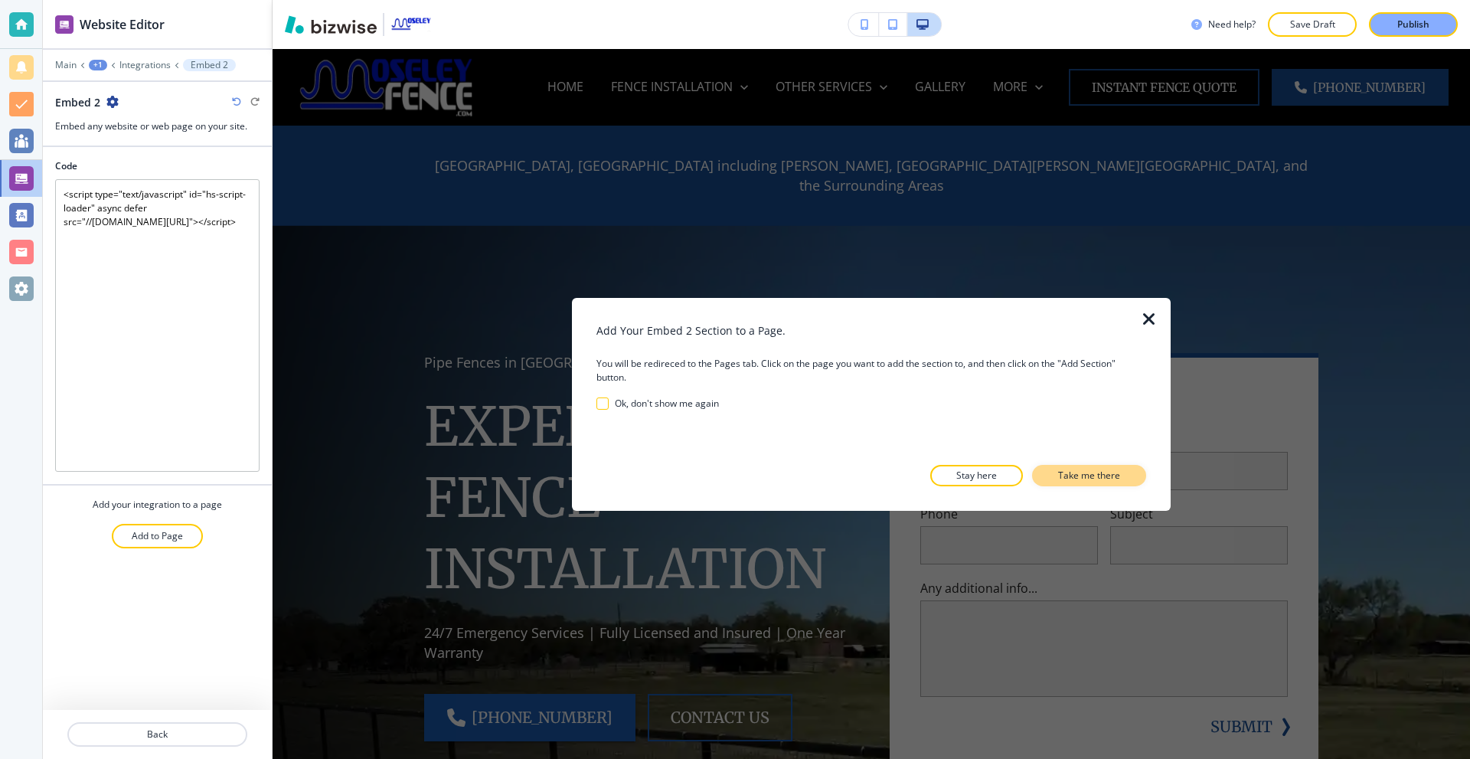
click at [1072, 474] on p "Take me there" at bounding box center [1089, 475] width 62 height 14
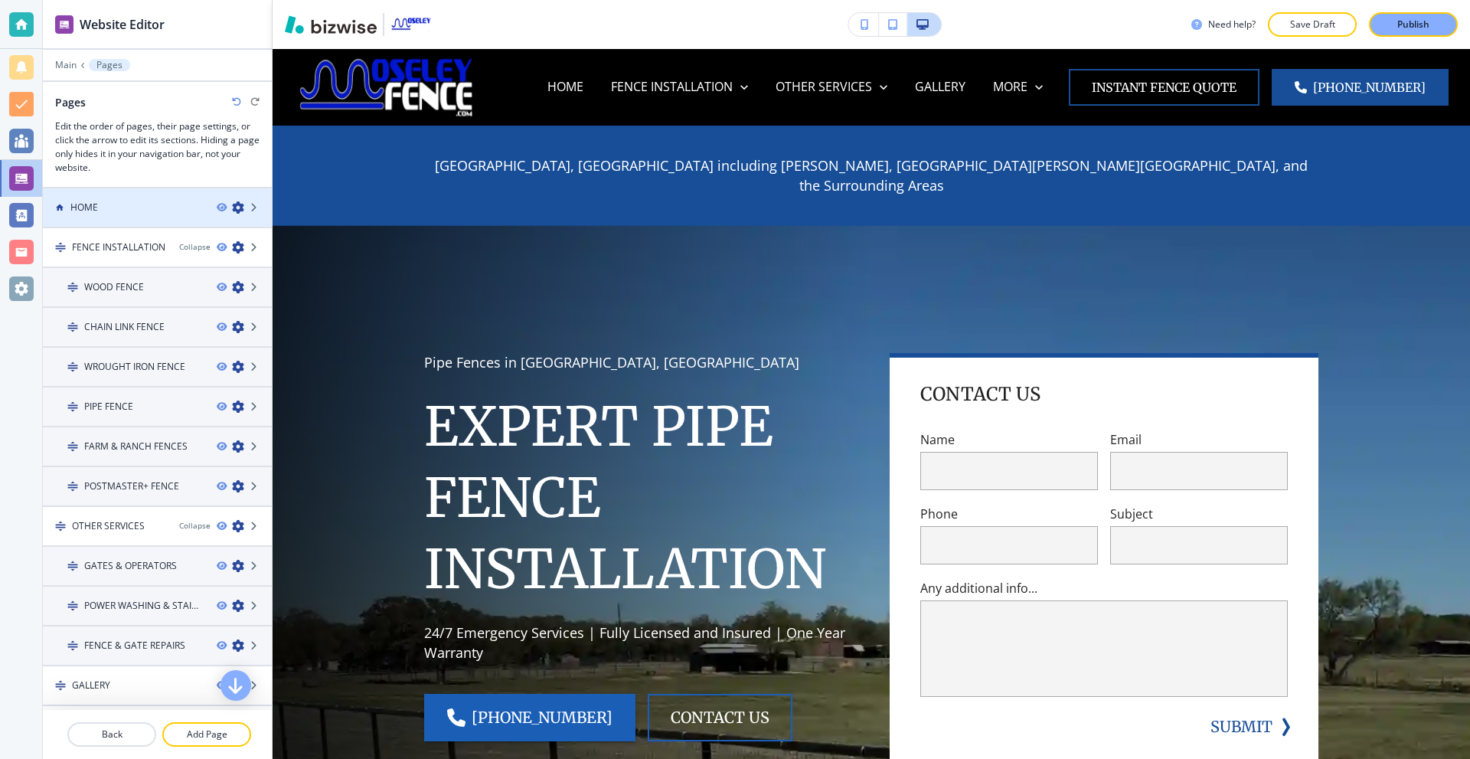
click at [122, 207] on div "HOME" at bounding box center [124, 208] width 162 height 14
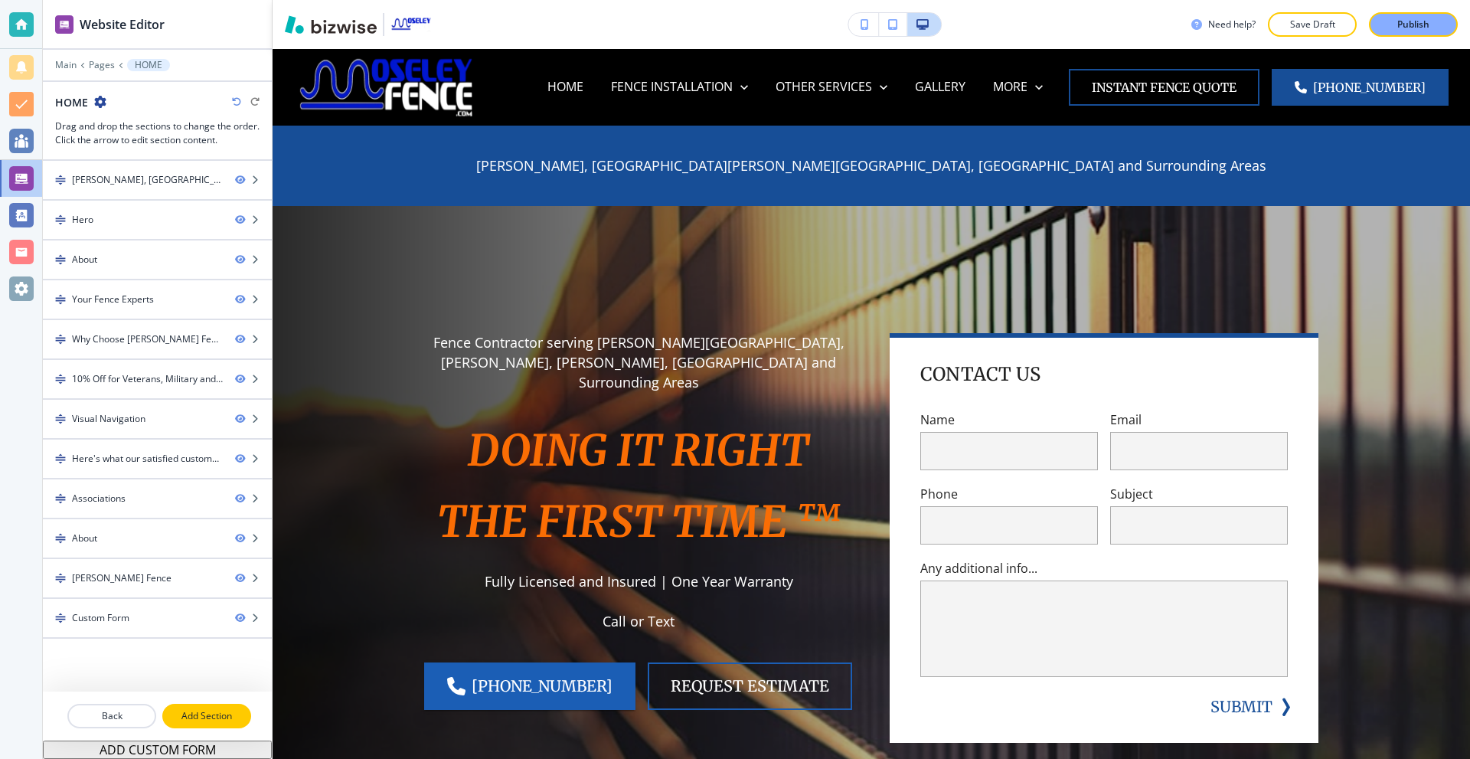
click at [232, 720] on p "Add Section" at bounding box center [207, 716] width 86 height 14
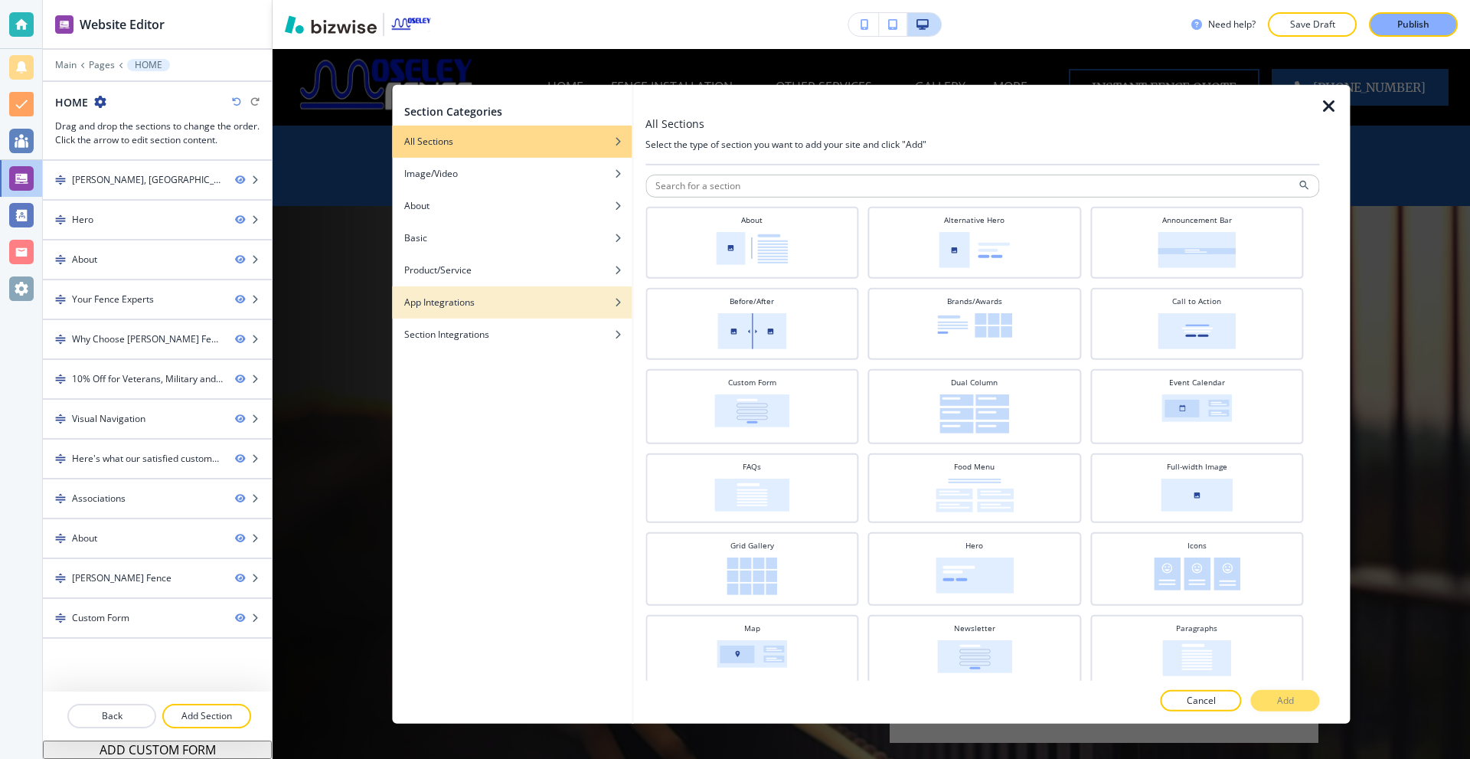
click at [454, 307] on h4 "App Integrations" at bounding box center [439, 302] width 70 height 14
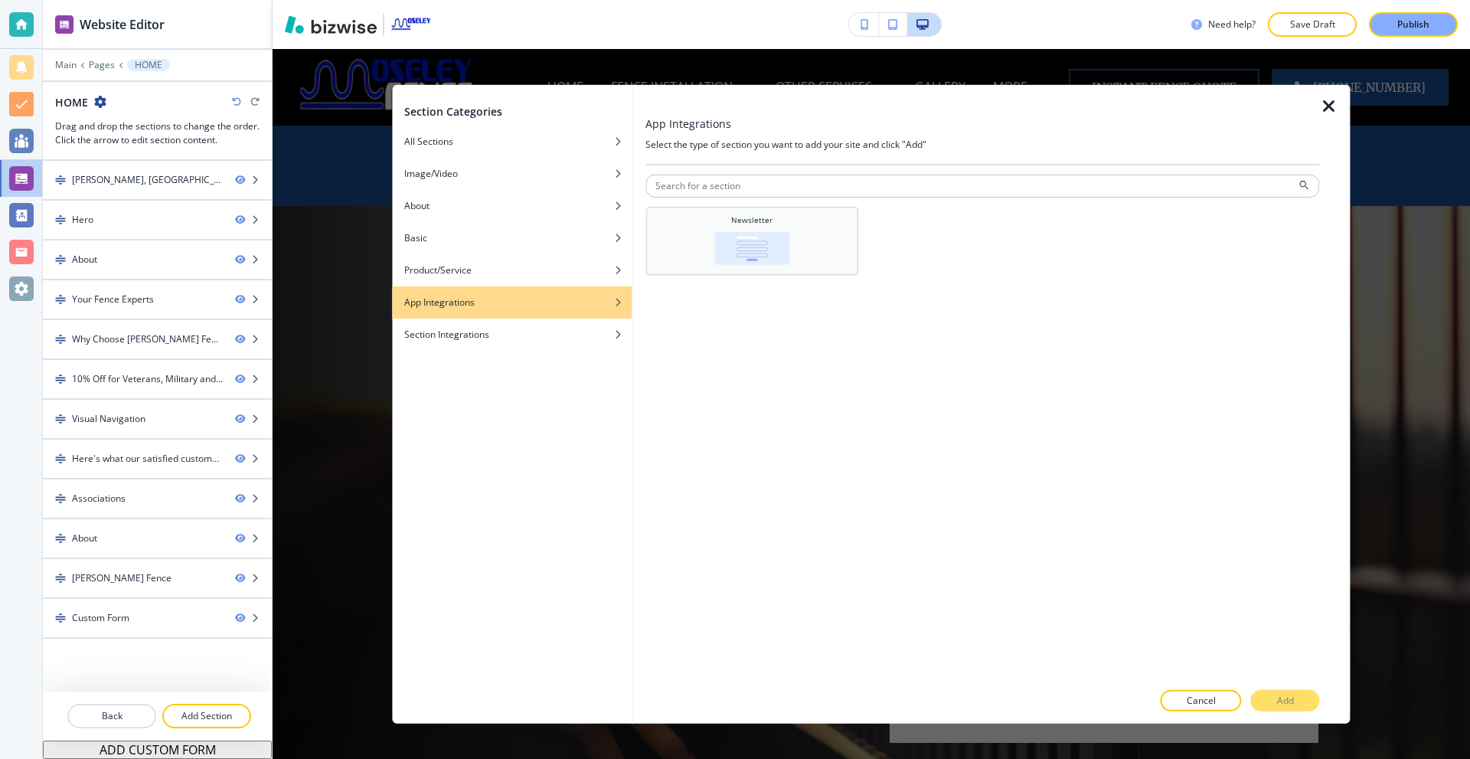
drag, startPoint x: 757, startPoint y: 247, endPoint x: 747, endPoint y: 250, distance: 10.4
click at [757, 246] on img at bounding box center [751, 247] width 75 height 33
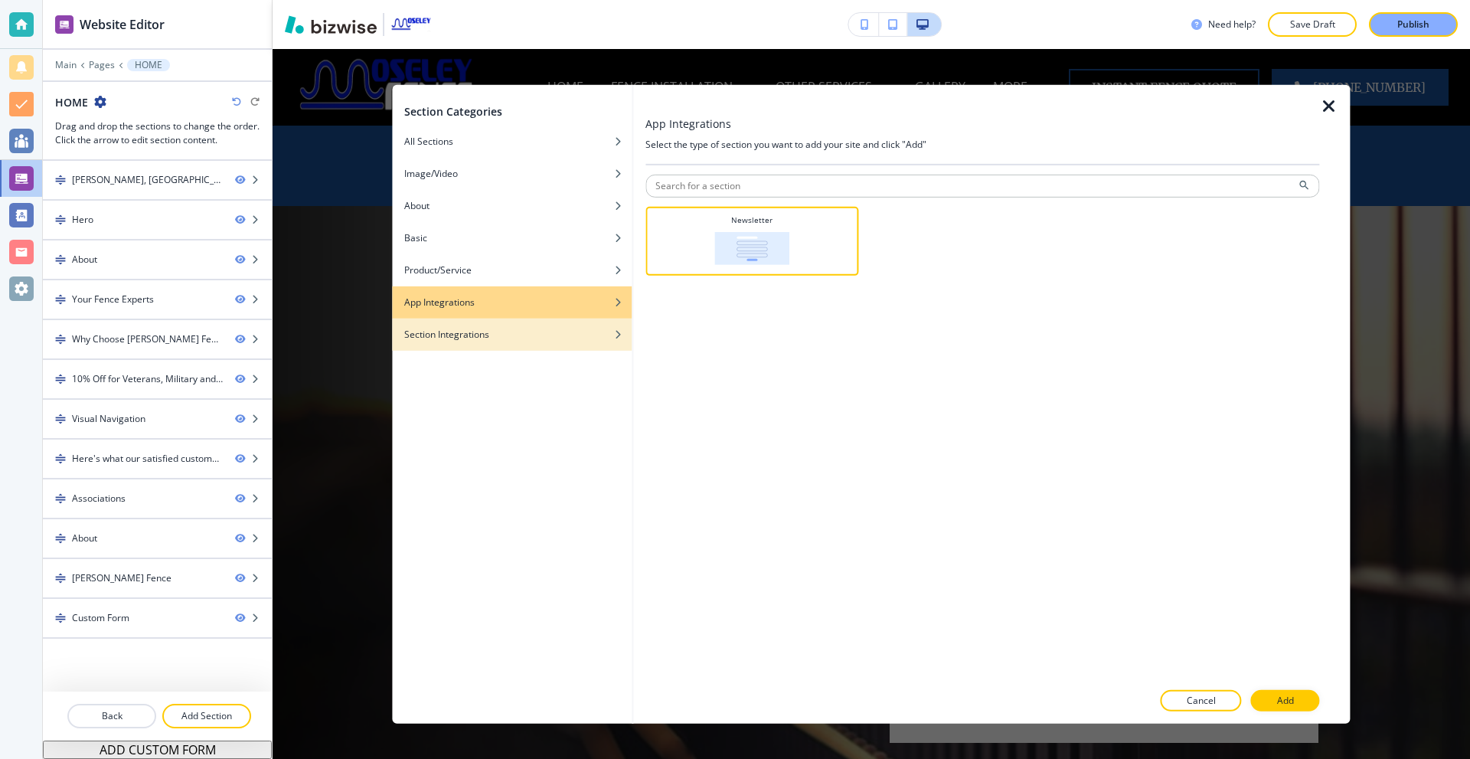
click at [449, 335] on h4 "Section Integrations" at bounding box center [446, 334] width 85 height 14
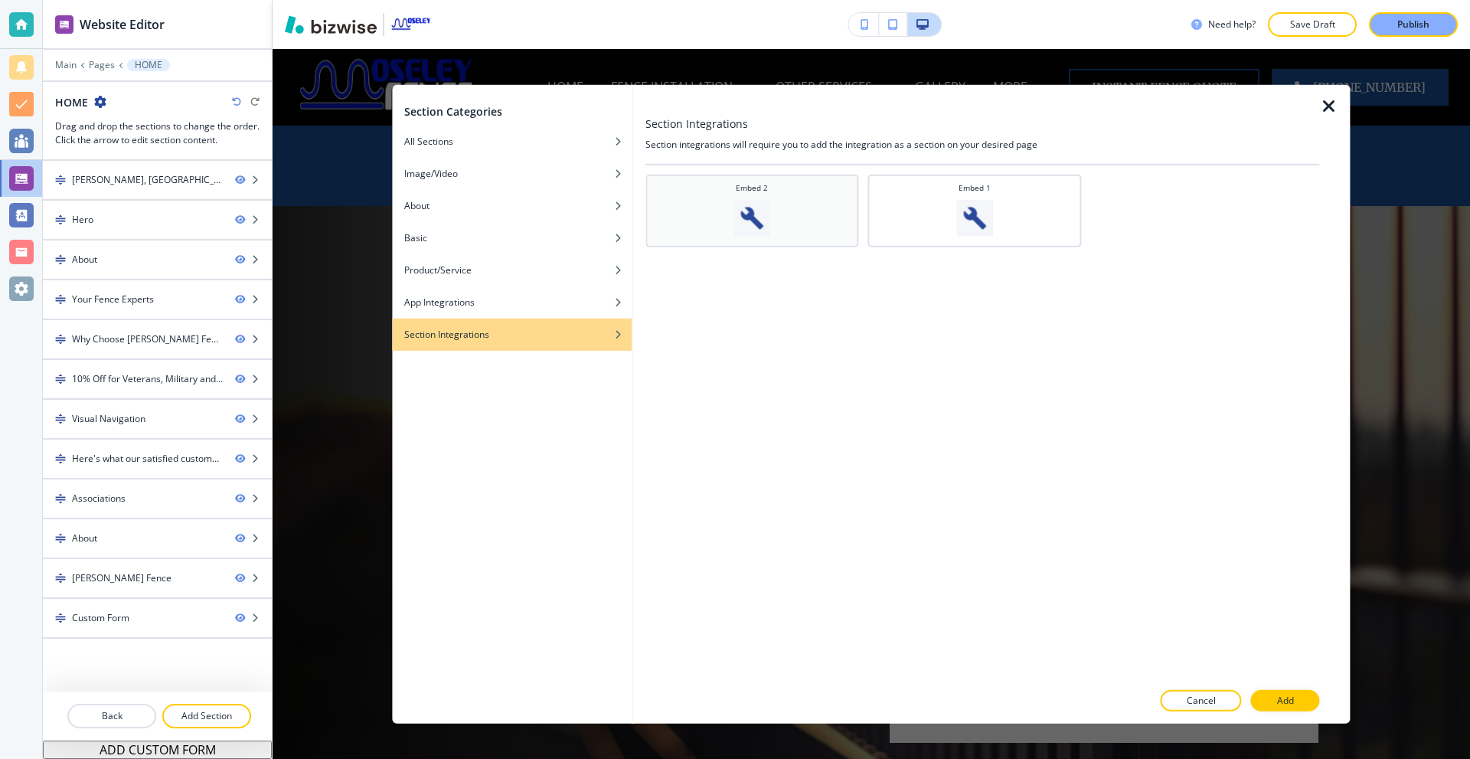
click at [774, 215] on div "Embed 2" at bounding box center [752, 208] width 198 height 54
click at [1277, 697] on p "Add" at bounding box center [1285, 701] width 17 height 14
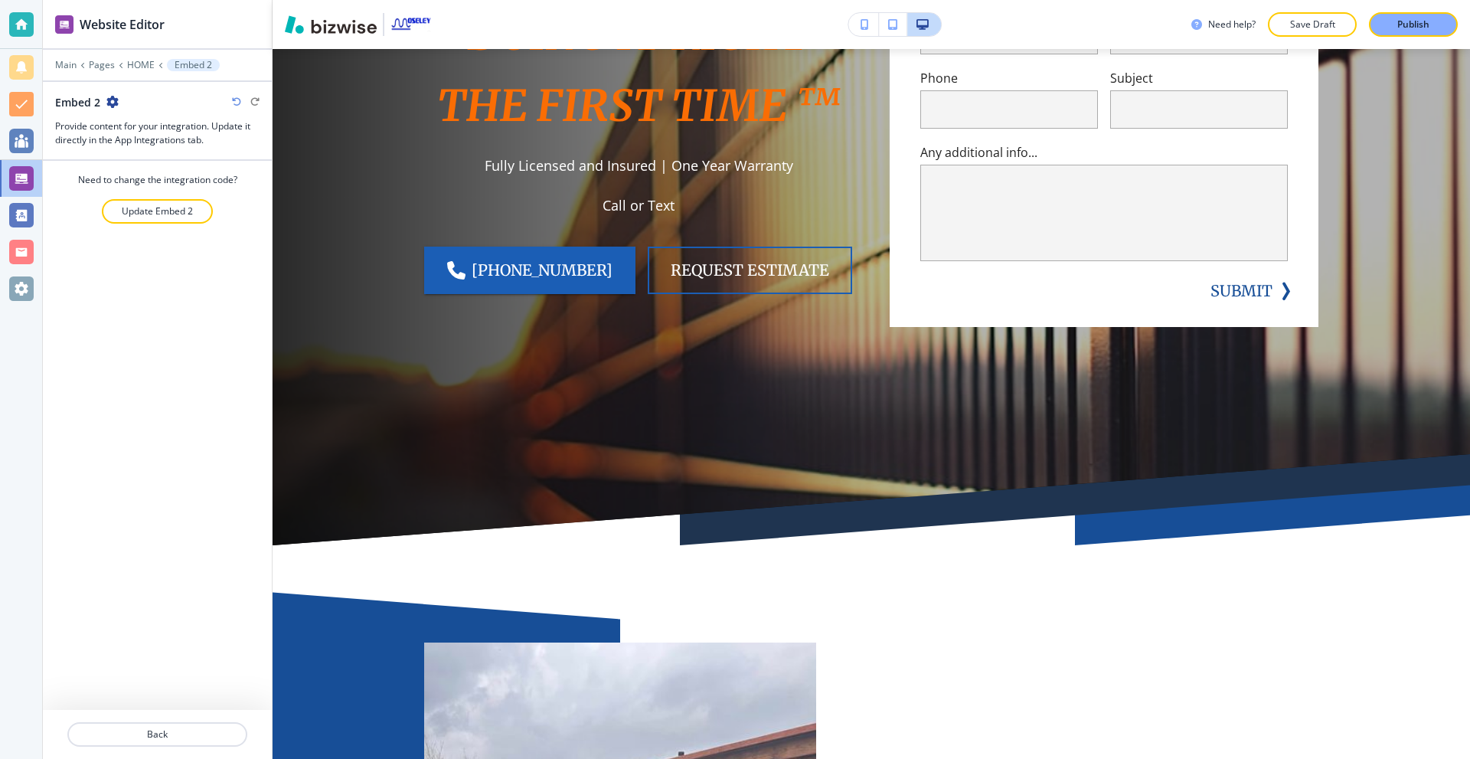
scroll to position [0, 0]
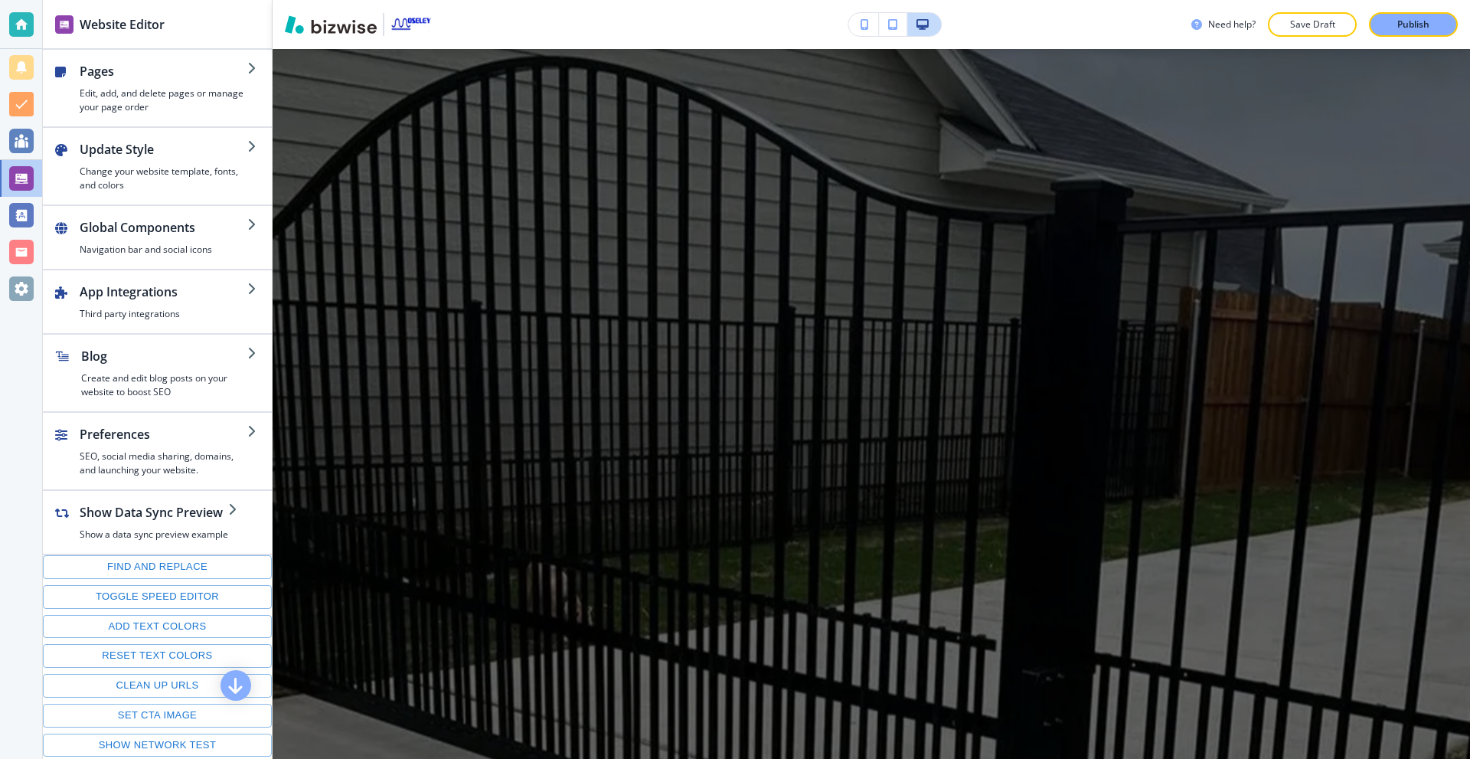
scroll to position [5971, 0]
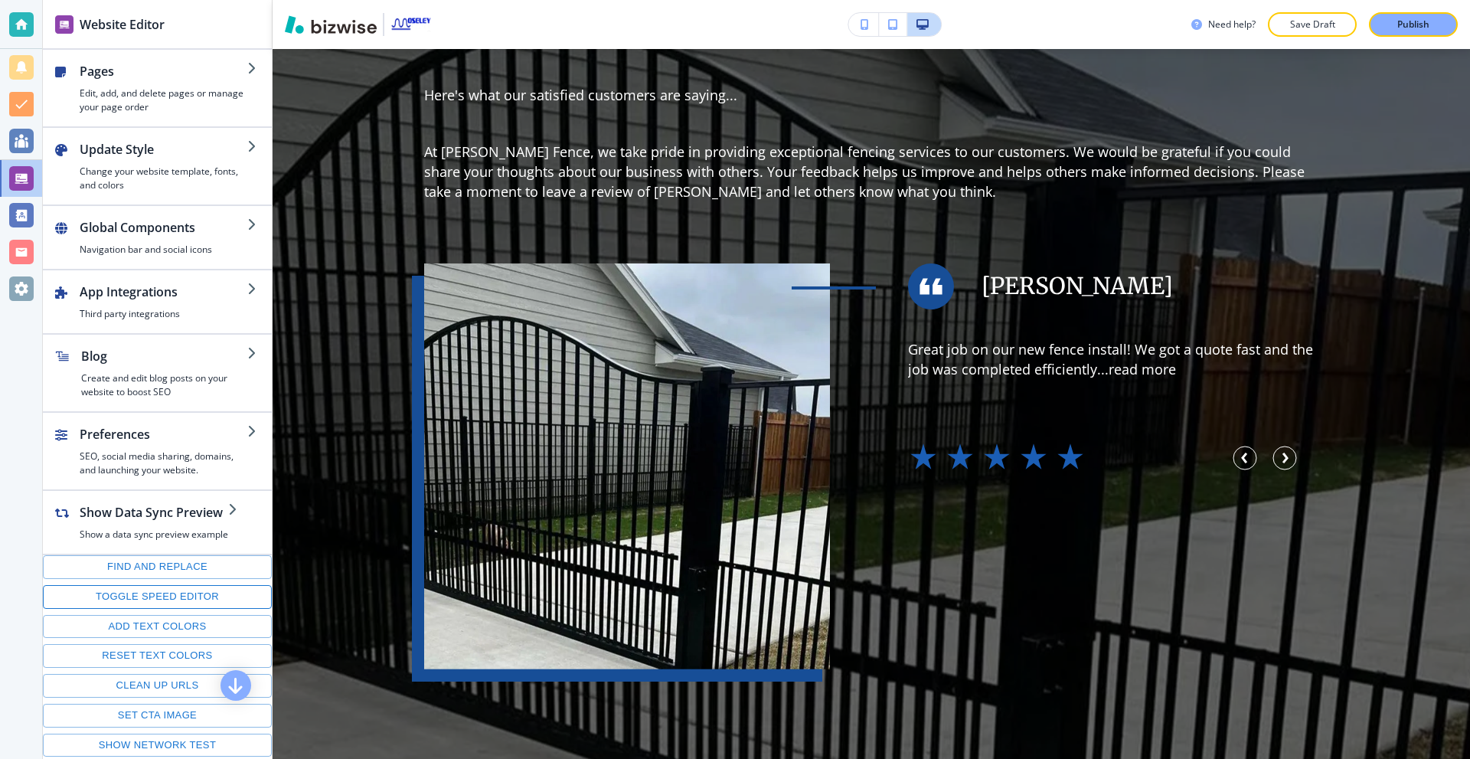
click at [172, 596] on button "Toggle speed editor" at bounding box center [157, 597] width 229 height 24
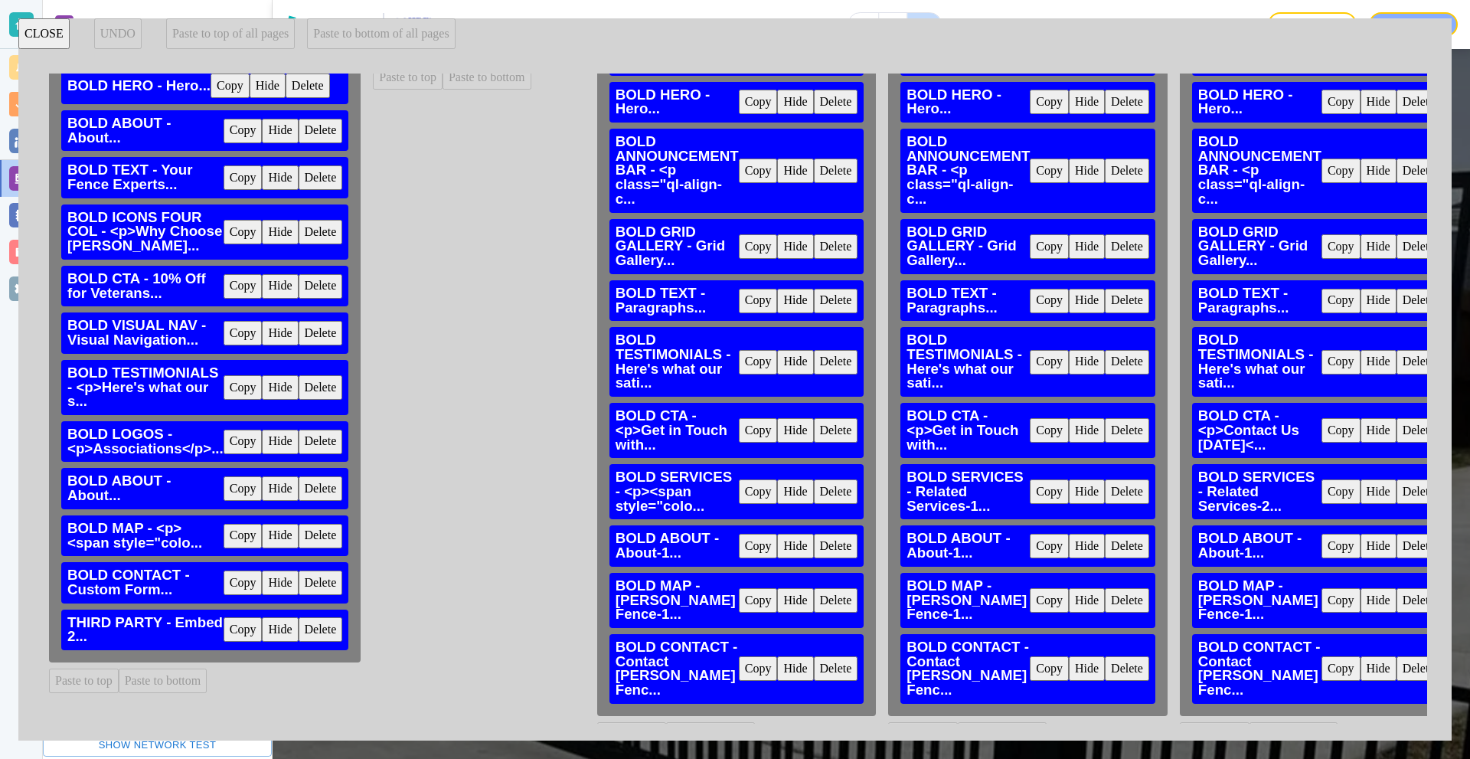
scroll to position [133, 0]
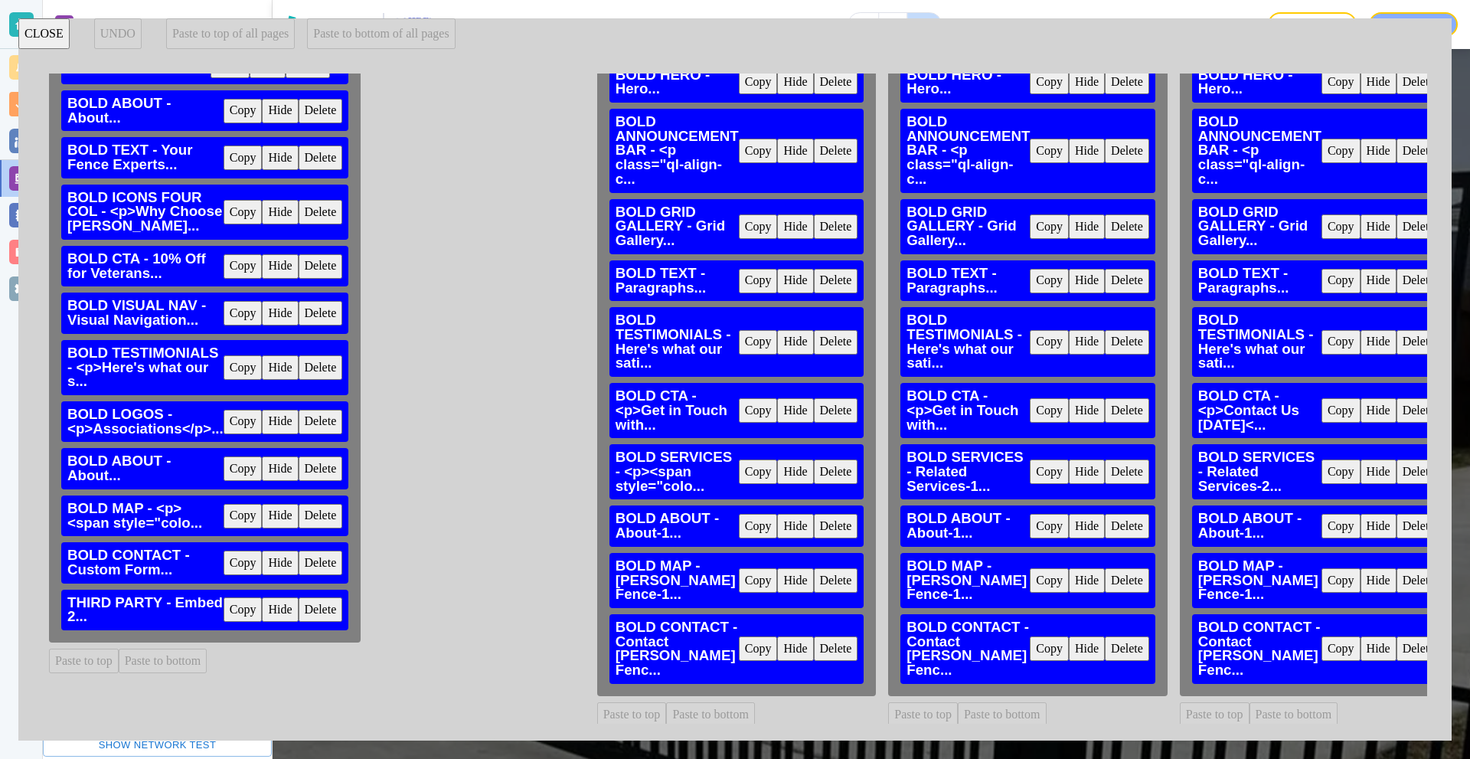
click at [246, 614] on button "Copy" at bounding box center [243, 609] width 39 height 24
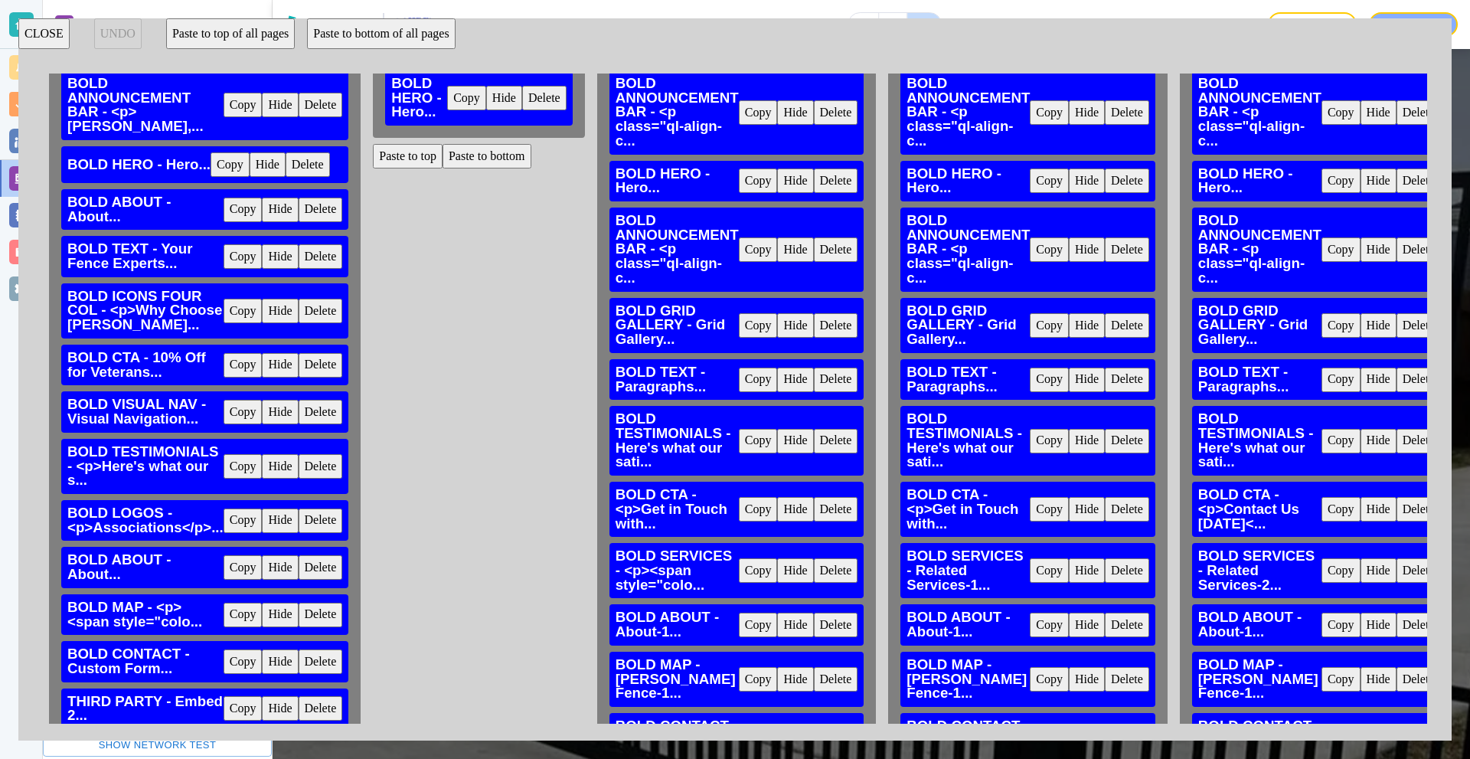
scroll to position [0, 0]
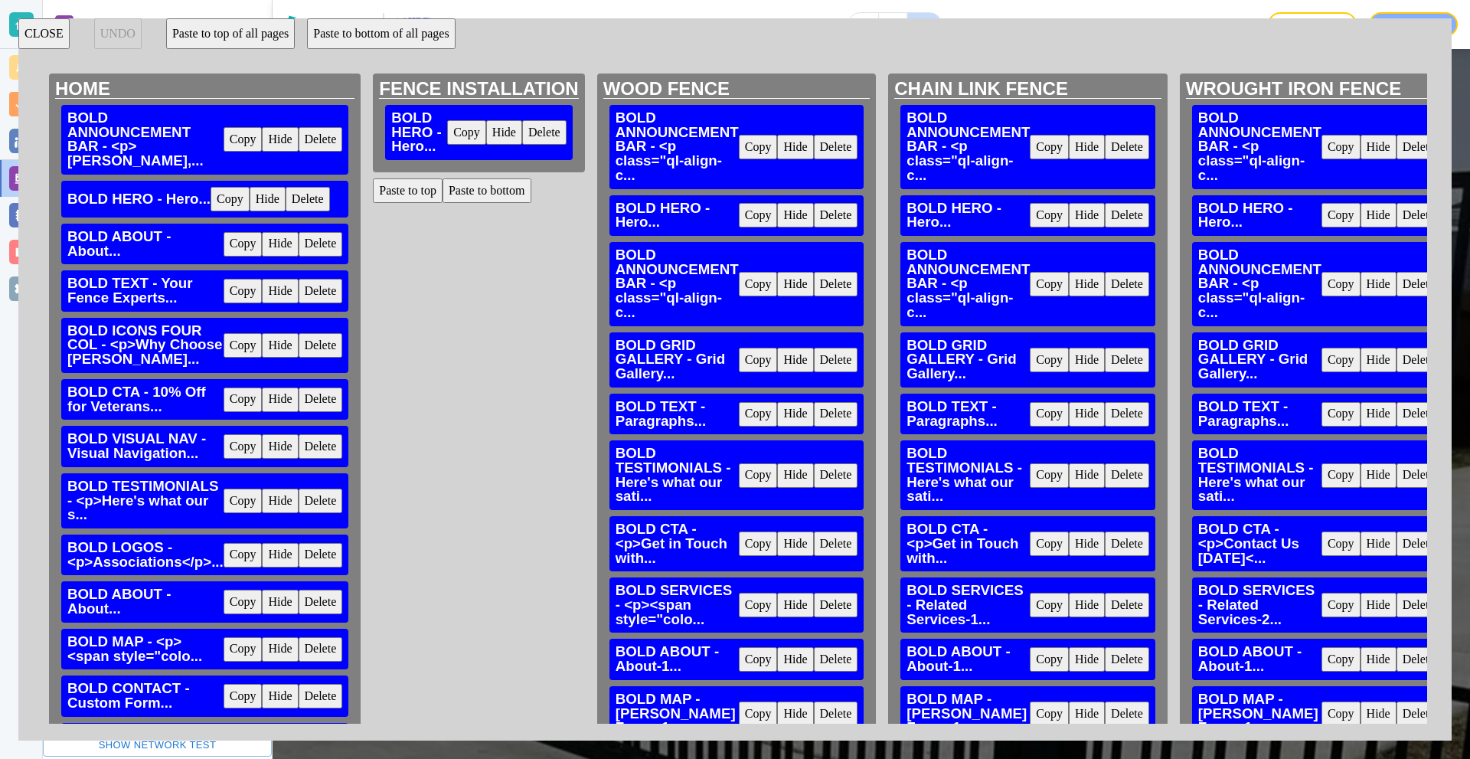
click at [490, 195] on button "Paste to bottom" at bounding box center [486, 190] width 89 height 24
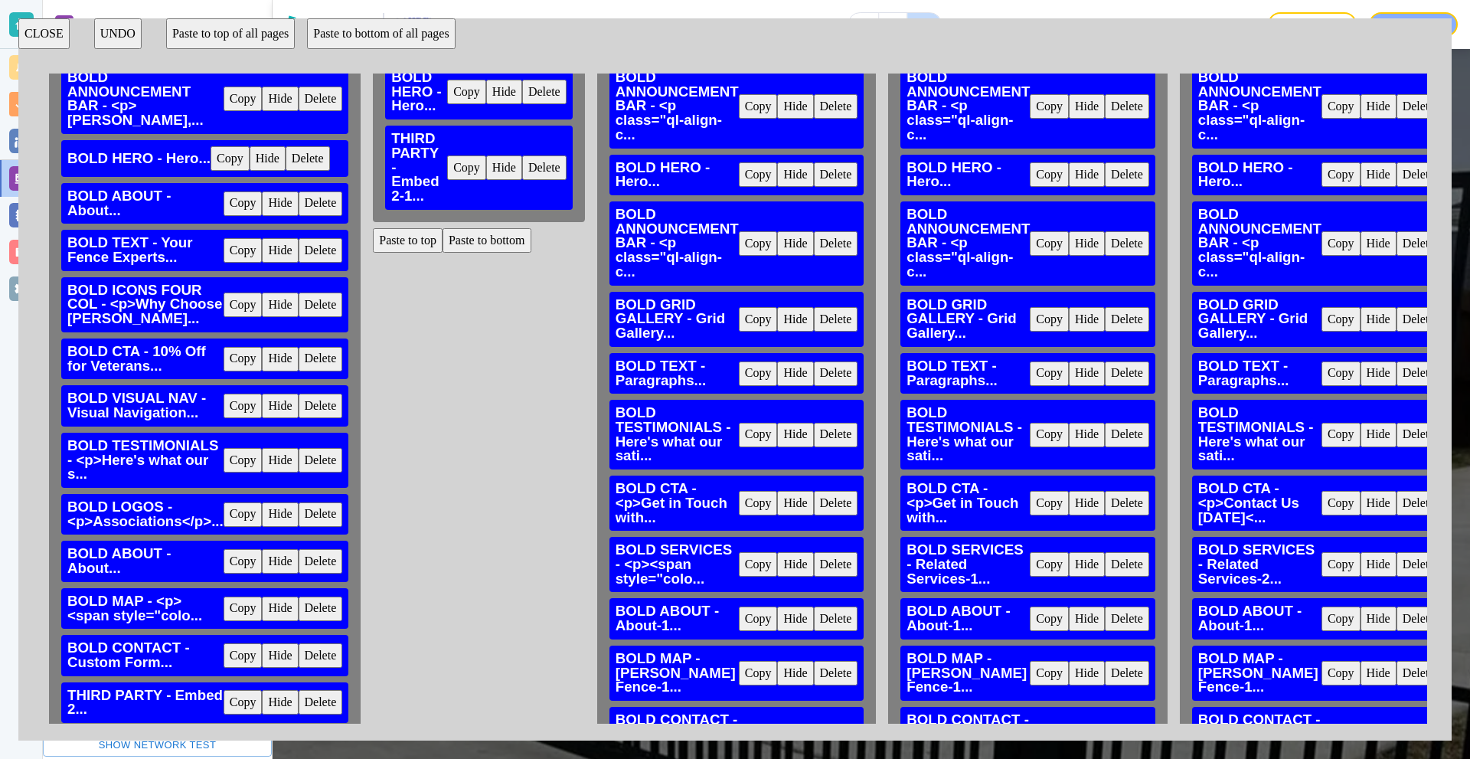
scroll to position [133, 0]
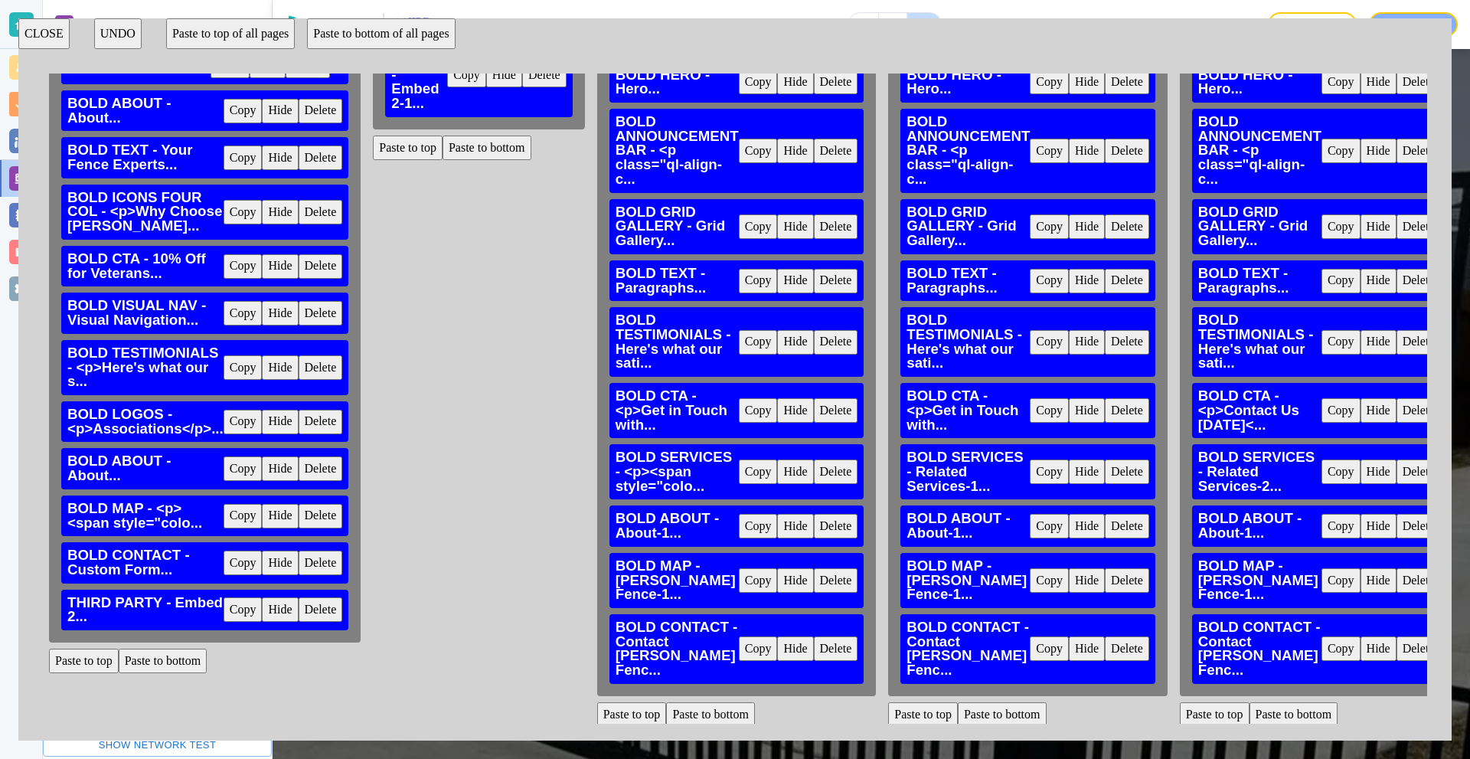
click at [739, 702] on button "Paste to bottom" at bounding box center [710, 714] width 89 height 24
click at [971, 702] on button "Paste to bottom" at bounding box center [1002, 714] width 89 height 24
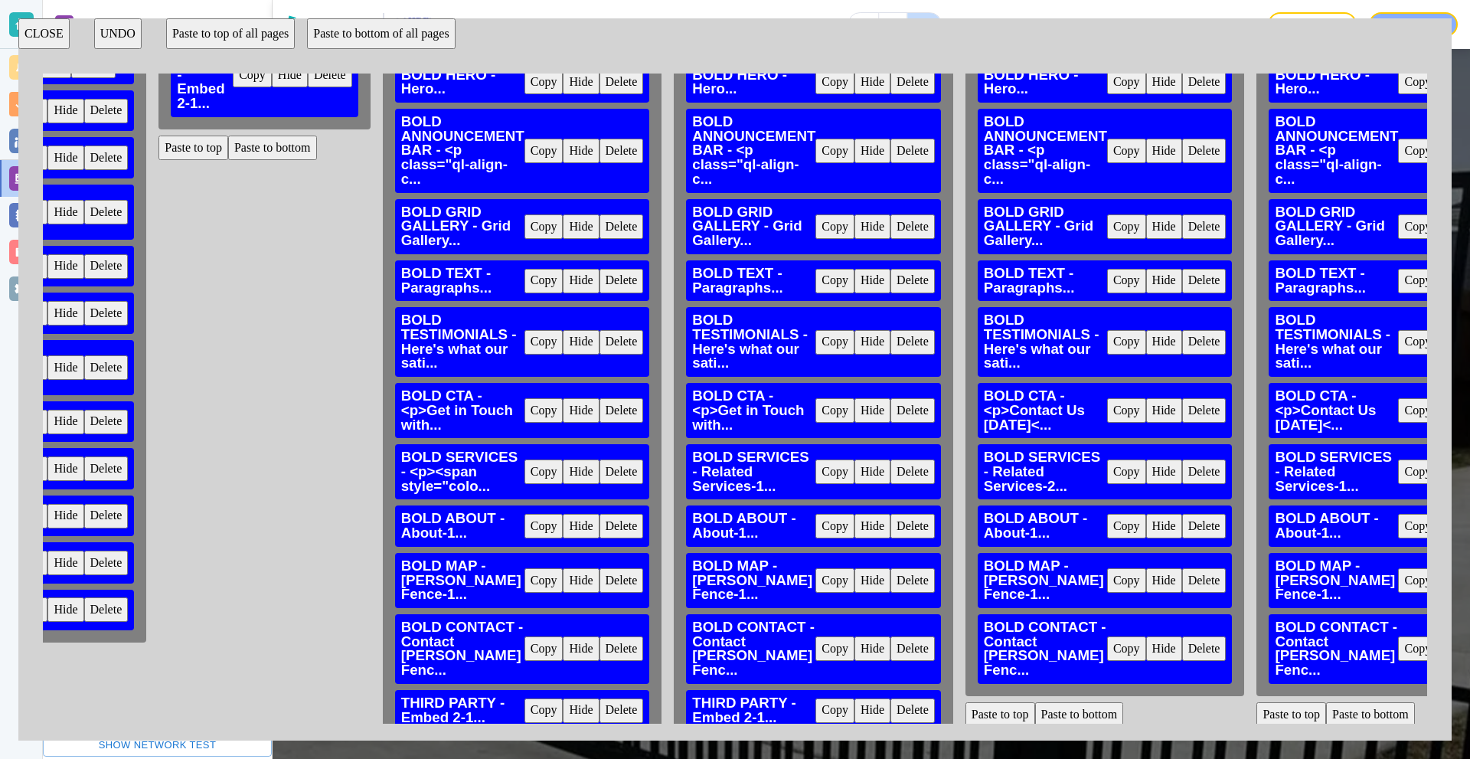
click at [1087, 702] on button "Paste to bottom" at bounding box center [1079, 714] width 89 height 24
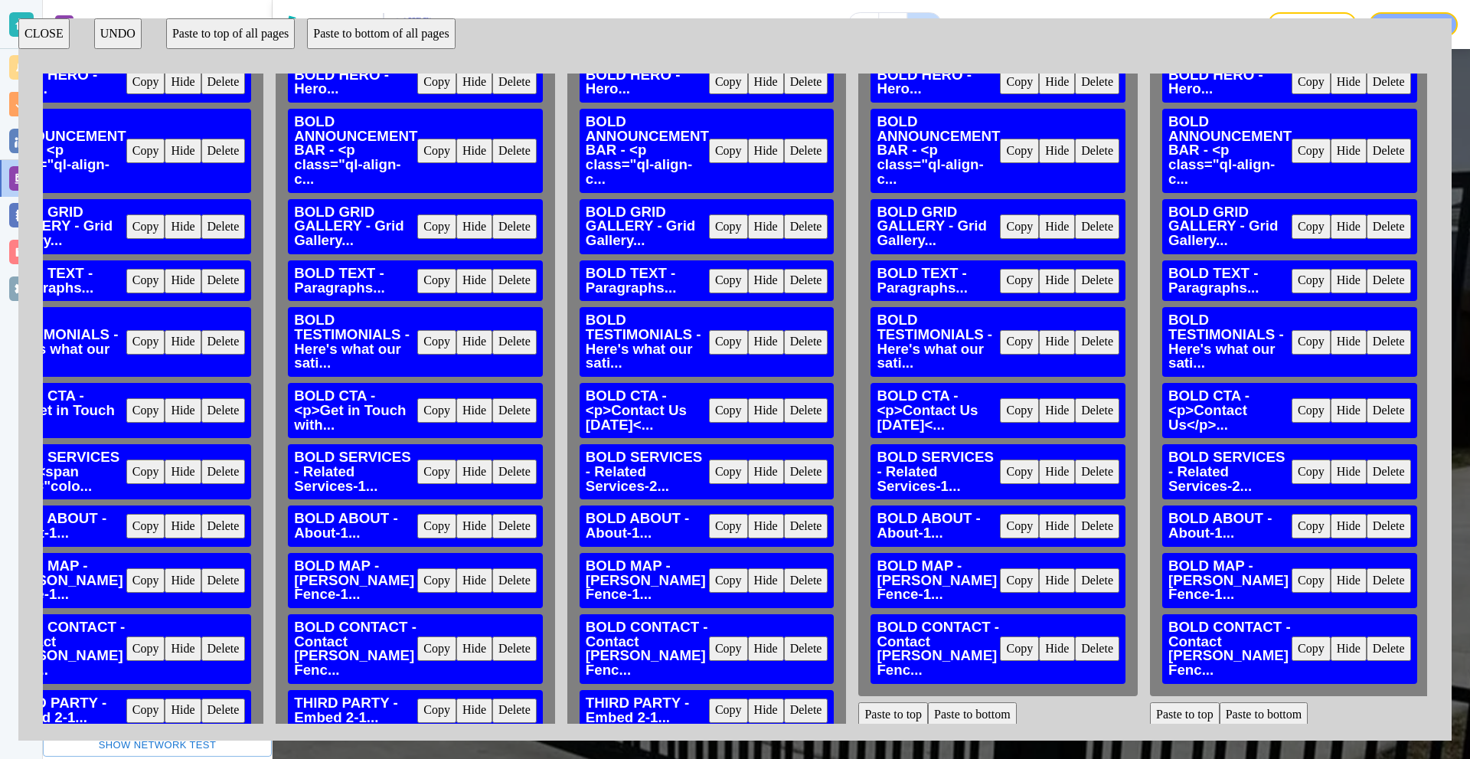
click at [981, 702] on button "Paste to bottom" at bounding box center [972, 714] width 89 height 24
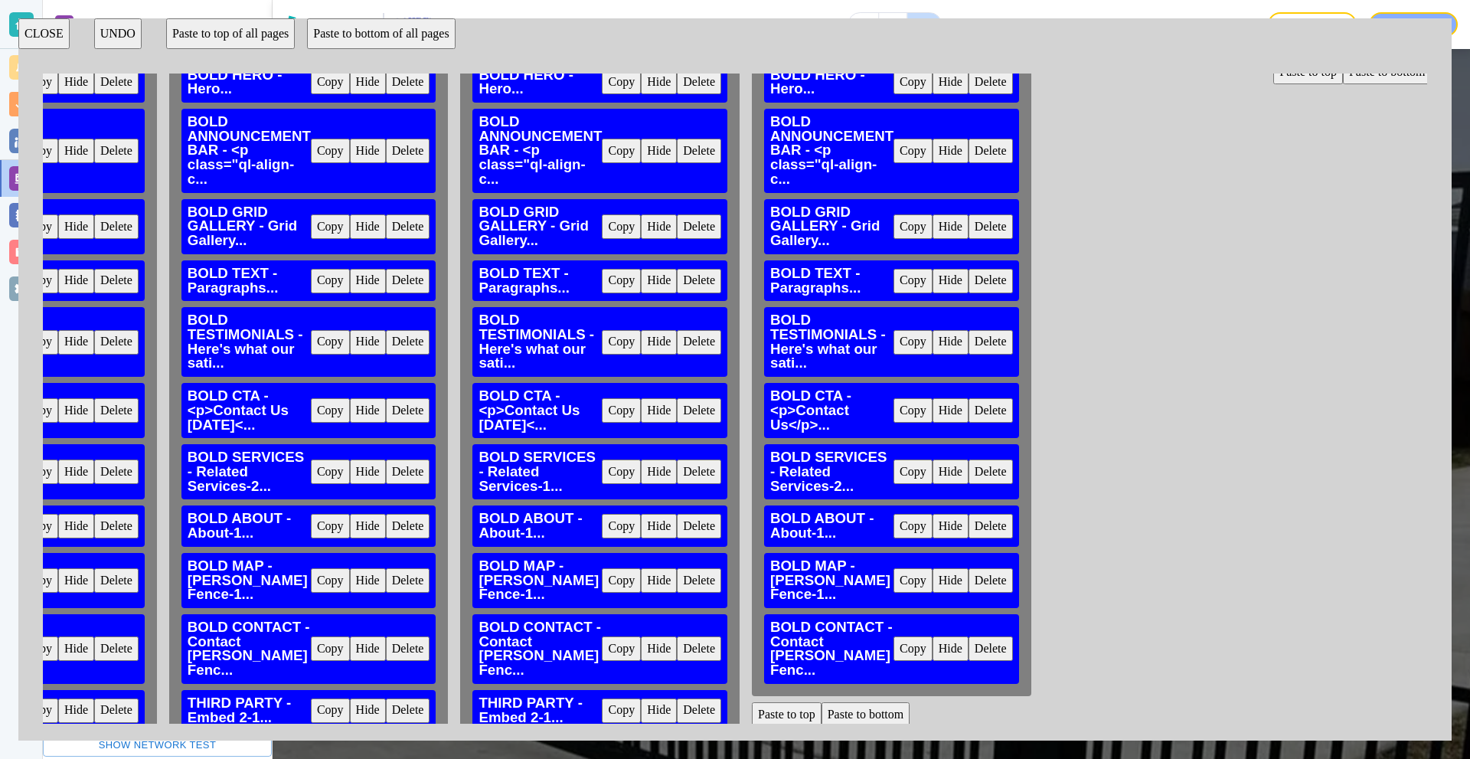
click at [872, 702] on button "Paste to bottom" at bounding box center [865, 714] width 89 height 24
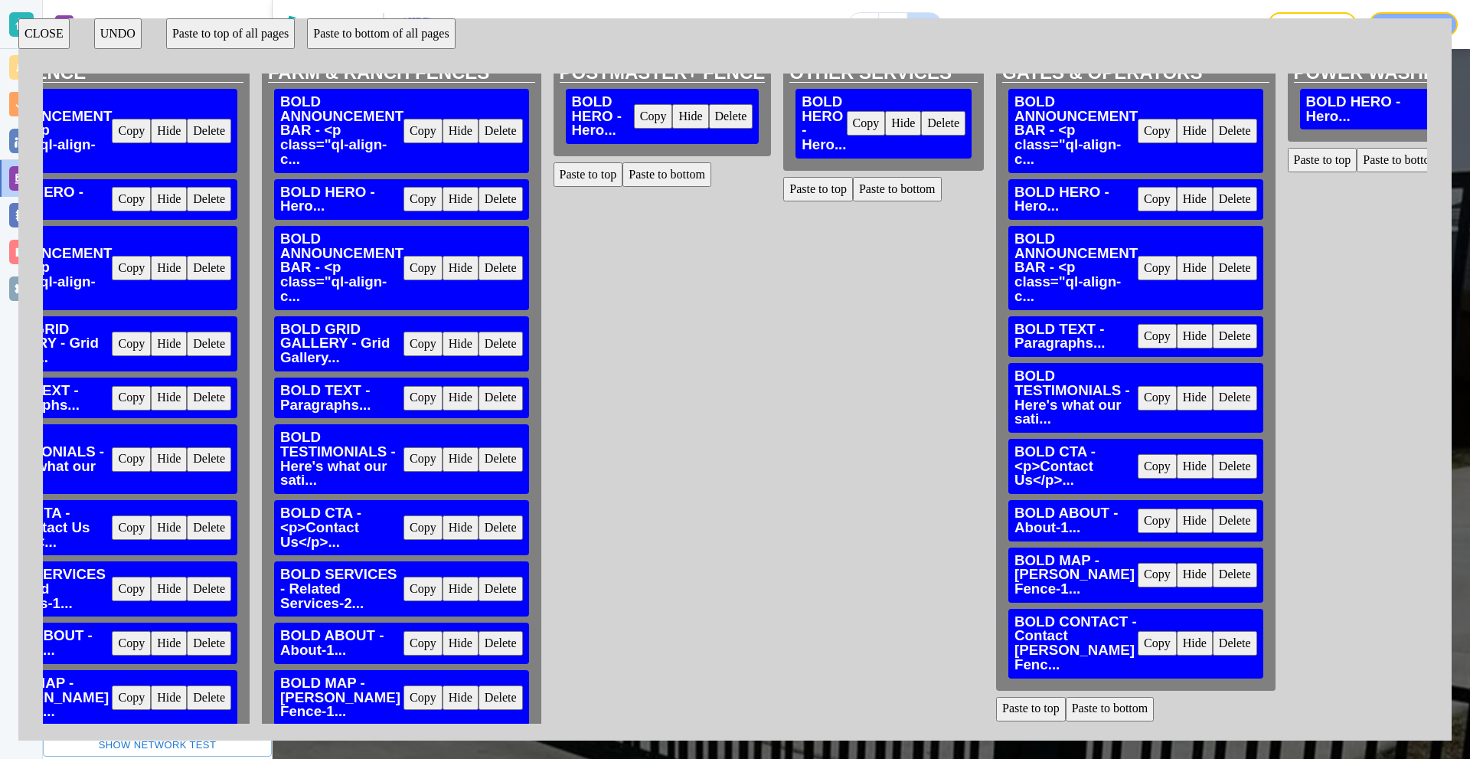
scroll to position [0, 1500]
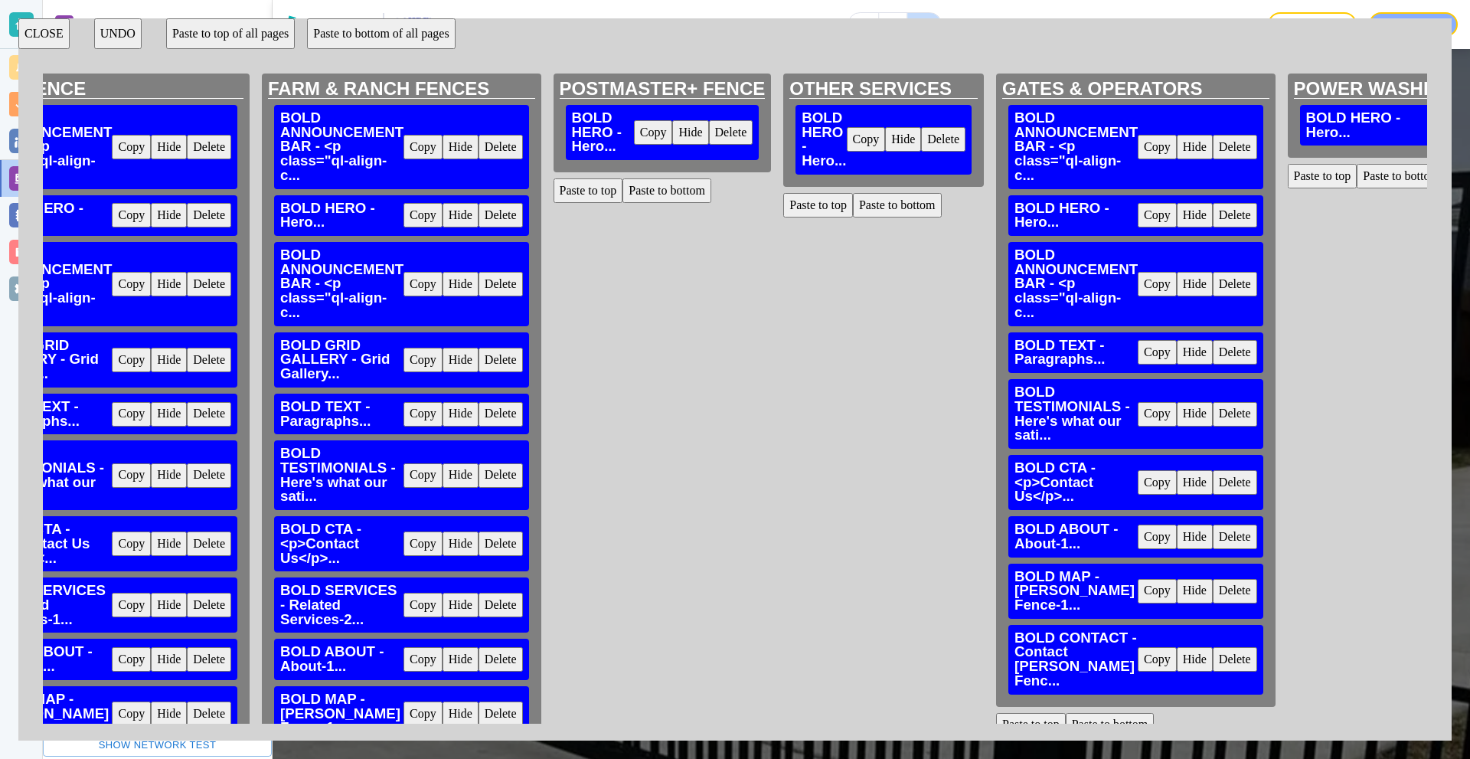
click at [669, 187] on button "Paste to bottom" at bounding box center [666, 190] width 89 height 24
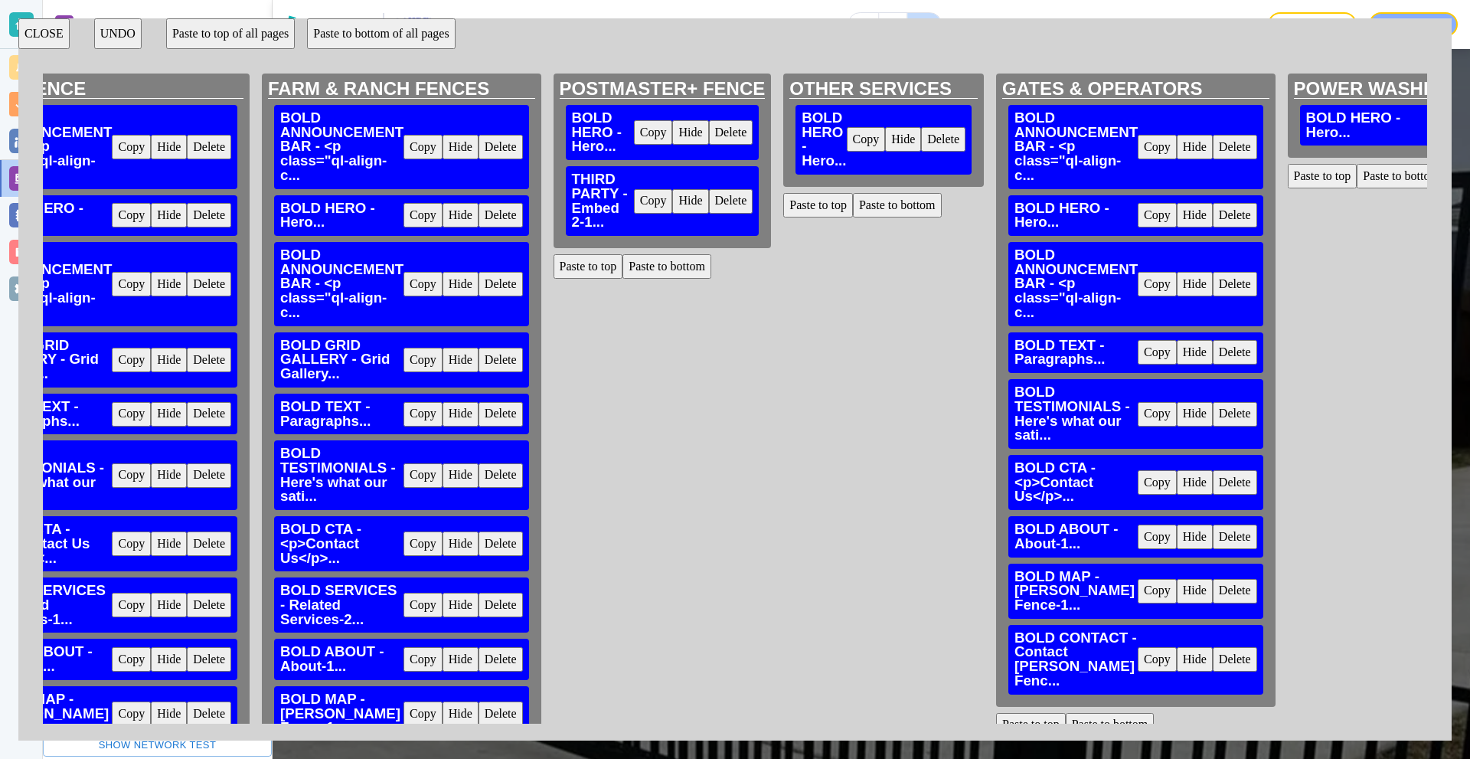
click at [916, 207] on button "Paste to bottom" at bounding box center [897, 205] width 89 height 24
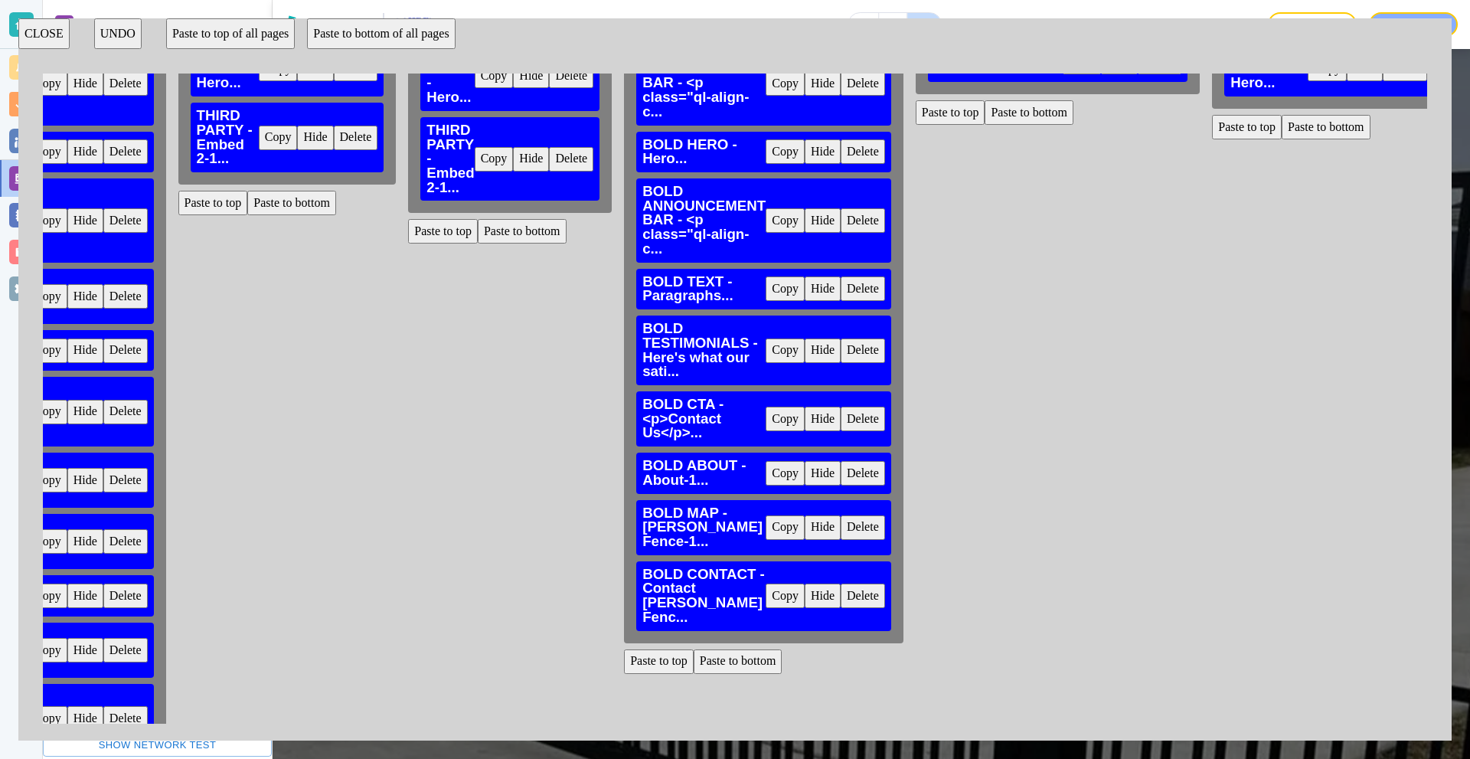
scroll to position [181, 1875]
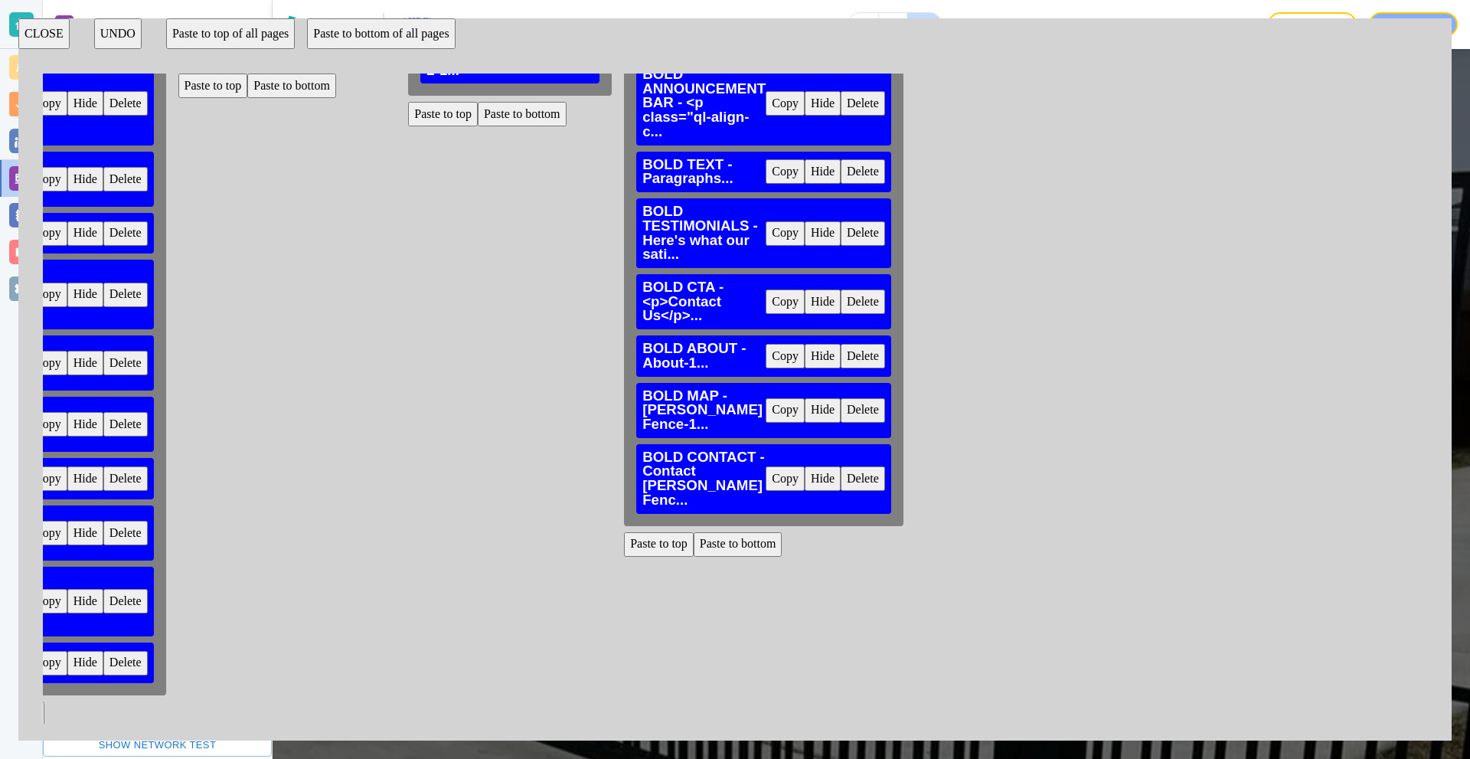
click at [747, 532] on button "Paste to bottom" at bounding box center [738, 544] width 89 height 24
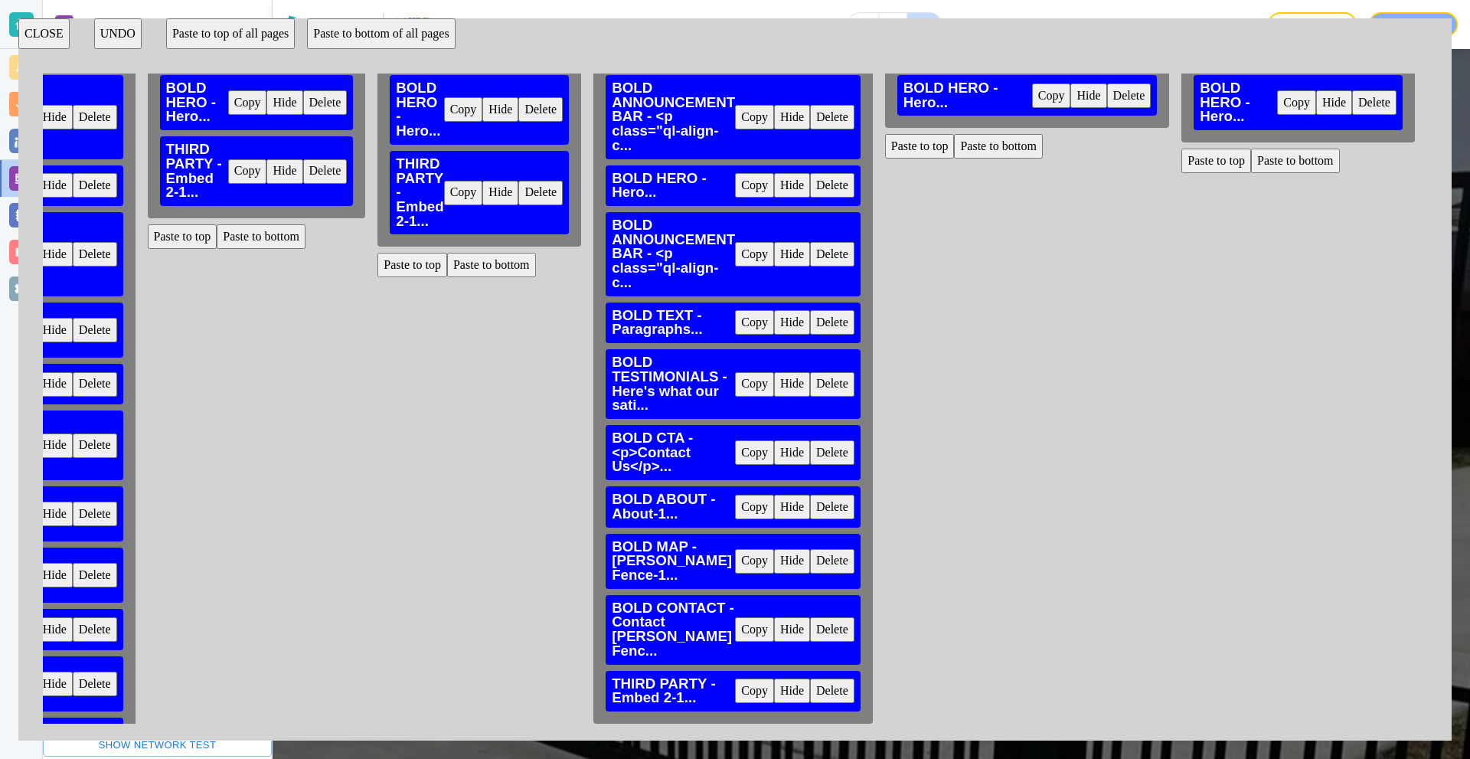
scroll to position [0, 1906]
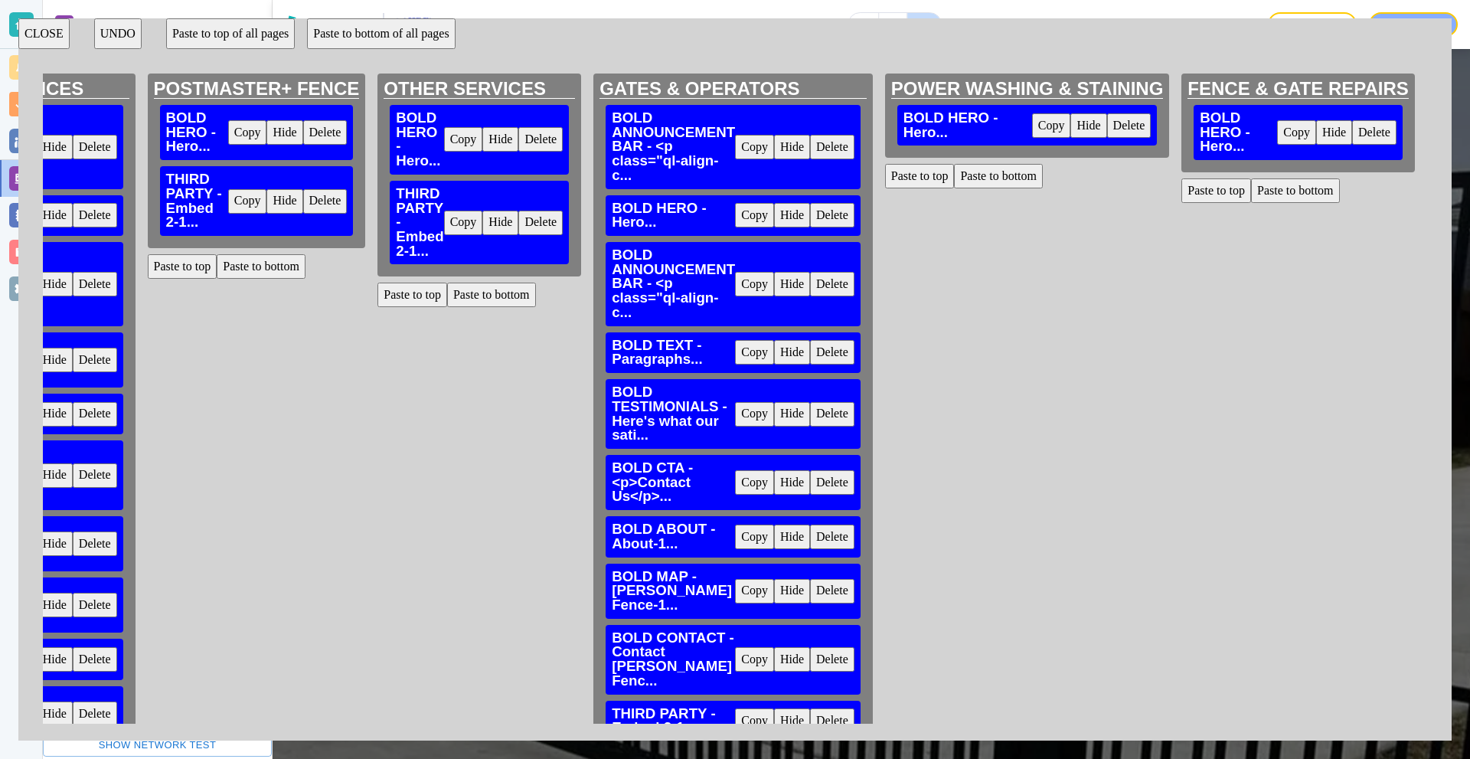
click at [1000, 173] on button "Paste to bottom" at bounding box center [998, 176] width 89 height 24
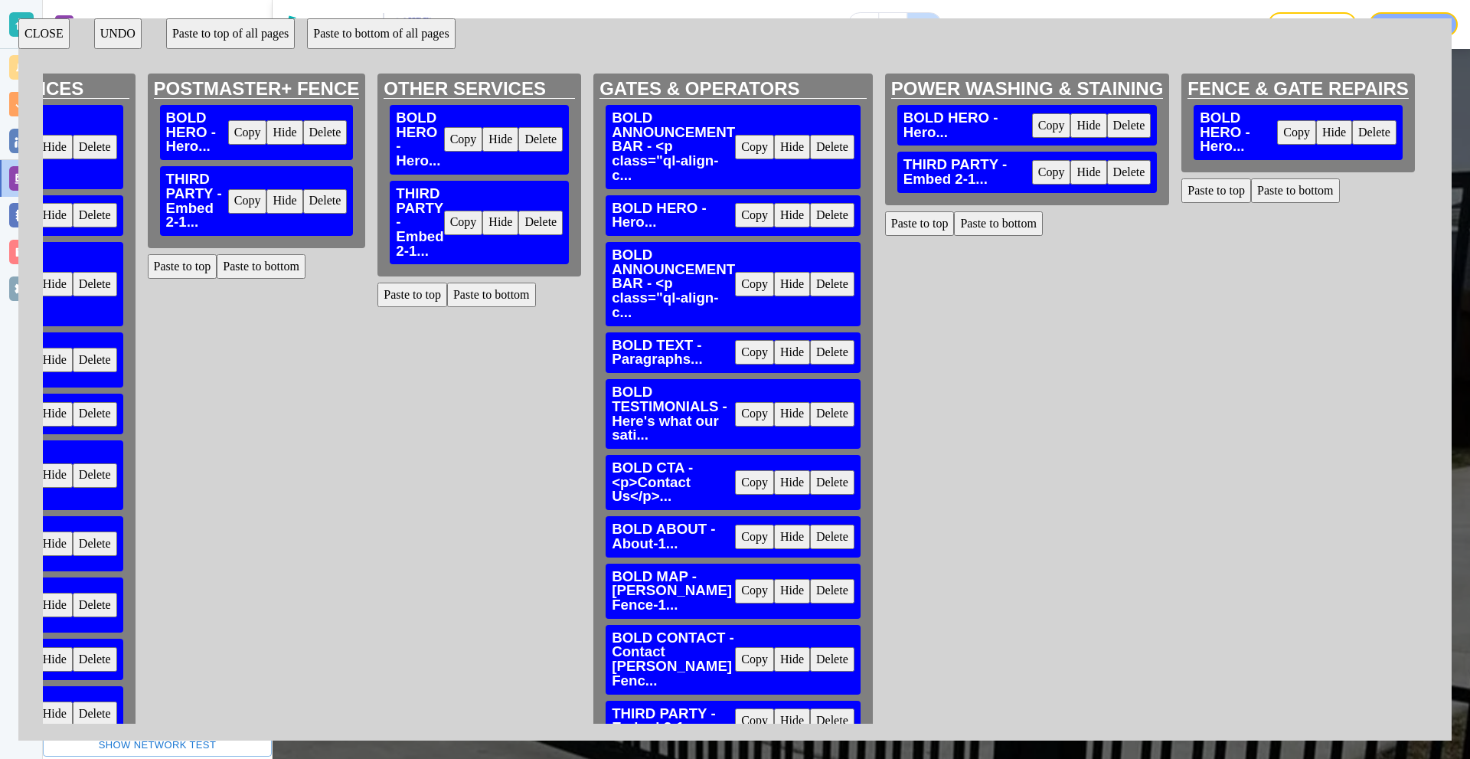
click at [1267, 194] on button "Paste to bottom" at bounding box center [1295, 190] width 89 height 24
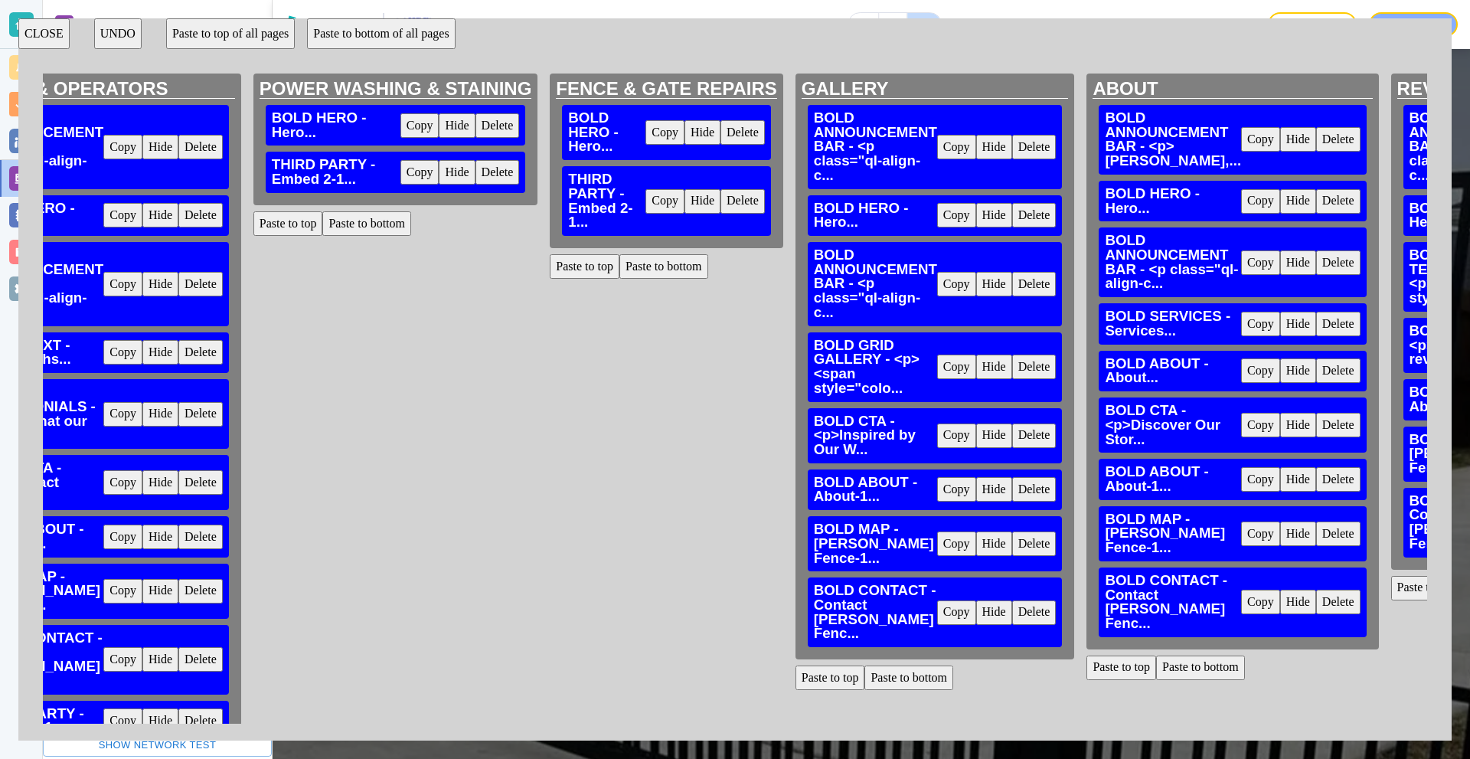
scroll to position [0, 2549]
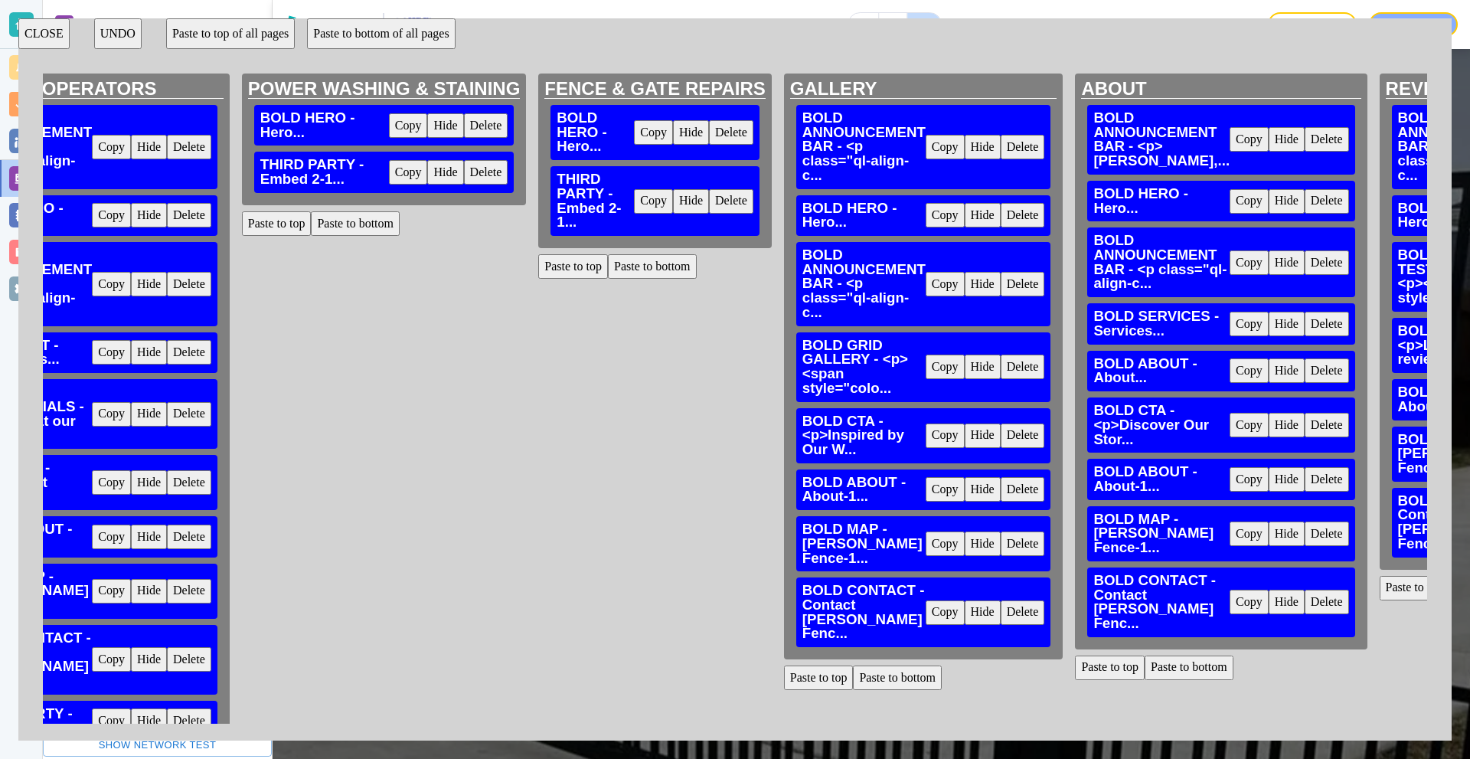
click at [922, 665] on button "Paste to bottom" at bounding box center [897, 677] width 89 height 24
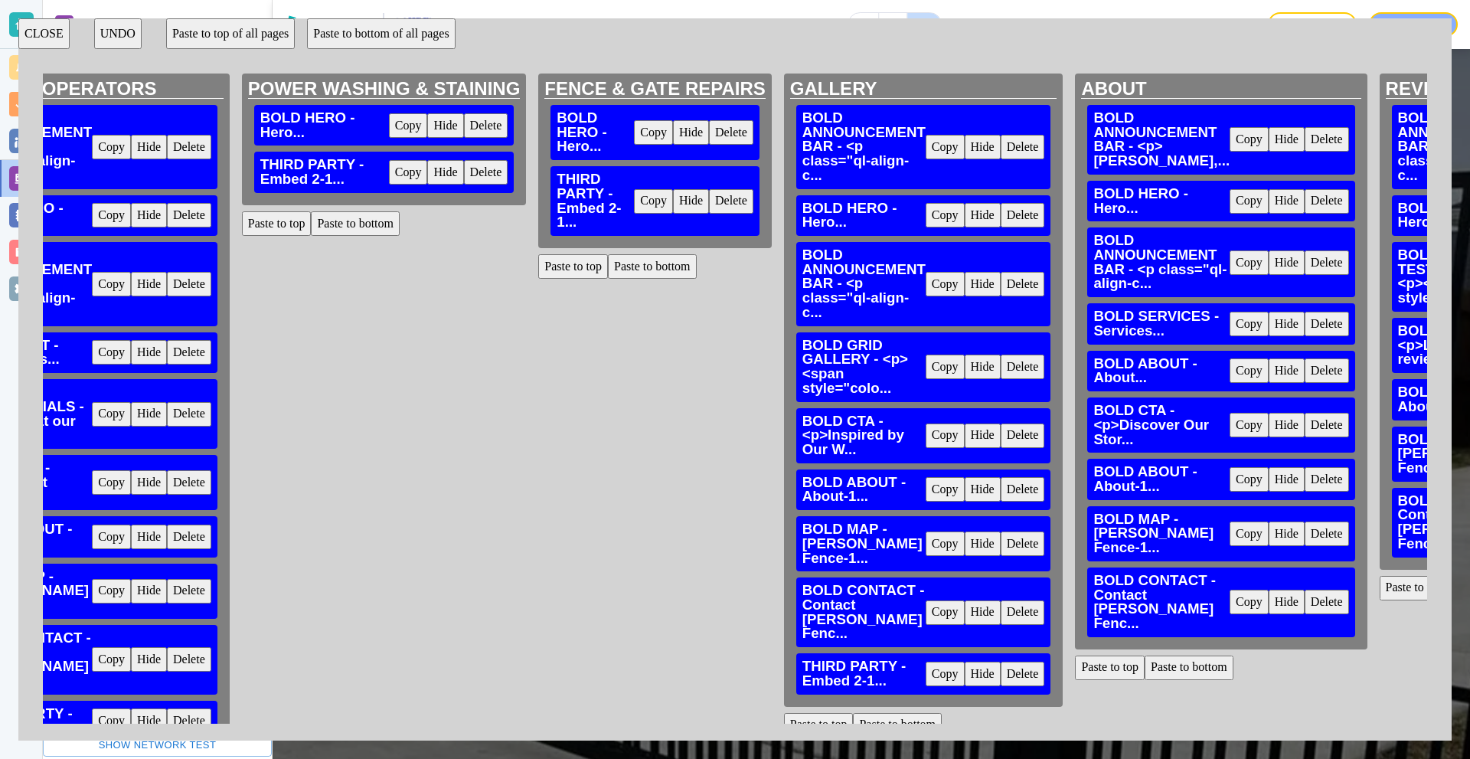
click at [1196, 672] on button "Paste to bottom" at bounding box center [1188, 667] width 89 height 24
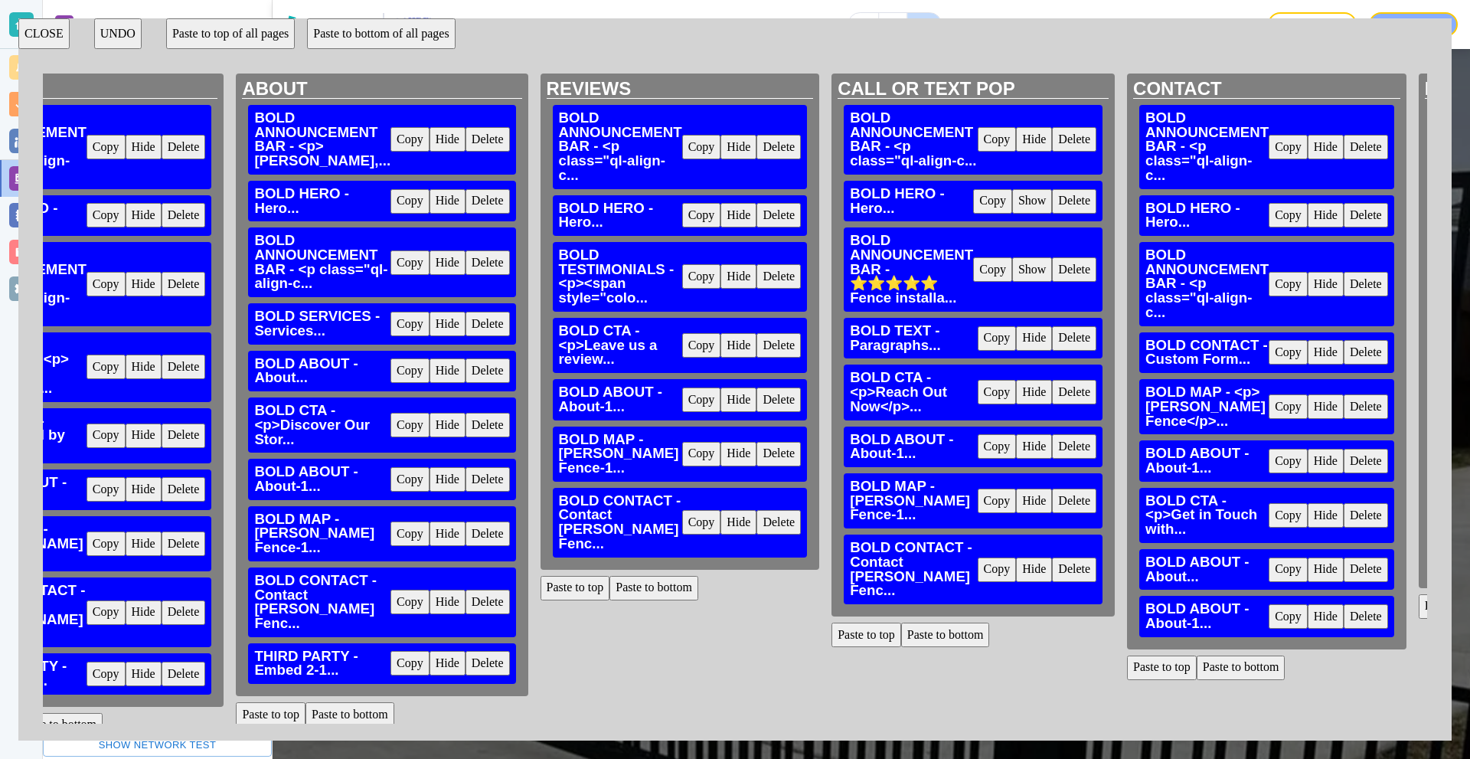
scroll to position [0, 3437]
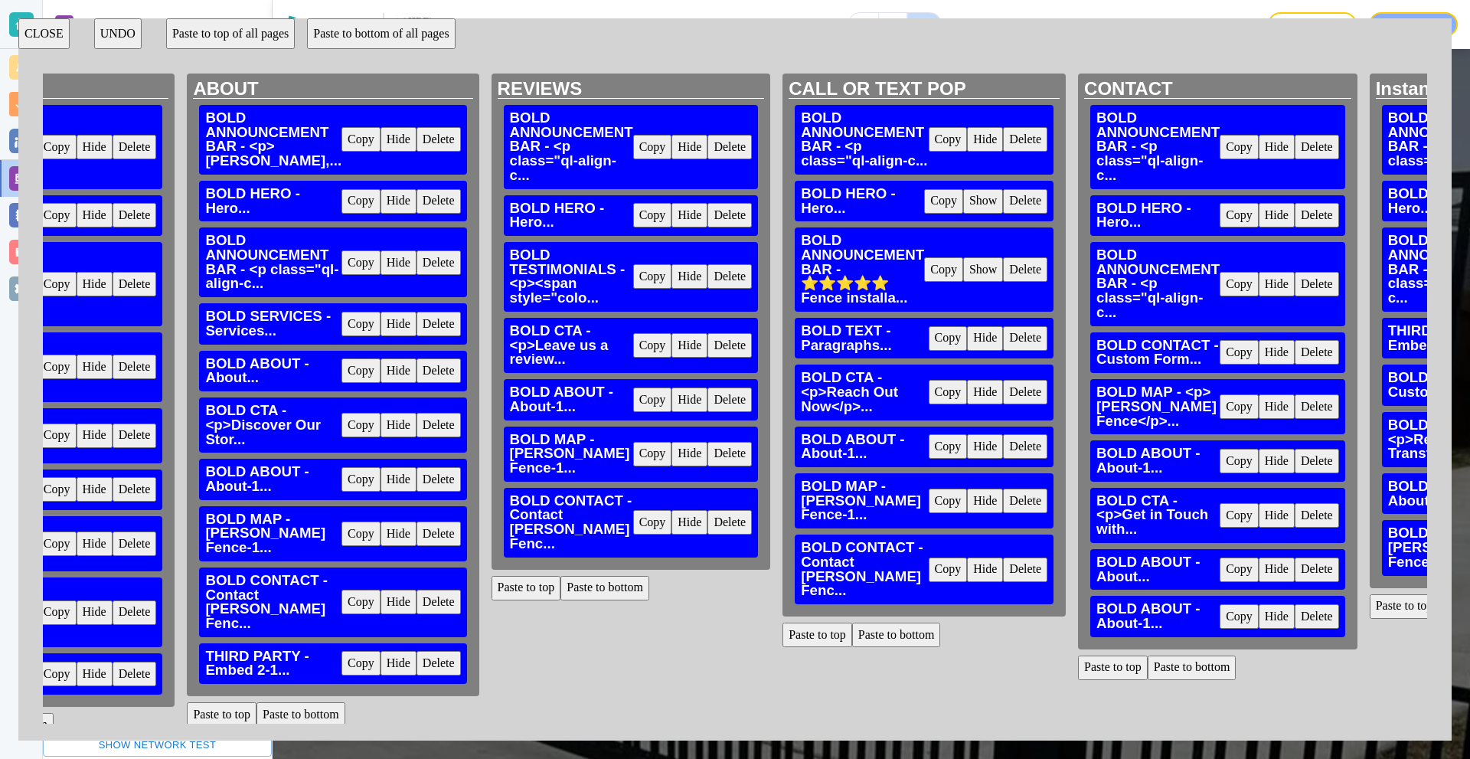
click at [576, 576] on button "Paste to bottom" at bounding box center [604, 588] width 89 height 24
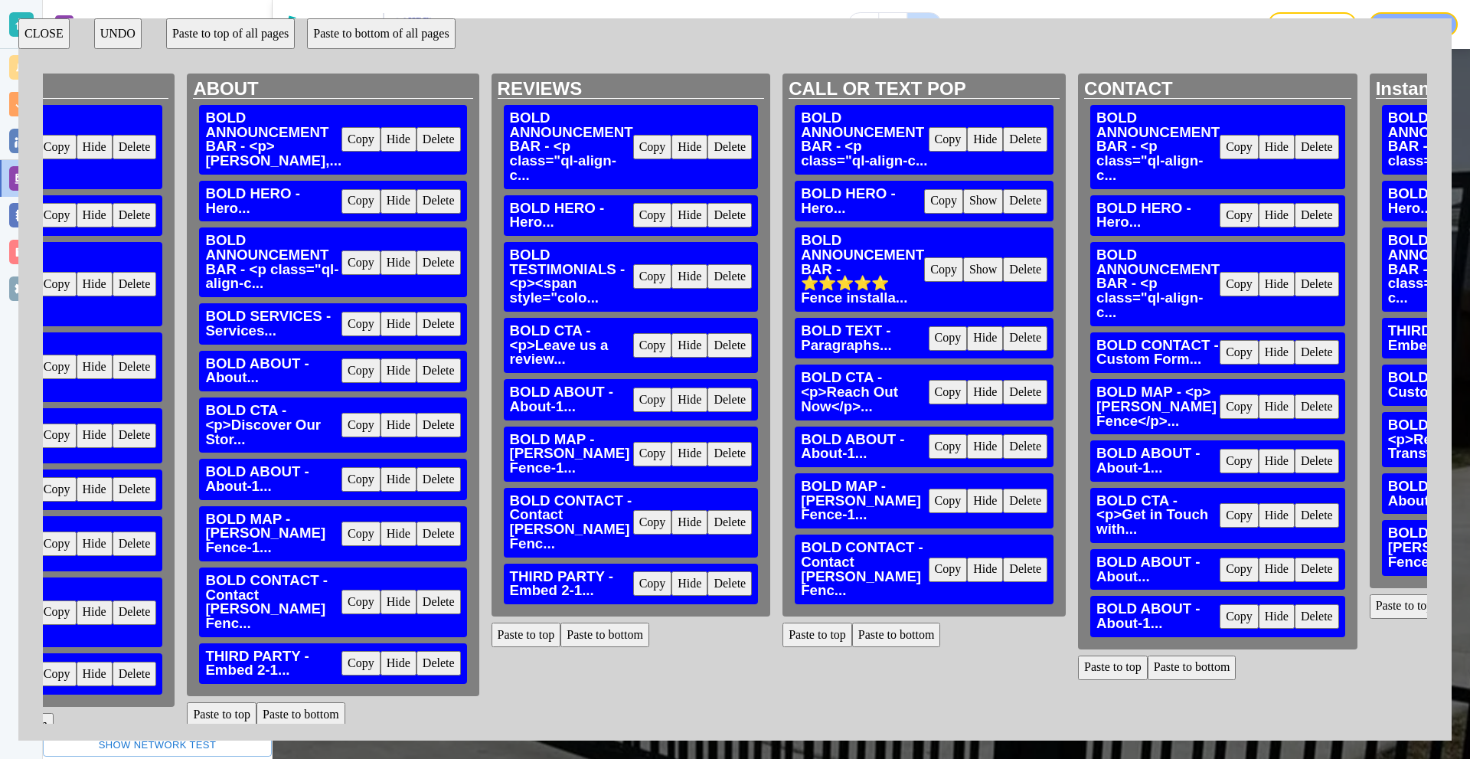
click at [893, 622] on button "Paste to bottom" at bounding box center [896, 634] width 89 height 24
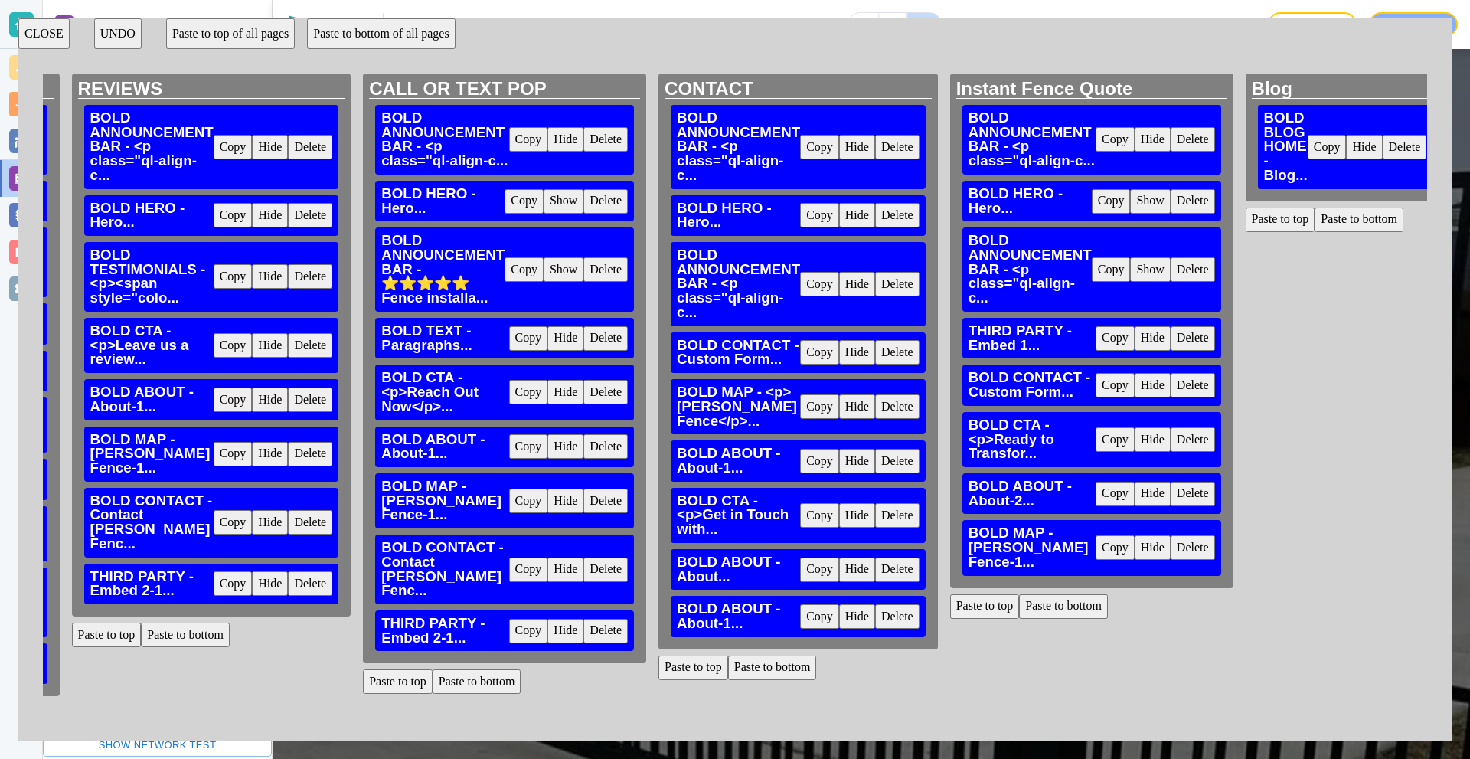
scroll to position [0, 3879]
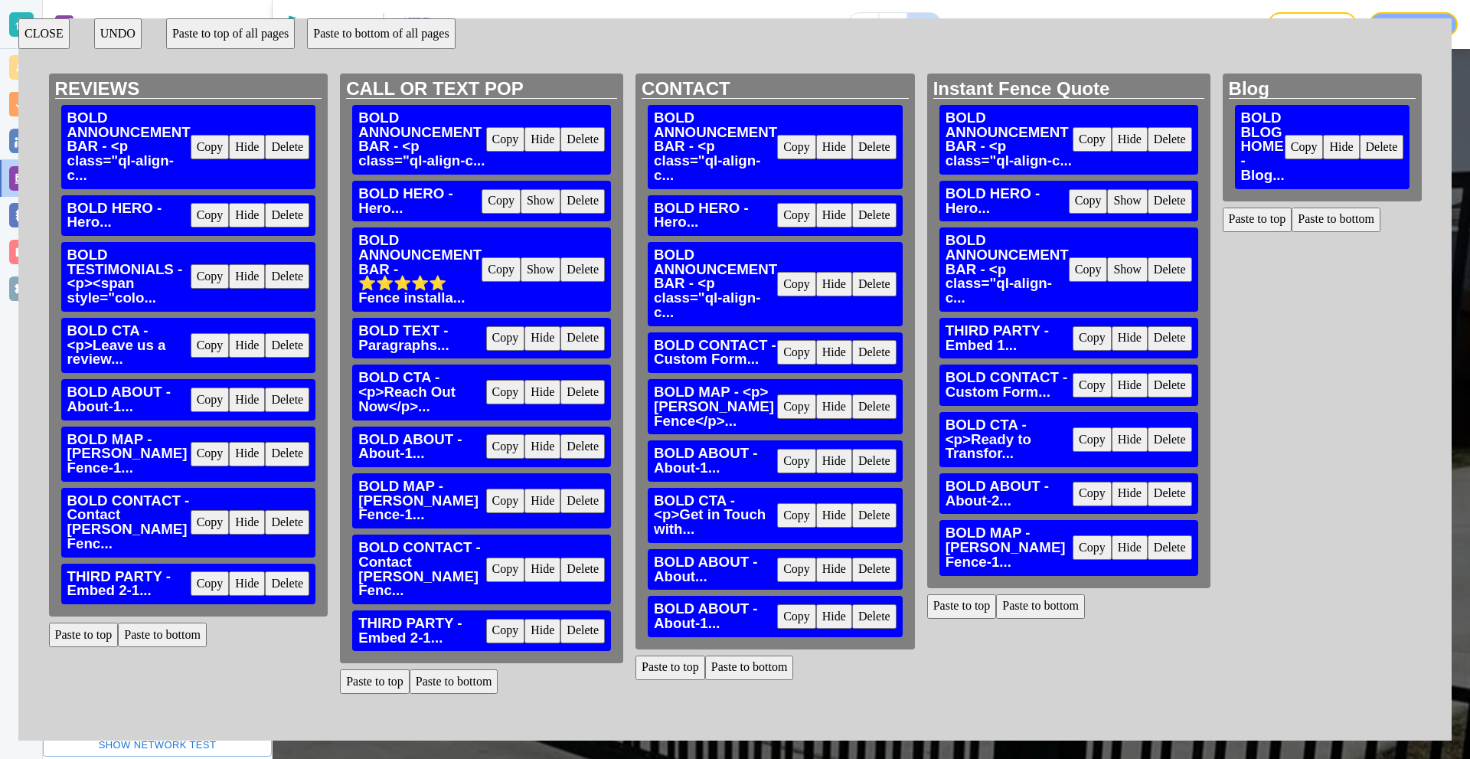
click at [756, 674] on button "Paste to bottom" at bounding box center [749, 667] width 89 height 24
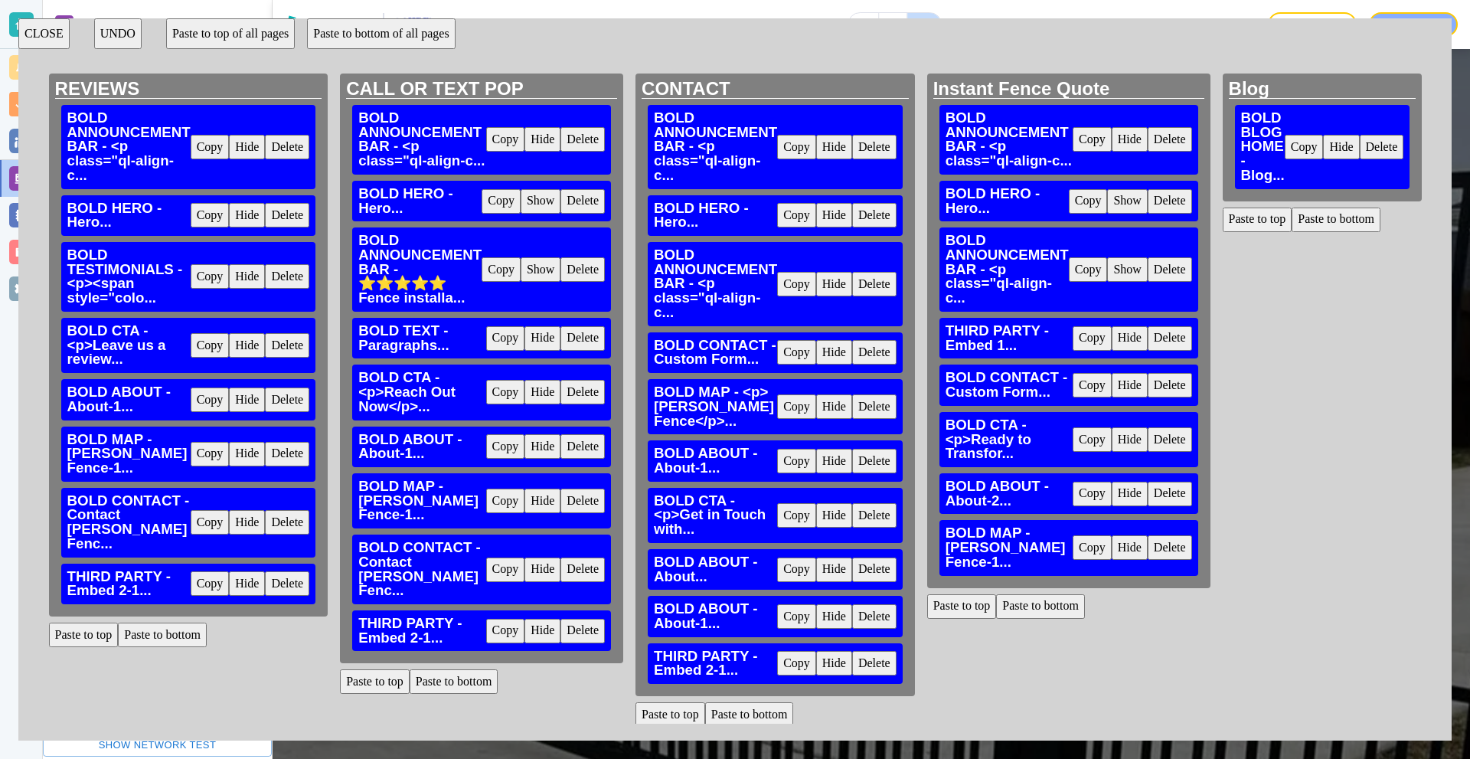
click at [1046, 594] on button "Paste to bottom" at bounding box center [1040, 606] width 89 height 24
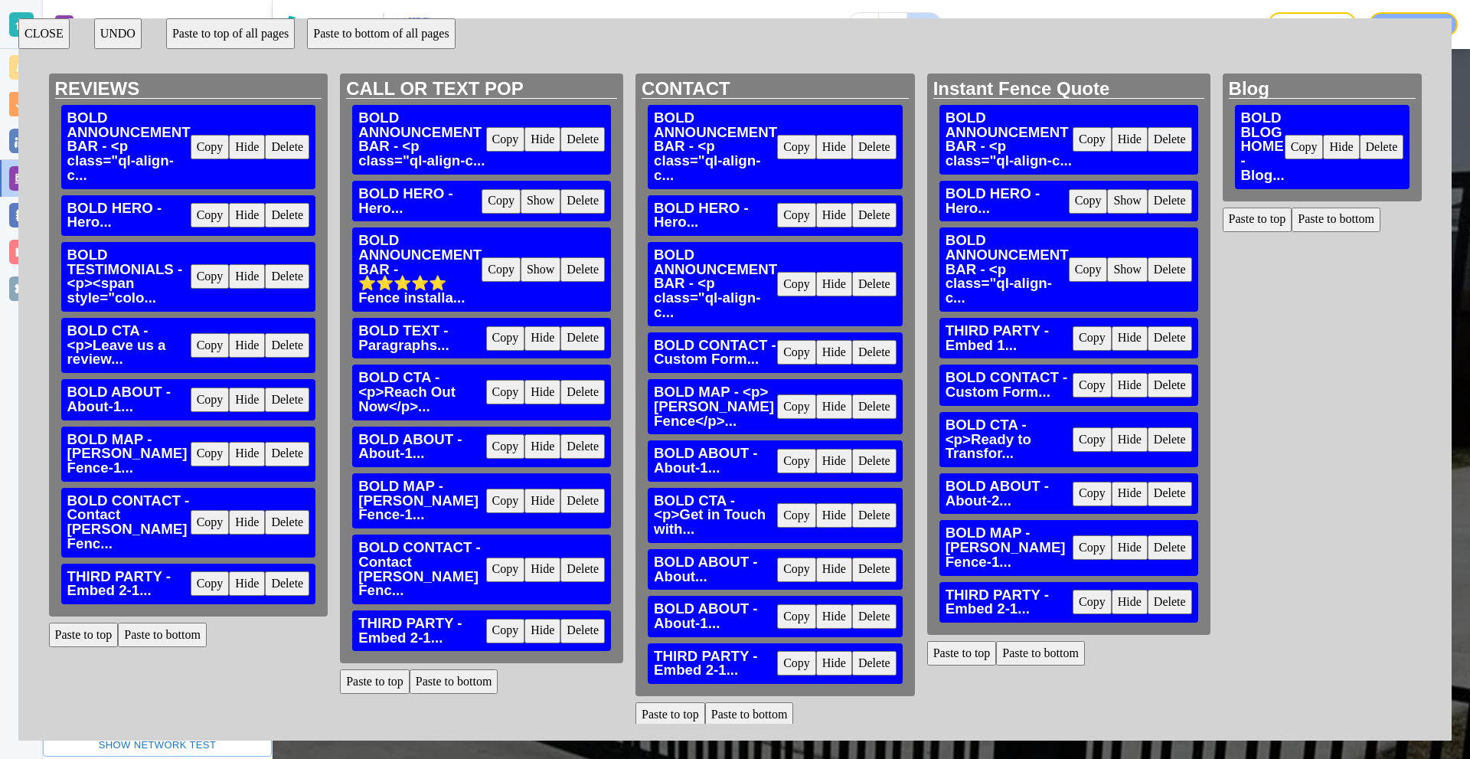
click at [1314, 218] on button "Paste to bottom" at bounding box center [1335, 219] width 89 height 24
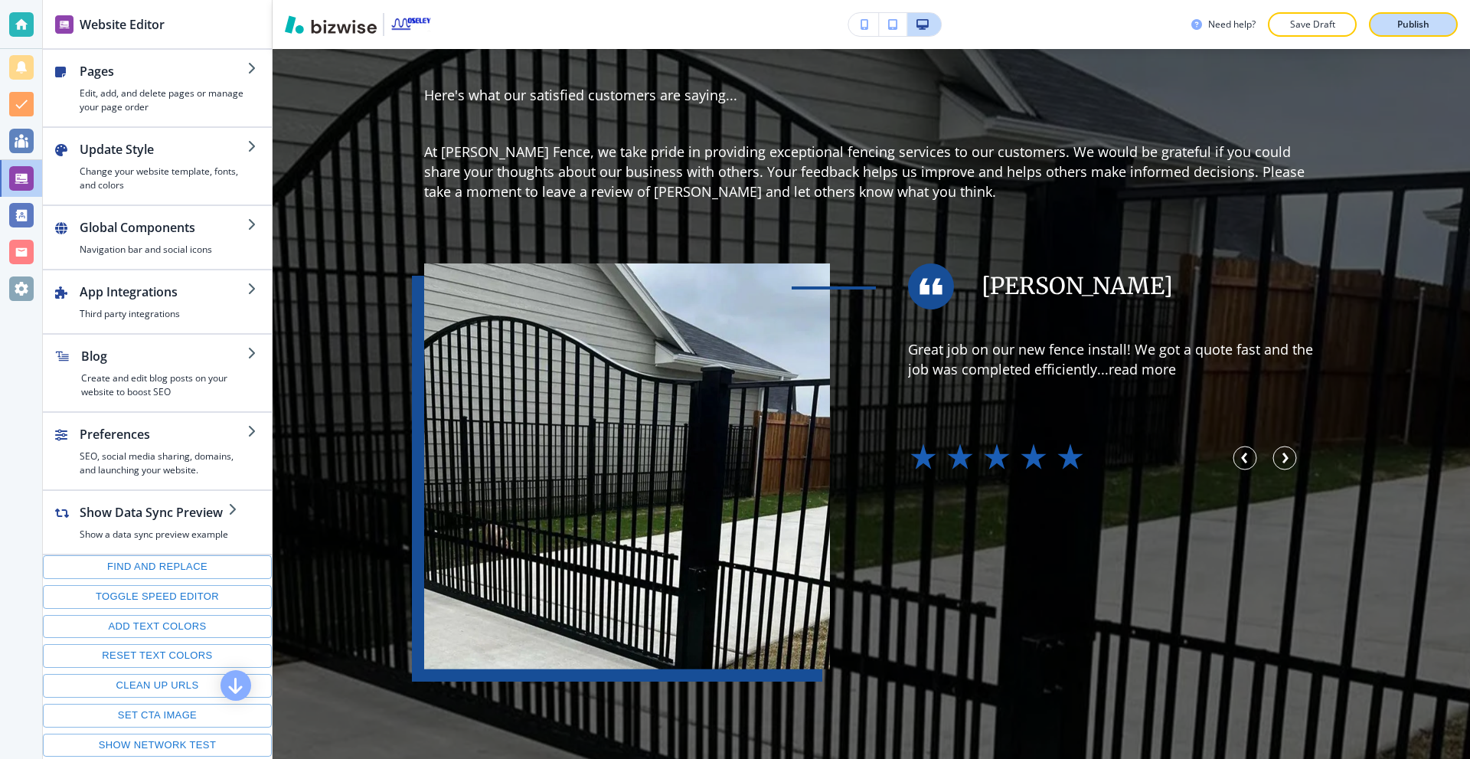
click at [1418, 18] on p "Publish" at bounding box center [1413, 25] width 32 height 14
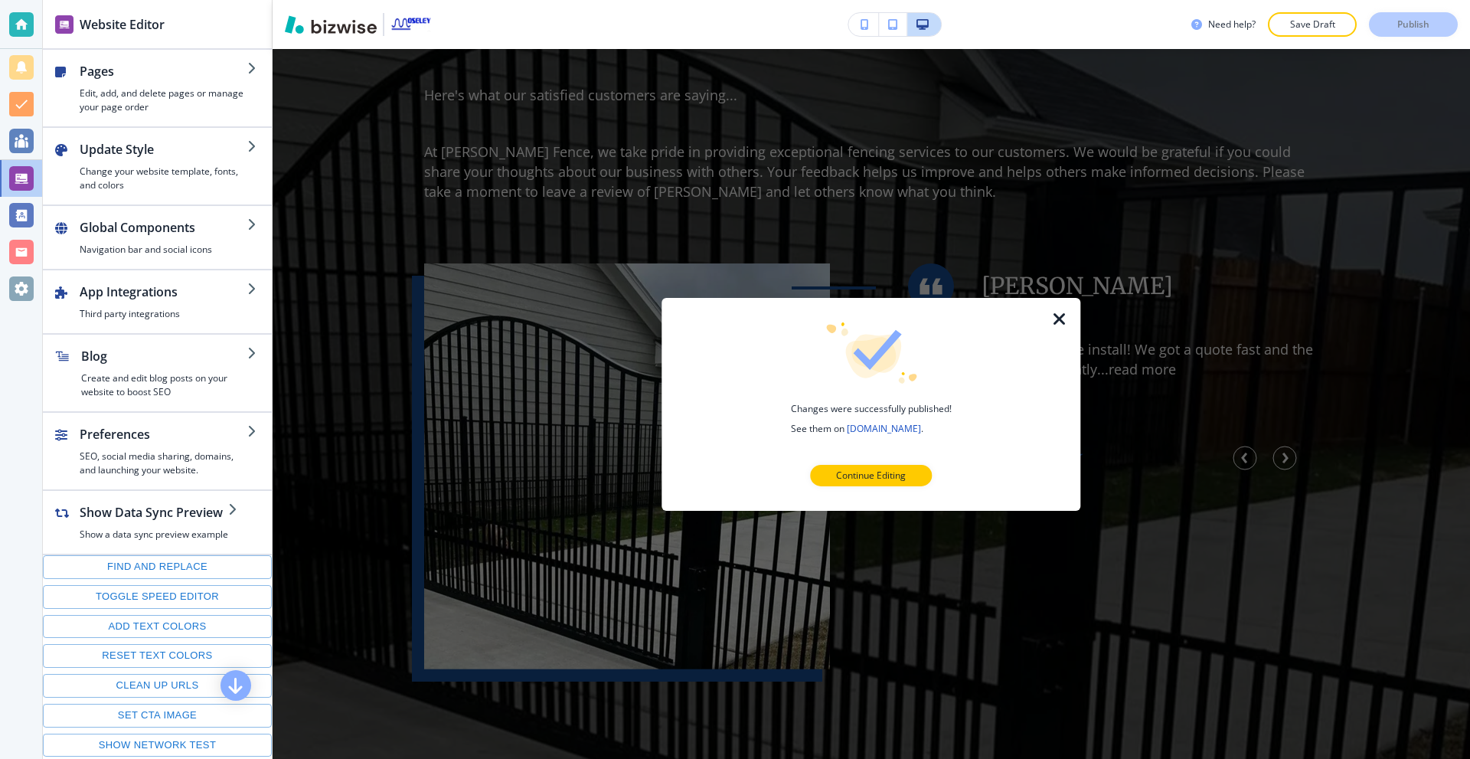
drag, startPoint x: 1053, startPoint y: 320, endPoint x: 550, endPoint y: 147, distance: 531.1
click at [1050, 319] on icon "button" at bounding box center [1059, 318] width 18 height 18
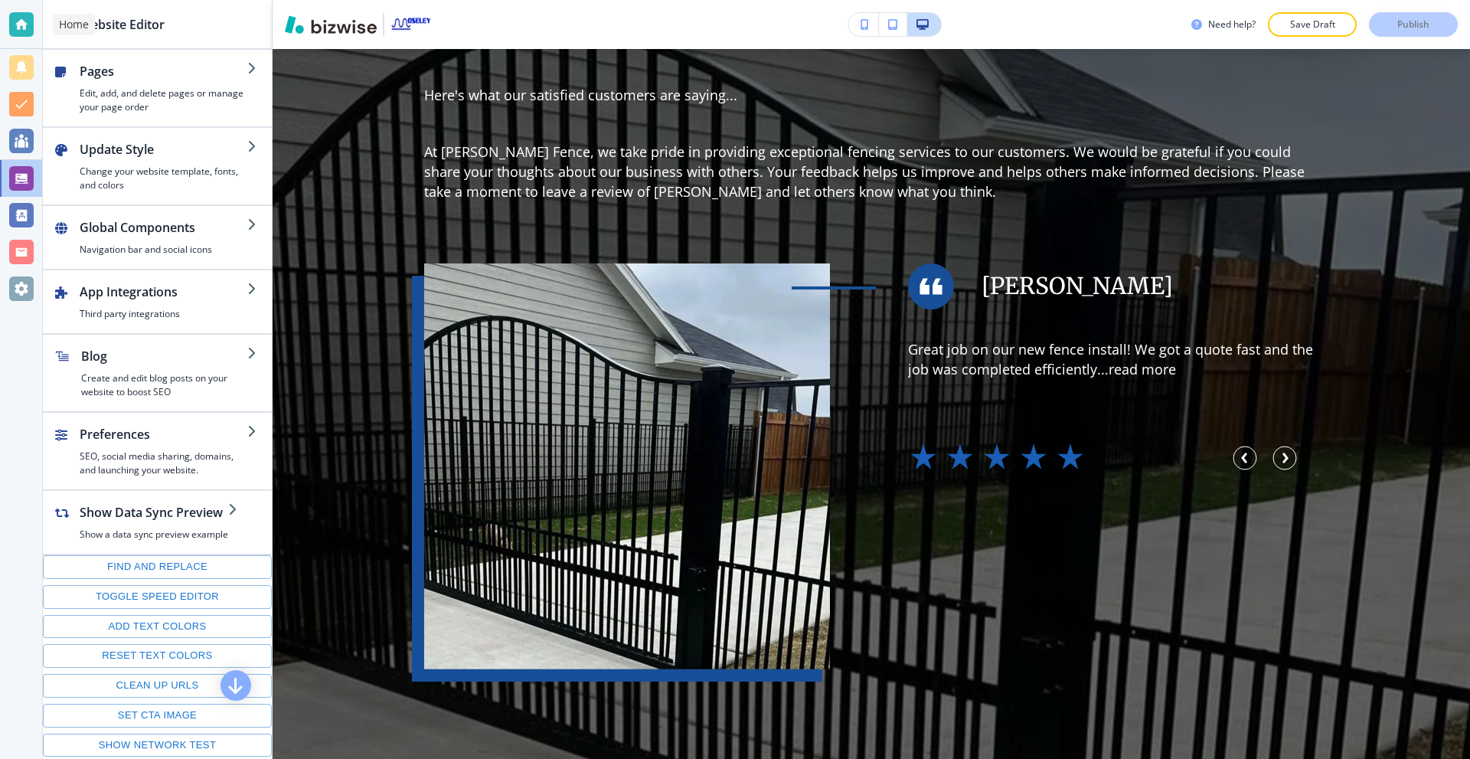
drag, startPoint x: 7, startPoint y: 19, endPoint x: 73, endPoint y: 18, distance: 66.6
click at [7, 19] on div at bounding box center [21, 24] width 42 height 49
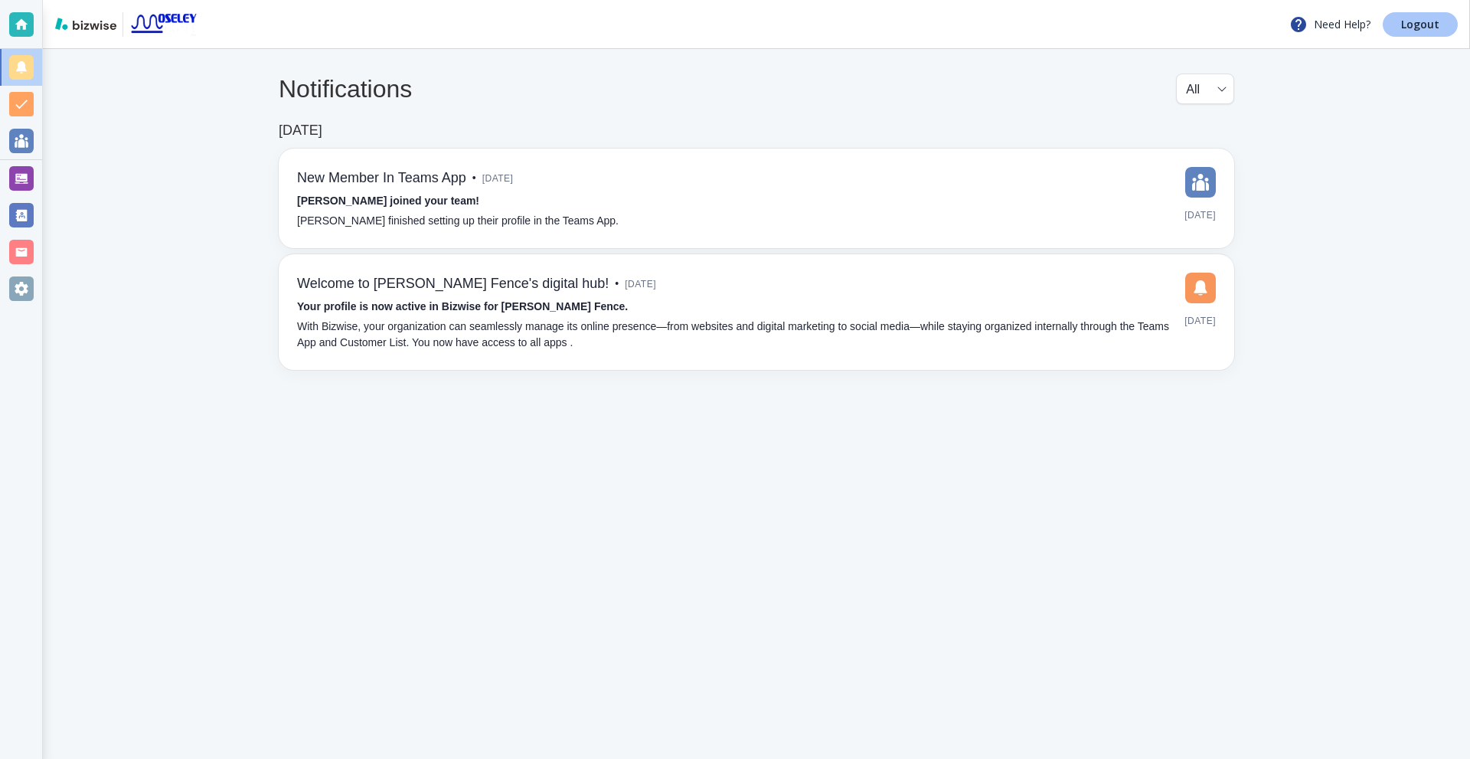
click at [1447, 20] on link "Logout" at bounding box center [1419, 24] width 75 height 24
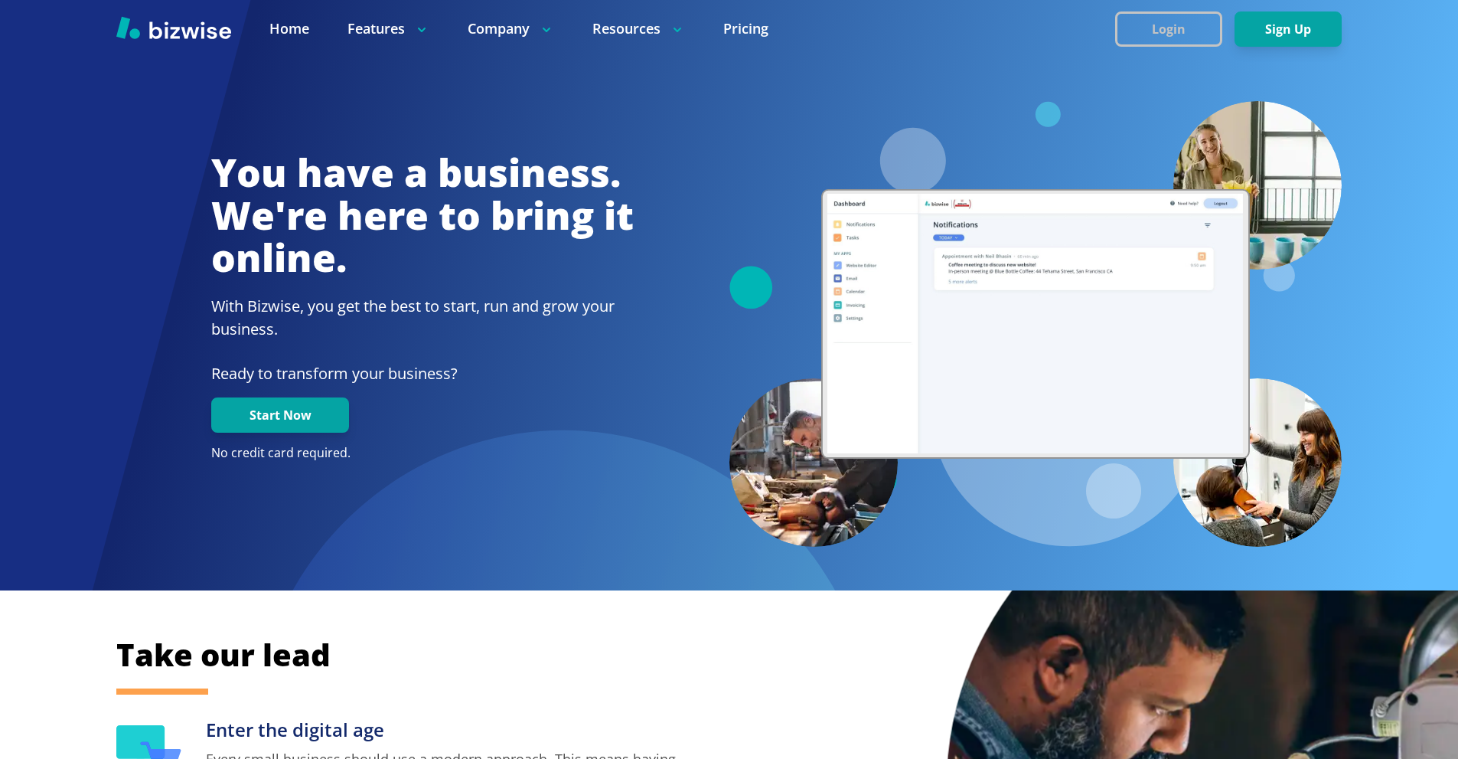
click at [1194, 31] on button "Login" at bounding box center [1168, 28] width 107 height 35
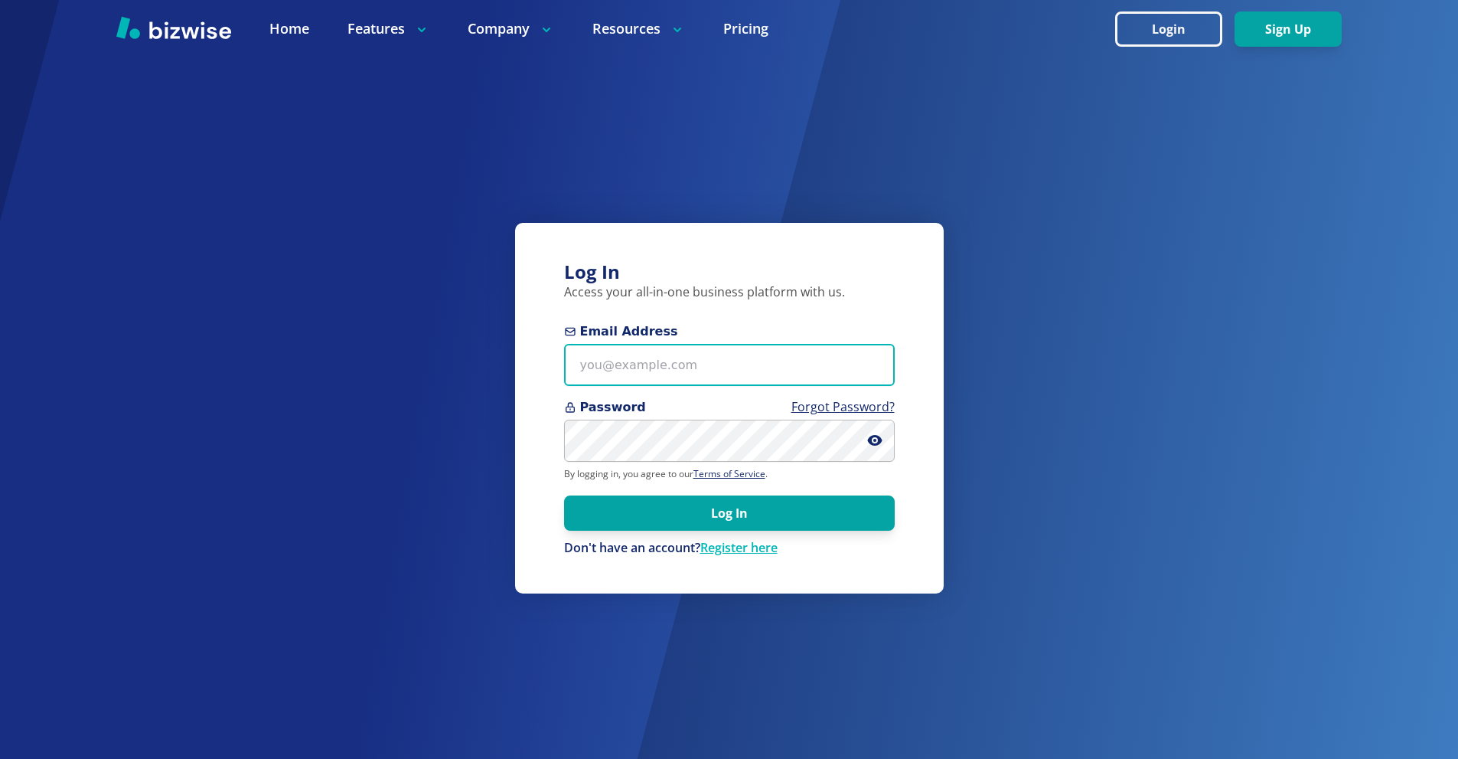
drag, startPoint x: 679, startPoint y: 373, endPoint x: 703, endPoint y: 305, distance: 71.7
click at [679, 368] on input "Email Address" at bounding box center [729, 365] width 331 height 42
paste input "[EMAIL_ADDRESS][DOMAIN_NAME]"
type input "[EMAIL_ADDRESS][DOMAIN_NAME]"
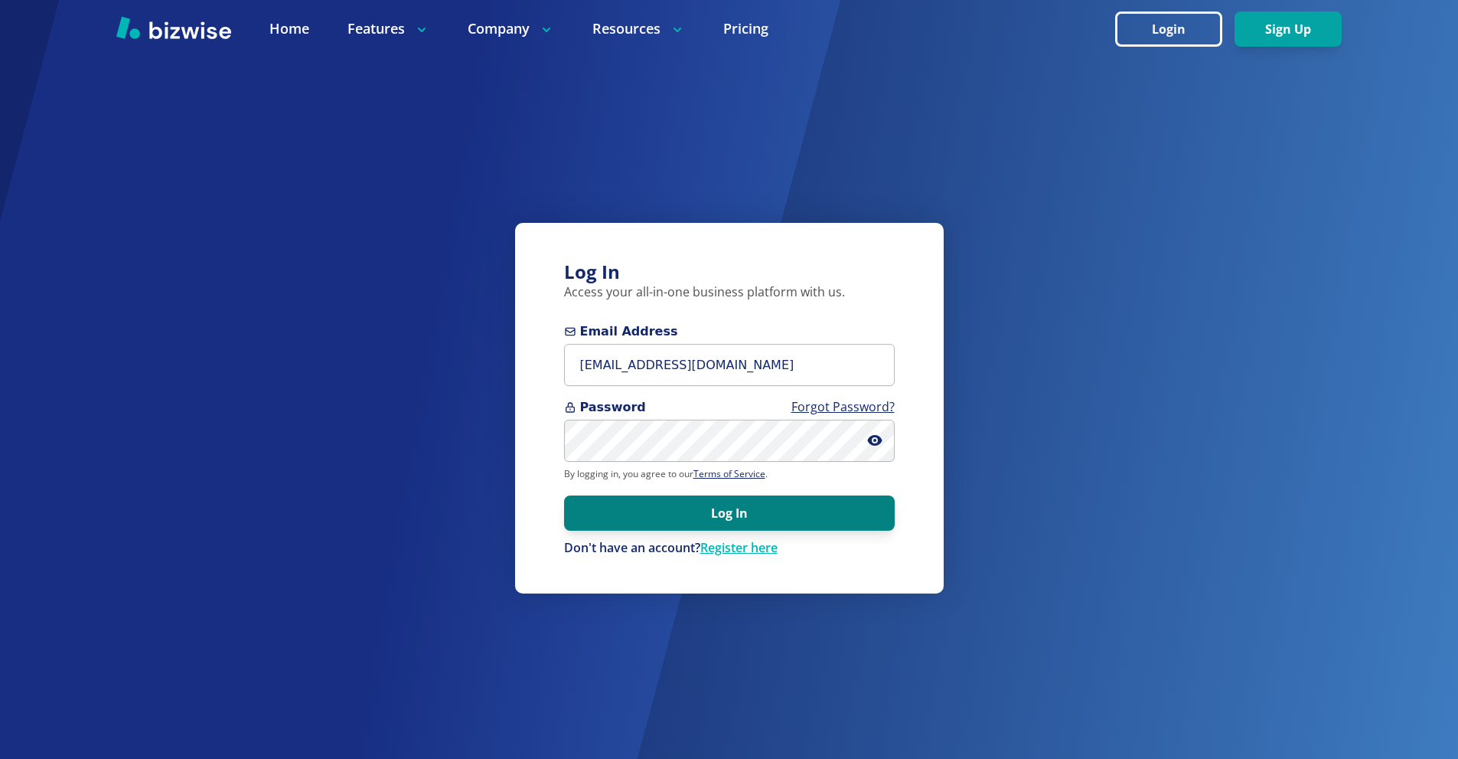
click at [817, 505] on button "Log In" at bounding box center [729, 512] width 331 height 35
